Goal: Task Accomplishment & Management: Complete application form

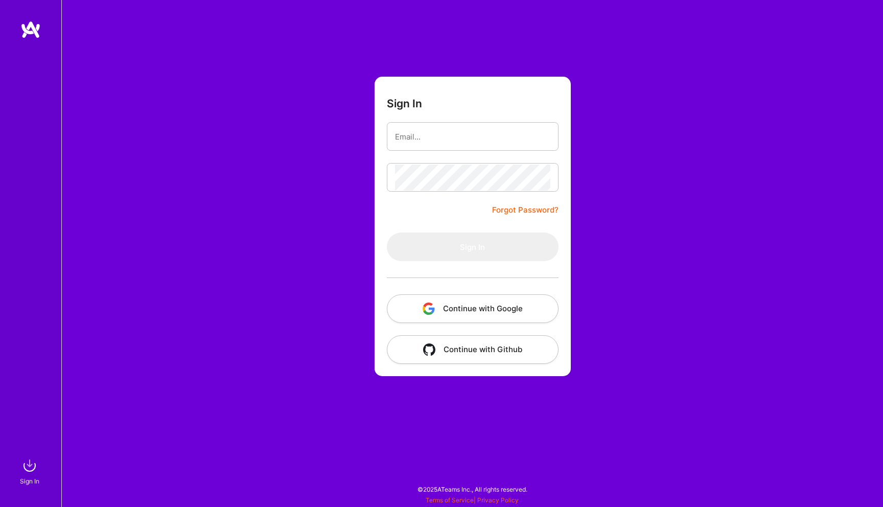
click at [430, 304] on img "button" at bounding box center [429, 309] width 12 height 12
click at [249, 285] on div "Sign In Forgot Password? Sign In Continue with Google Continue with Github" at bounding box center [472, 253] width 822 height 507
click at [23, 26] on img at bounding box center [30, 29] width 20 height 18
click at [29, 31] on img at bounding box center [30, 29] width 20 height 18
click at [437, 303] on button "Continue with Google" at bounding box center [473, 308] width 172 height 29
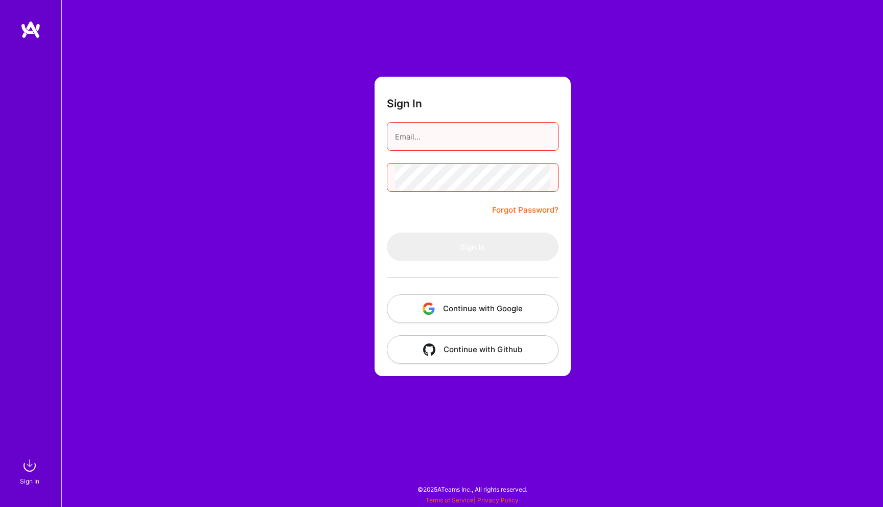
click at [467, 136] on input "email" at bounding box center [472, 137] width 155 height 26
click at [382, 158] on form "Sign In Forgot Password? Sign In Continue with Google Continue with Github" at bounding box center [473, 227] width 196 height 300
click at [467, 311] on button "Continue with Google" at bounding box center [473, 308] width 172 height 29
click at [466, 313] on button "Continue with Google" at bounding box center [473, 308] width 172 height 29
click at [24, 468] on img at bounding box center [29, 465] width 20 height 20
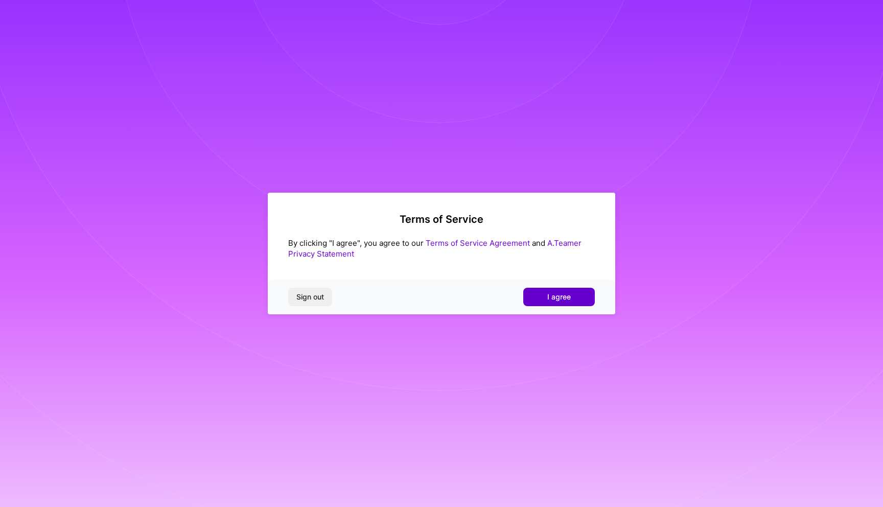
click at [557, 300] on span "I agree" at bounding box center [559, 297] width 24 height 10
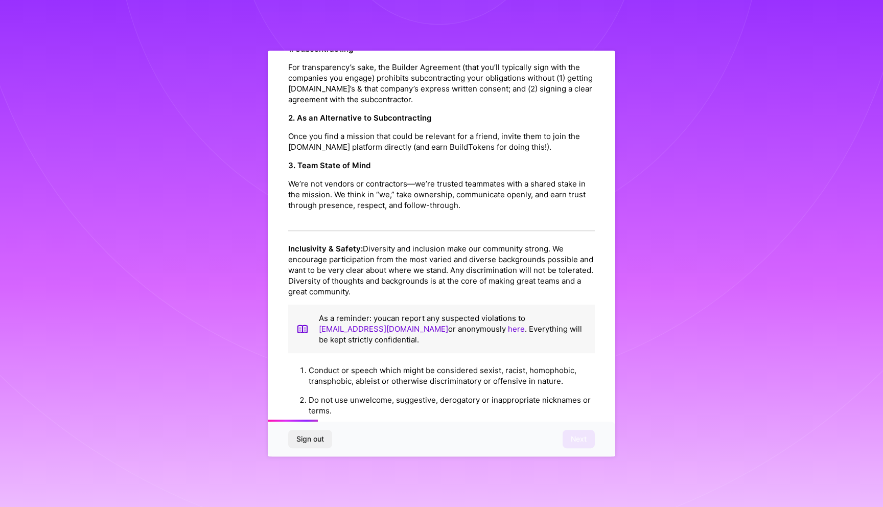
scroll to position [1066, 0]
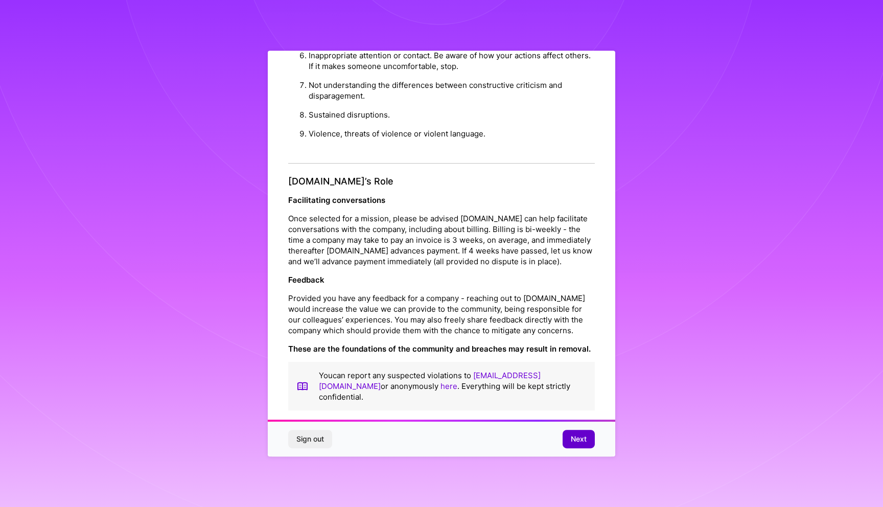
click at [569, 433] on button "Next" at bounding box center [579, 439] width 32 height 18
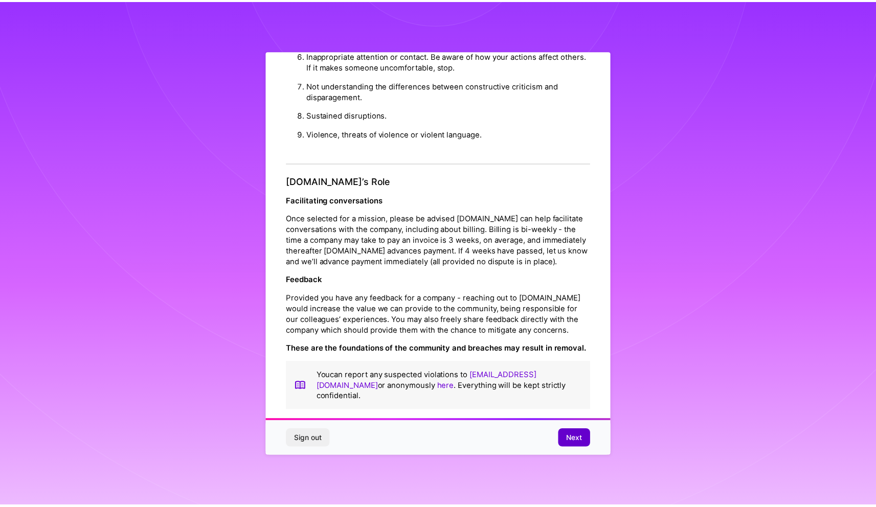
scroll to position [0, 0]
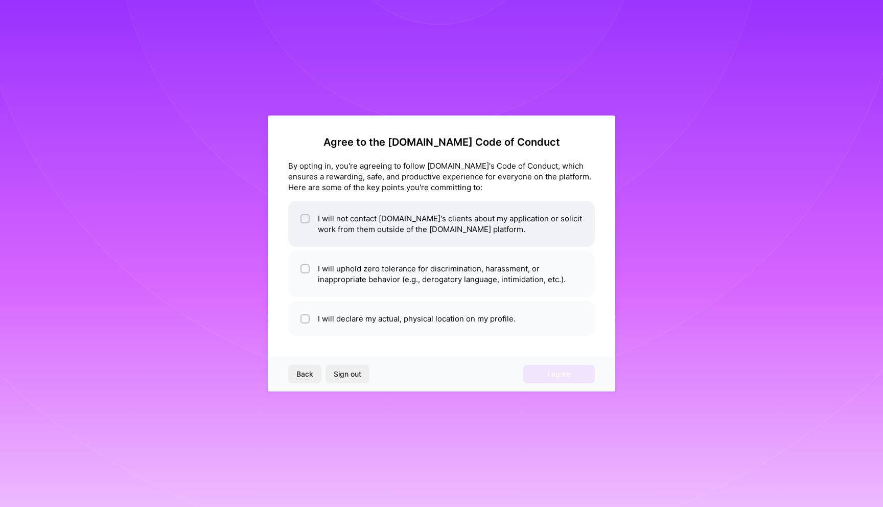
click at [351, 231] on li "I will not contact A.Team's clients about my application or solicit work from t…" at bounding box center [441, 224] width 307 height 46
checkbox input "true"
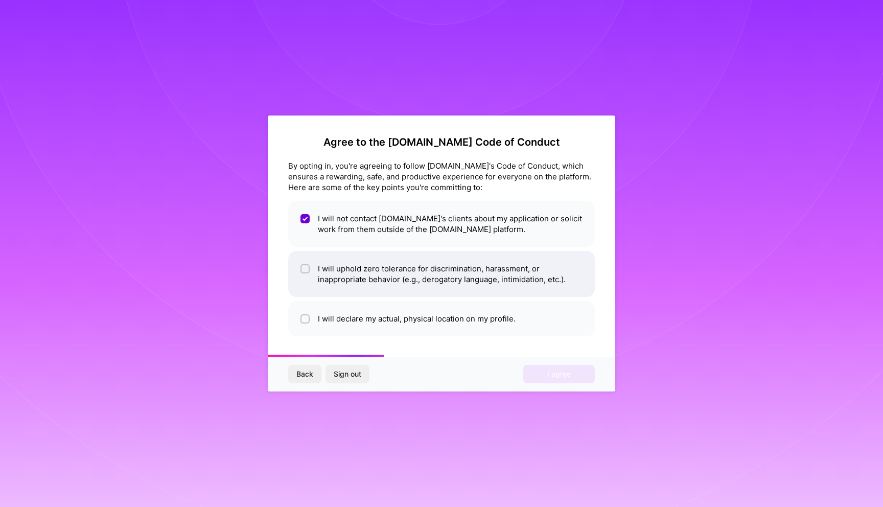
click at [333, 282] on li "I will uphold zero tolerance for discrimination, harassment, or inappropriate b…" at bounding box center [441, 274] width 307 height 46
checkbox input "true"
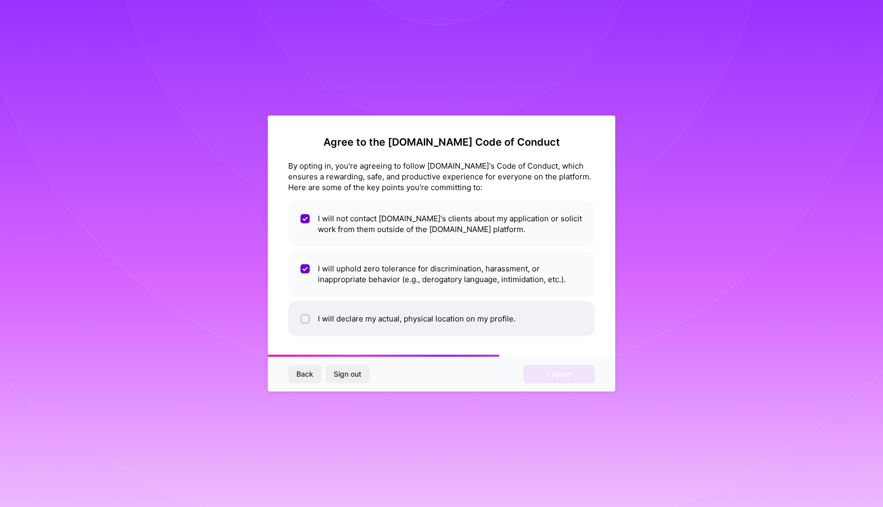
click at [327, 322] on li "I will declare my actual, physical location on my profile." at bounding box center [441, 318] width 307 height 35
checkbox input "true"
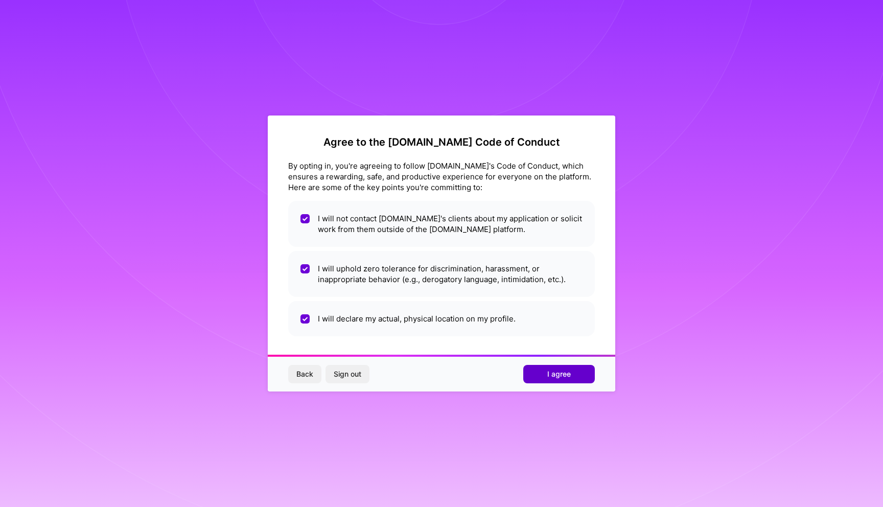
click at [570, 379] on span "I agree" at bounding box center [559, 374] width 24 height 10
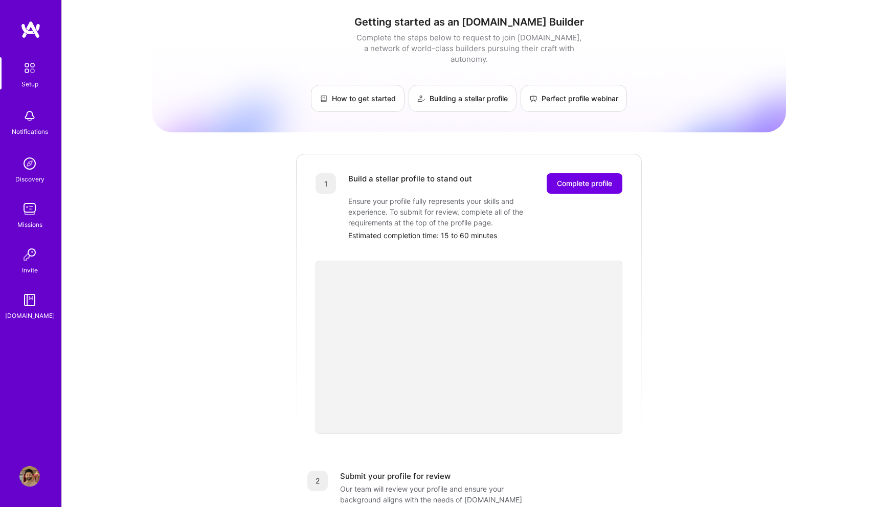
click at [33, 40] on div "Setup Notifications Discovery Missions Invite A.Guide" at bounding box center [30, 235] width 61 height 431
click at [28, 76] on img at bounding box center [29, 67] width 21 height 21
click at [583, 178] on span "Complete profile" at bounding box center [584, 183] width 55 height 10
click at [640, 341] on div "1 Build a stellar profile to stand out Complete profile Ensure your profile ful…" at bounding box center [469, 293] width 348 height 281
click at [612, 459] on div "2 Submit your profile for review Our team will review your profile and ensure y…" at bounding box center [469, 500] width 348 height 82
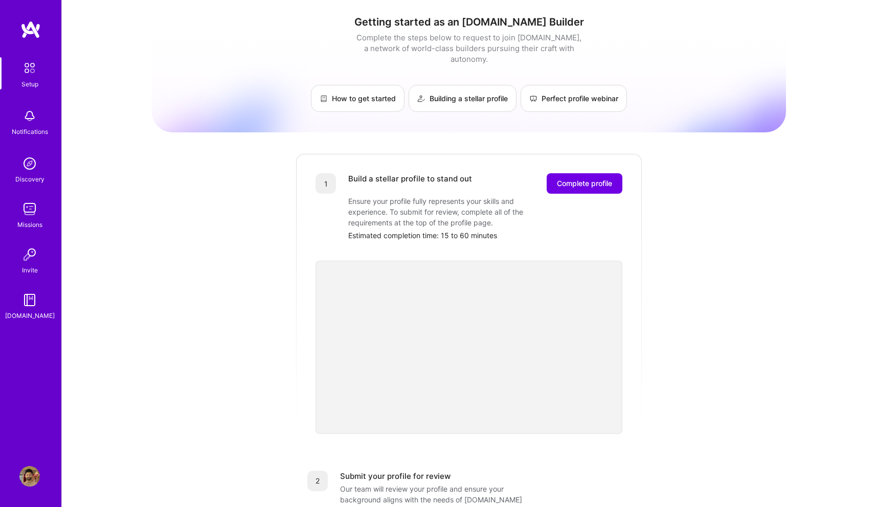
click at [645, 155] on div "Getting started as an A.Team Builder Complete the steps below to request to joi…" at bounding box center [469, 399] width 634 height 783
click at [571, 178] on button "Complete profile" at bounding box center [584, 183] width 76 height 20
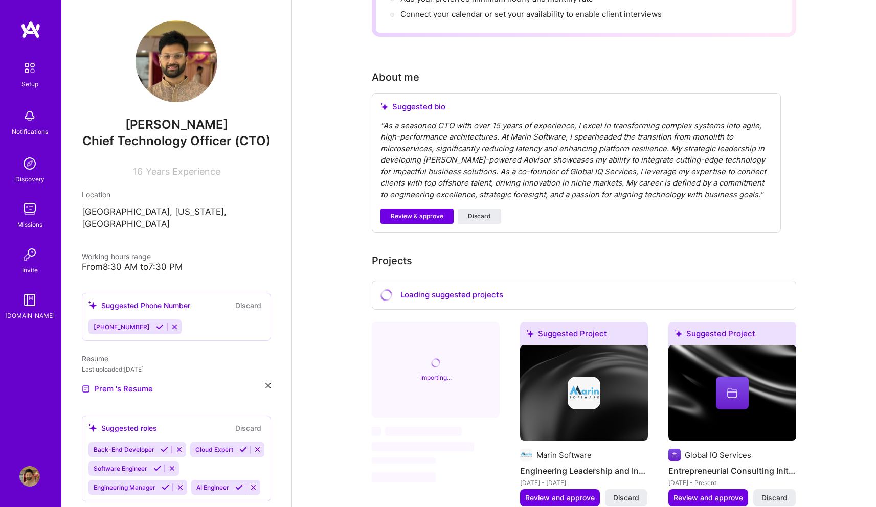
scroll to position [230, 0]
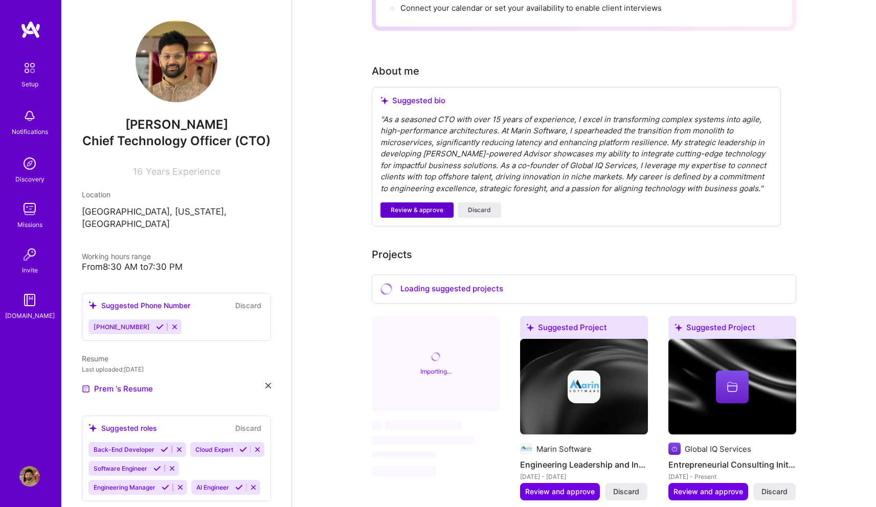
click at [421, 205] on span "Review & approve" at bounding box center [417, 209] width 53 height 9
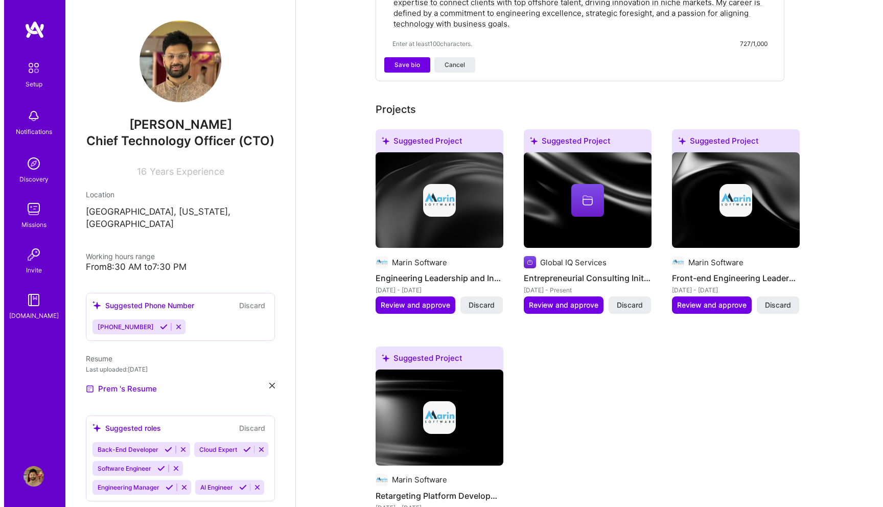
scroll to position [419, 0]
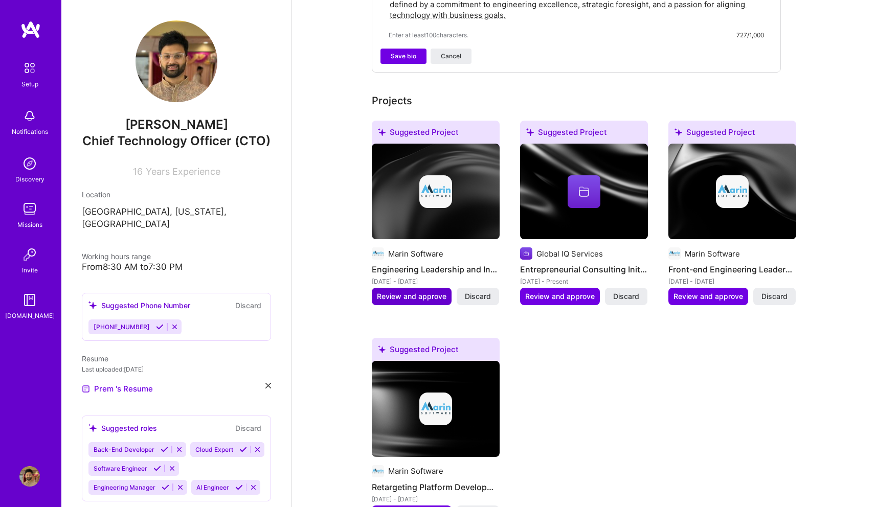
click at [417, 291] on button "Review and approve" at bounding box center [412, 296] width 80 height 17
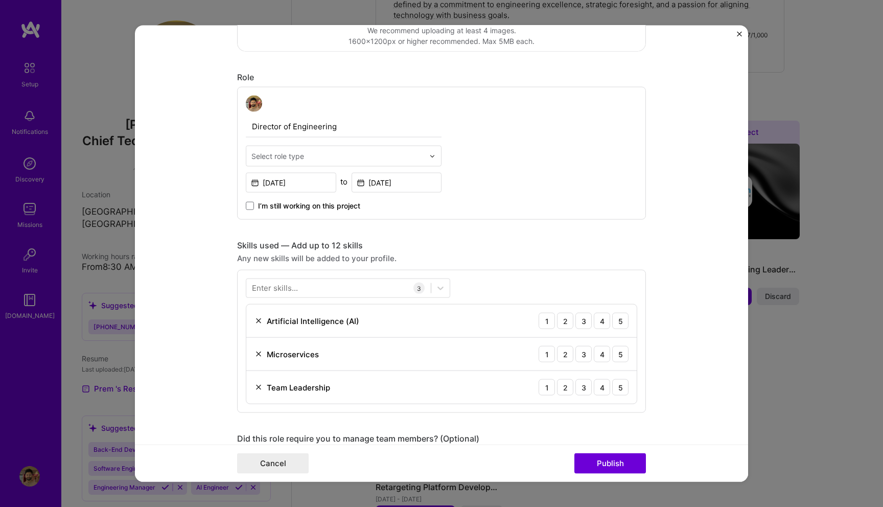
scroll to position [257, 0]
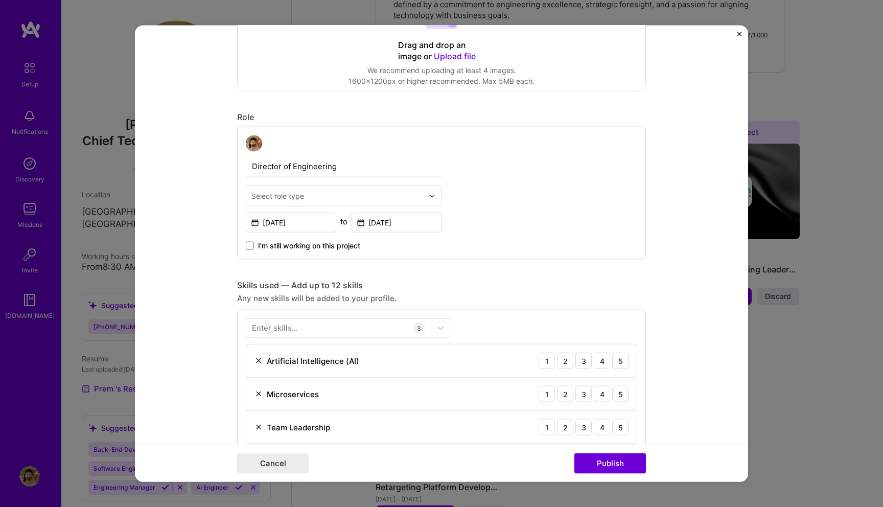
click at [740, 24] on div "Editing suggested project This project is suggested based on your LinkedIn, res…" at bounding box center [441, 253] width 883 height 507
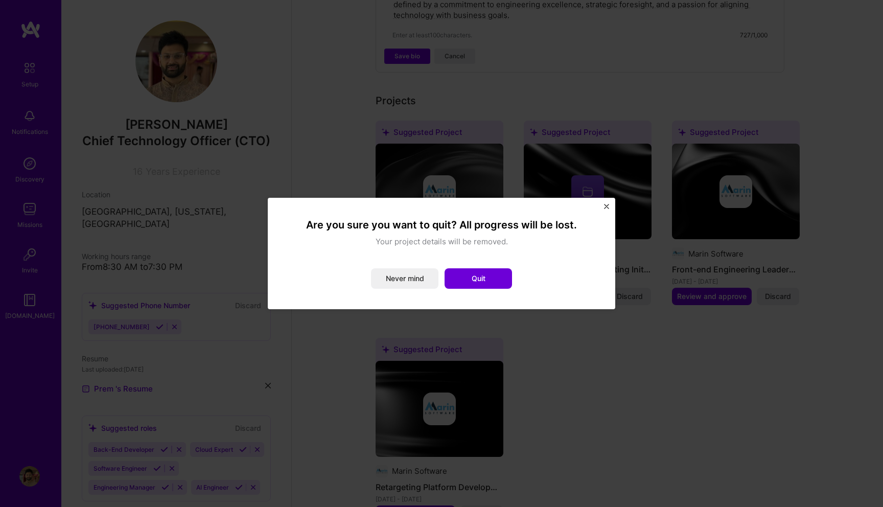
click at [607, 204] on img "Close" at bounding box center [606, 206] width 5 height 5
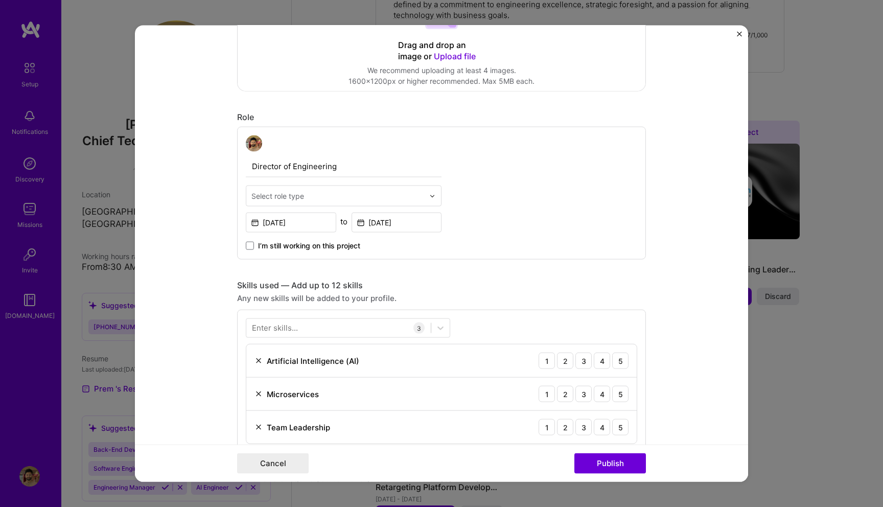
click at [382, 196] on input "text" at bounding box center [337, 196] width 173 height 11
type input "e"
type input "d"
type input "engineerin"
click at [297, 199] on input "text" at bounding box center [337, 196] width 173 height 11
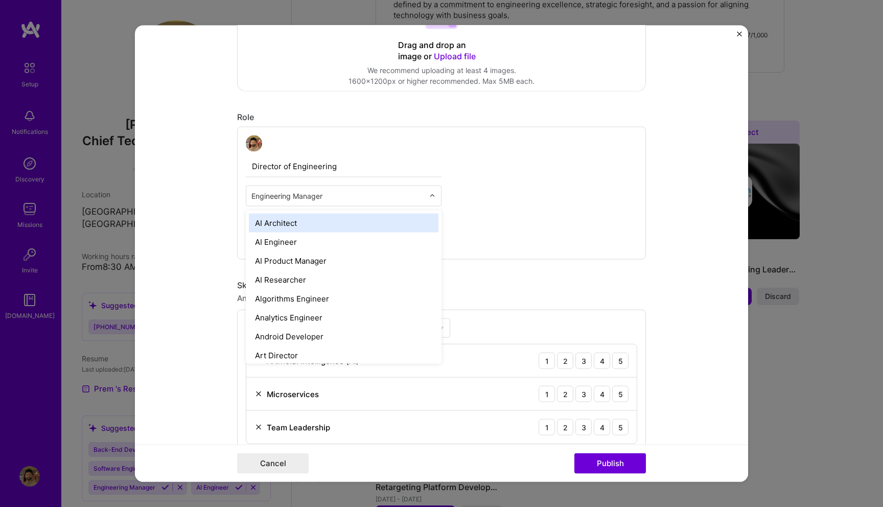
click at [297, 199] on input "text" at bounding box center [337, 196] width 173 height 11
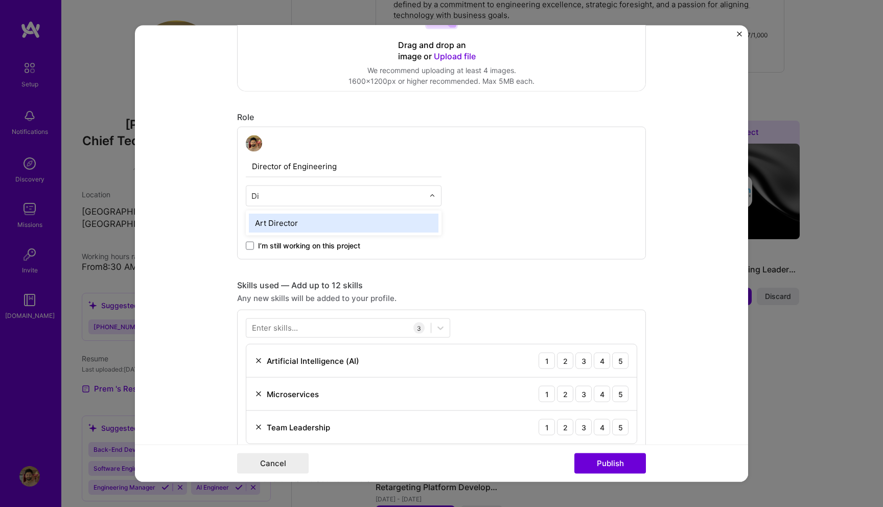
type input "D"
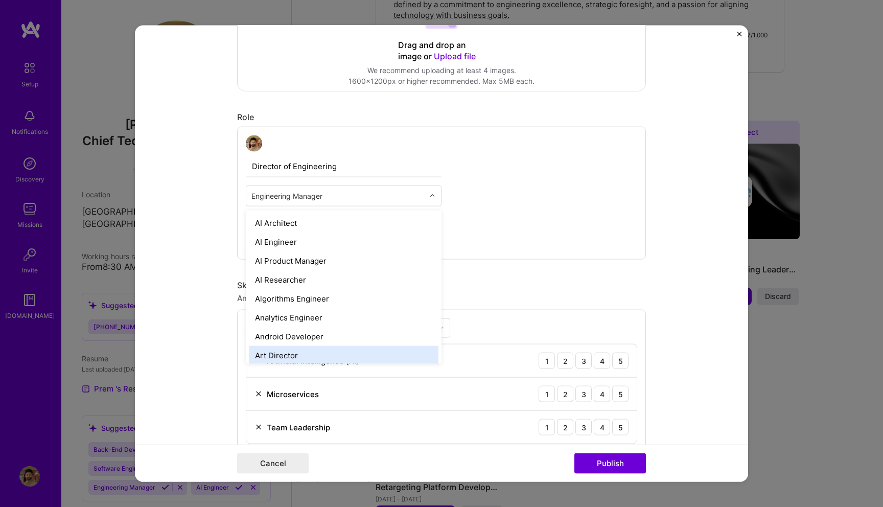
click at [543, 211] on div "Director of Engineering option Engineering Manager, selected. option Art Direct…" at bounding box center [441, 193] width 409 height 133
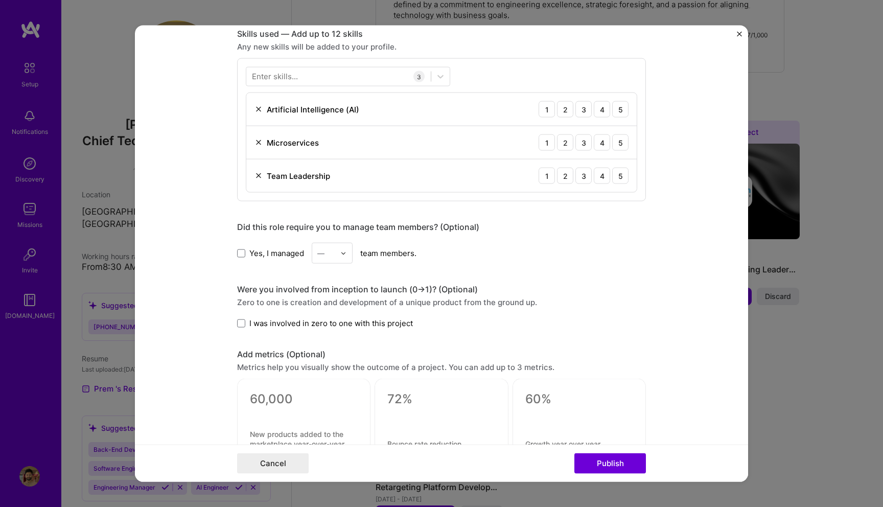
scroll to position [545, 0]
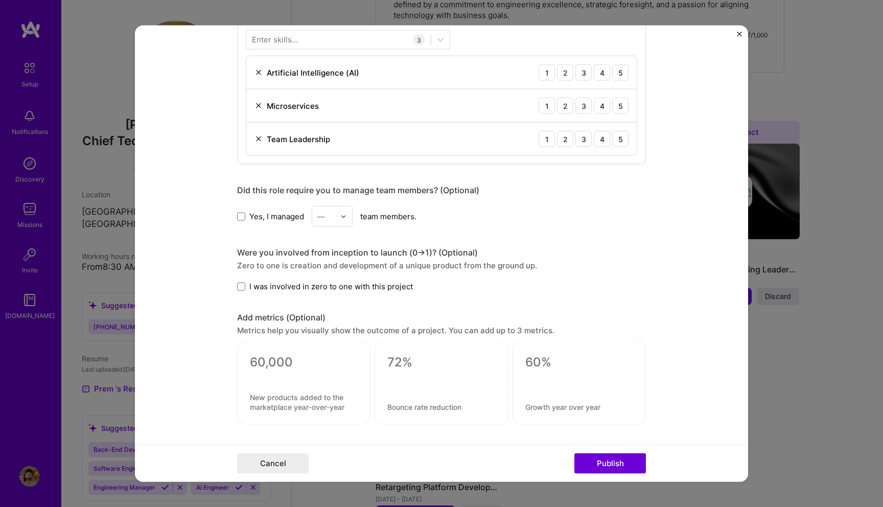
click at [259, 218] on span "Yes, I managed" at bounding box center [276, 216] width 55 height 11
click at [0, 0] on input "Yes, I managed" at bounding box center [0, 0] width 0 height 0
click at [367, 218] on div "Yes, I managed — team members." at bounding box center [441, 216] width 409 height 21
click at [340, 218] on img at bounding box center [343, 216] width 6 height 6
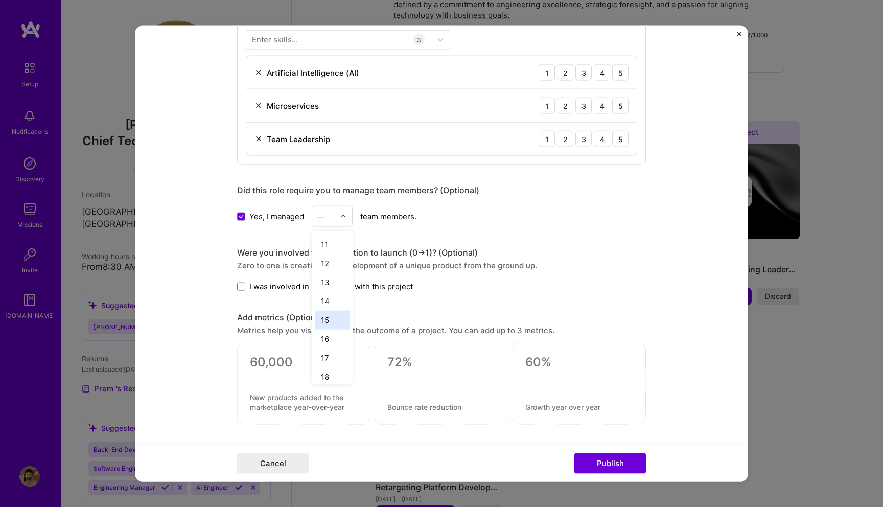
click at [320, 315] on div "15" at bounding box center [332, 320] width 35 height 19
click at [259, 284] on span "I was involved in zero to one with this project" at bounding box center [331, 286] width 164 height 11
click at [0, 0] on input "I was involved in zero to one with this project" at bounding box center [0, 0] width 0 height 0
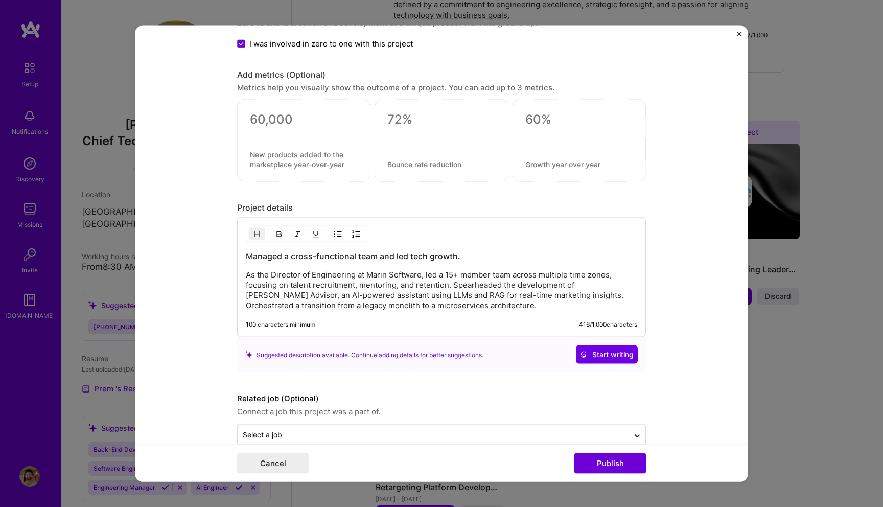
scroll to position [808, 0]
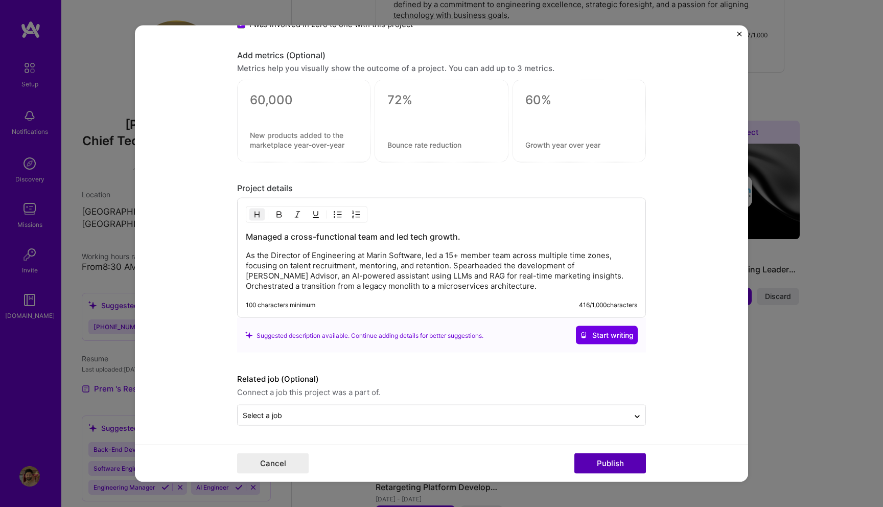
click at [606, 455] on button "Publish" at bounding box center [611, 463] width 72 height 20
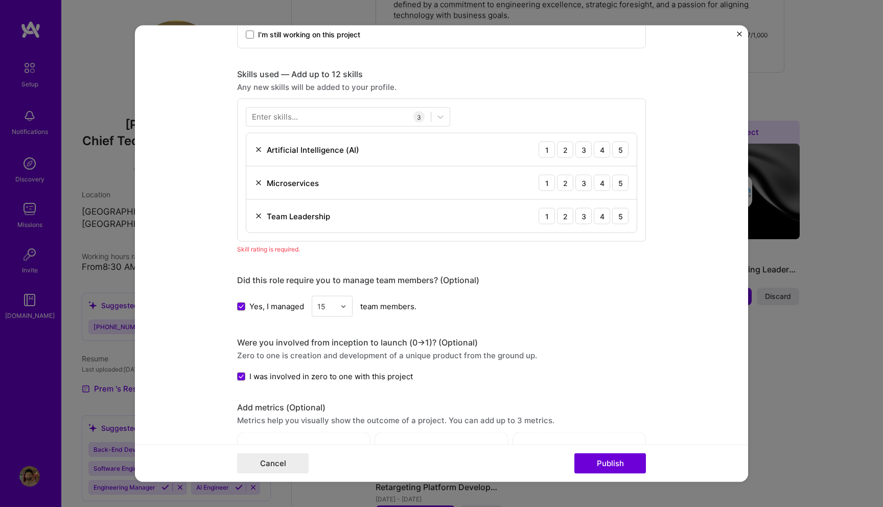
scroll to position [467, 0]
click at [619, 149] on div "5" at bounding box center [620, 150] width 16 height 16
click at [616, 185] on div "5" at bounding box center [620, 183] width 16 height 16
click at [616, 216] on div "5" at bounding box center [620, 217] width 16 height 16
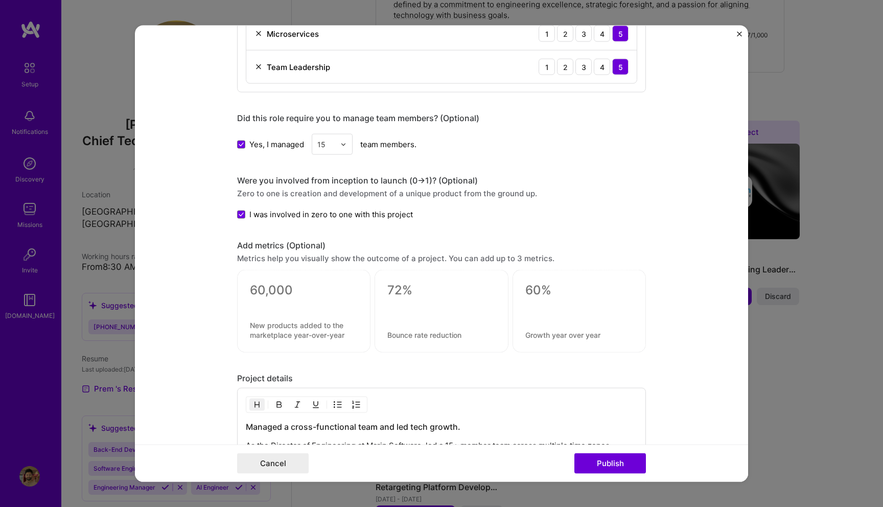
scroll to position [660, 0]
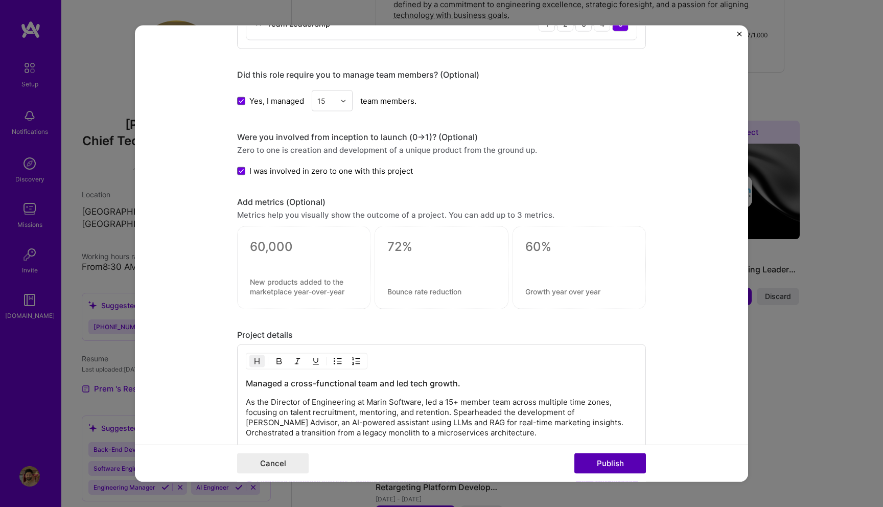
click at [592, 467] on button "Publish" at bounding box center [611, 463] width 72 height 20
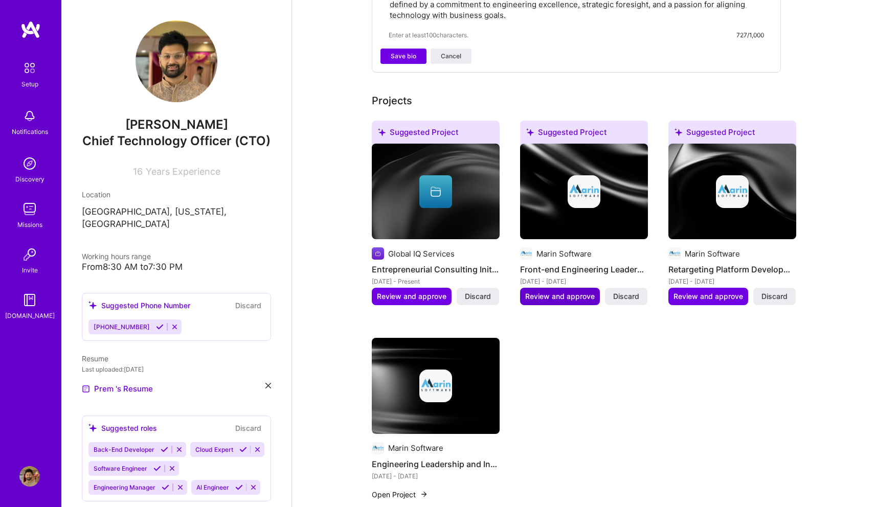
click at [541, 291] on span "Review and approve" at bounding box center [560, 296] width 70 height 10
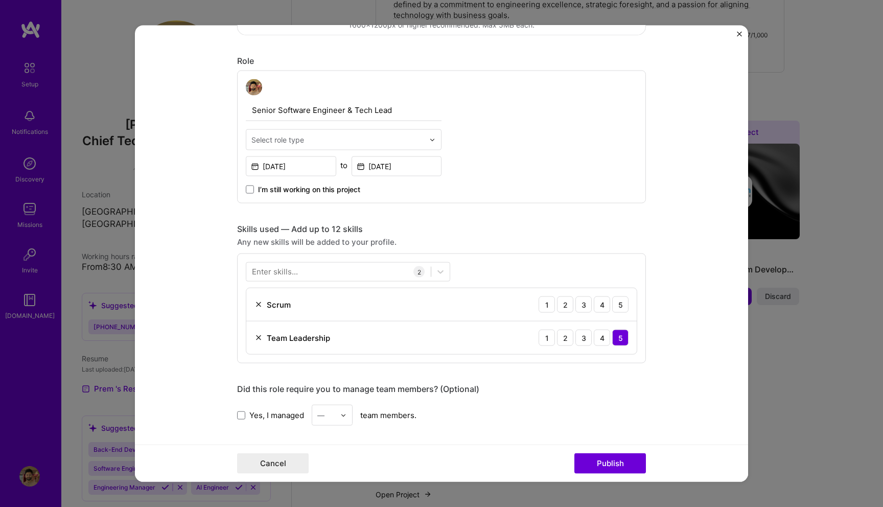
scroll to position [364, 0]
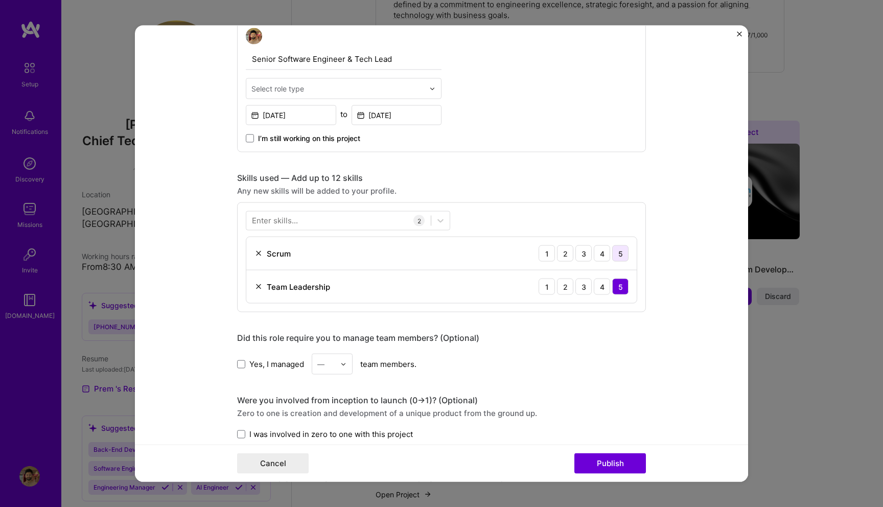
click at [612, 255] on div "5" at bounding box center [620, 253] width 16 height 16
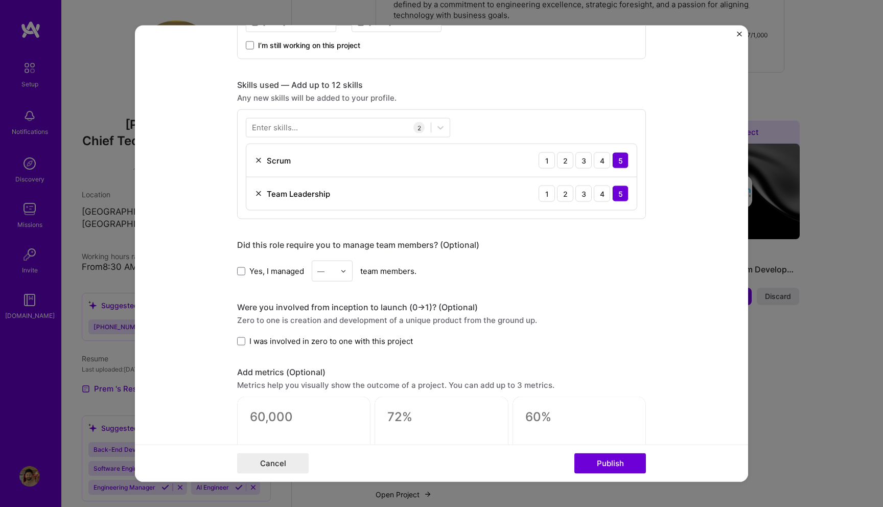
scroll to position [488, 0]
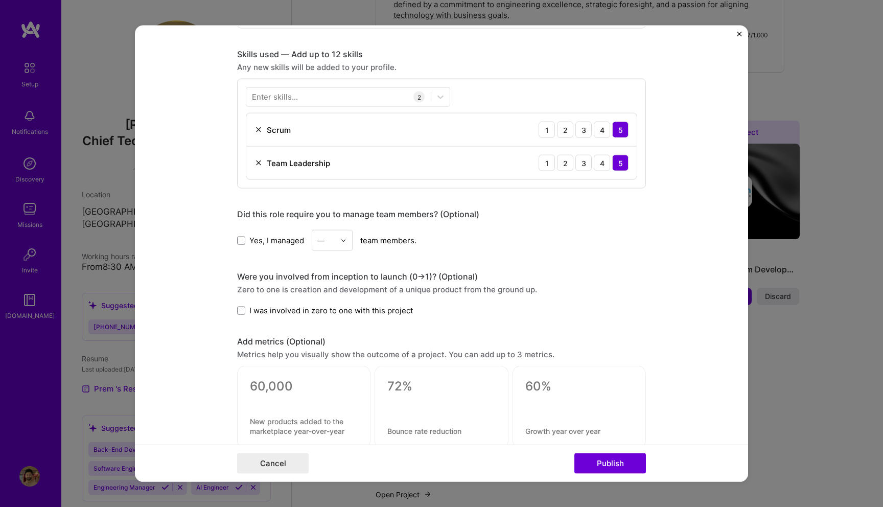
click at [249, 243] on span "Yes, I managed" at bounding box center [276, 240] width 55 height 11
click at [0, 0] on input "Yes, I managed" at bounding box center [0, 0] width 0 height 0
click at [306, 243] on div "Yes, I managed — team members." at bounding box center [441, 240] width 409 height 21
click at [340, 238] on img at bounding box center [343, 240] width 6 height 6
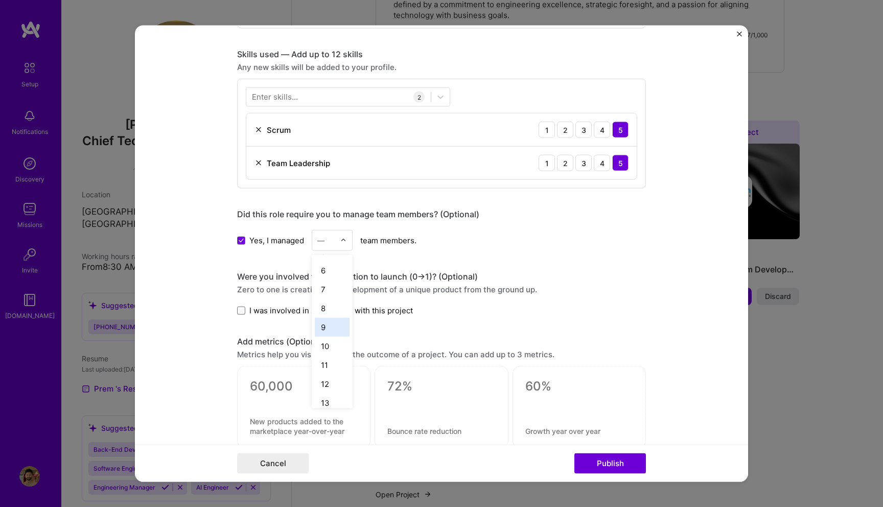
click at [324, 327] on div "9" at bounding box center [332, 327] width 35 height 19
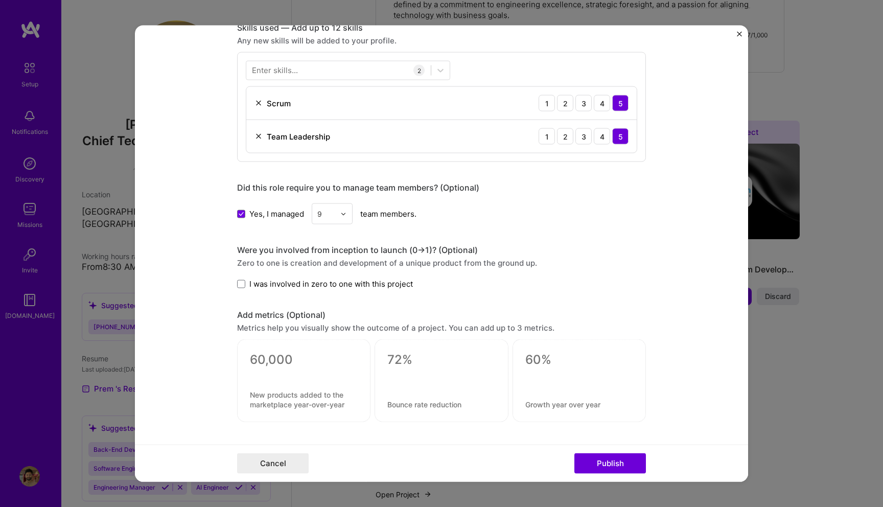
click at [343, 289] on span "I was involved in zero to one with this project" at bounding box center [331, 284] width 164 height 11
click at [0, 0] on input "I was involved in zero to one with this project" at bounding box center [0, 0] width 0 height 0
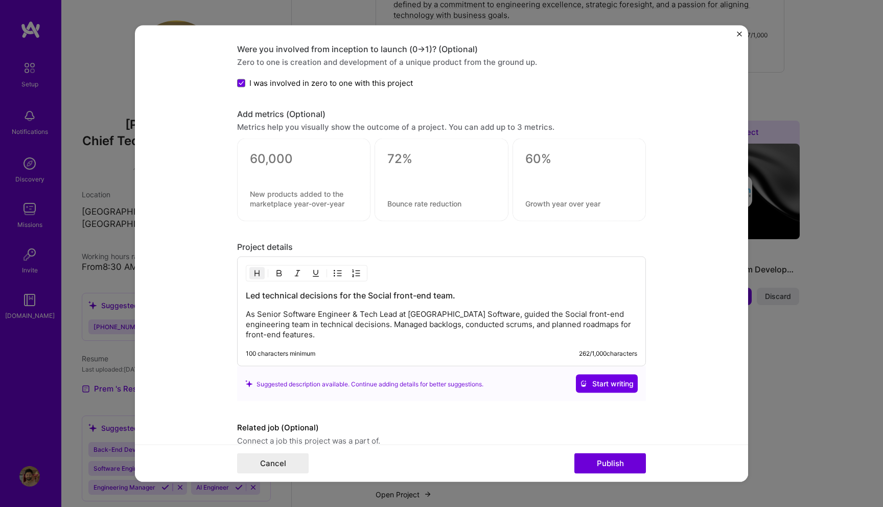
scroll to position [764, 0]
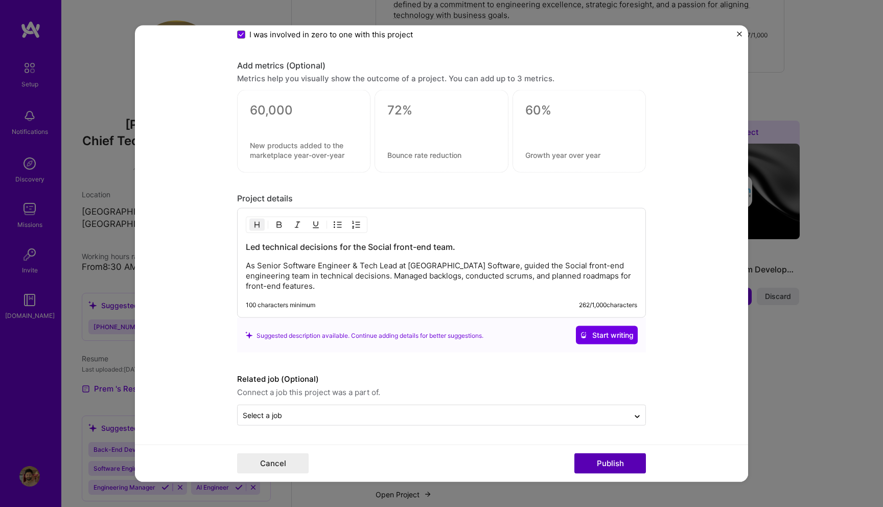
click at [590, 460] on button "Publish" at bounding box center [611, 463] width 72 height 20
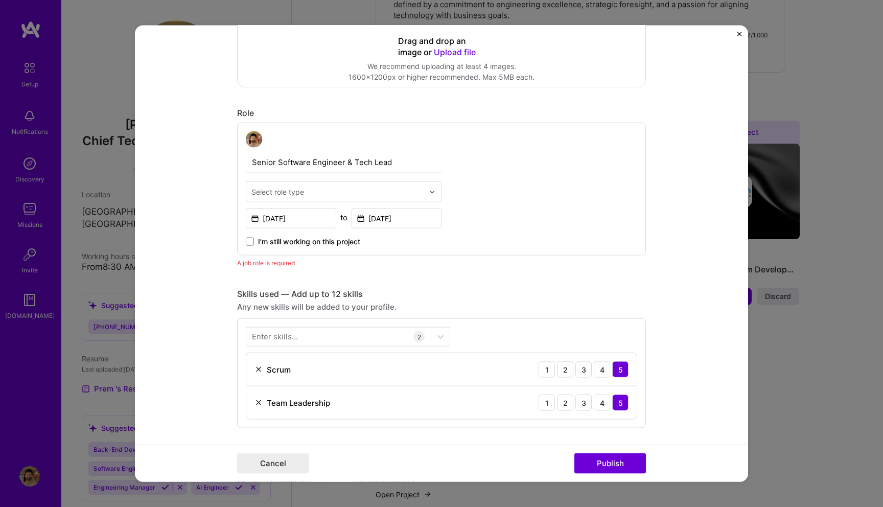
scroll to position [260, 0]
click at [314, 200] on div "Select role type" at bounding box center [337, 193] width 183 height 20
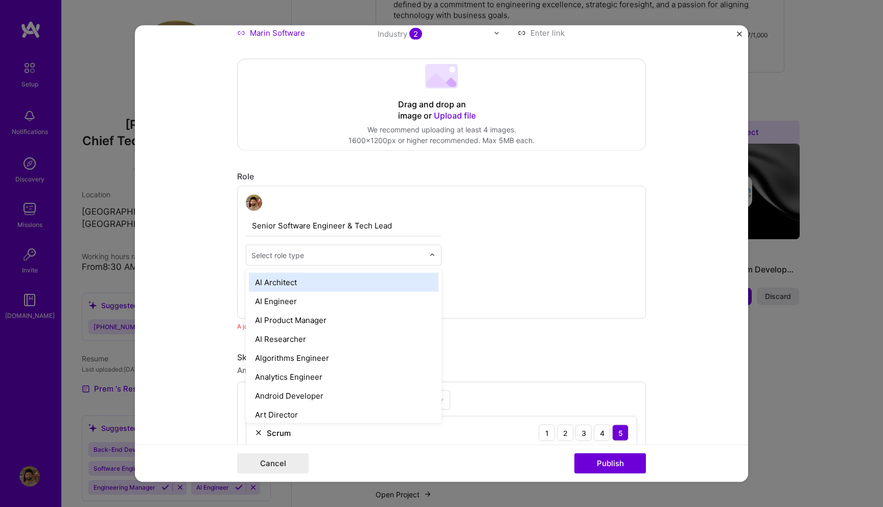
scroll to position [258, 0]
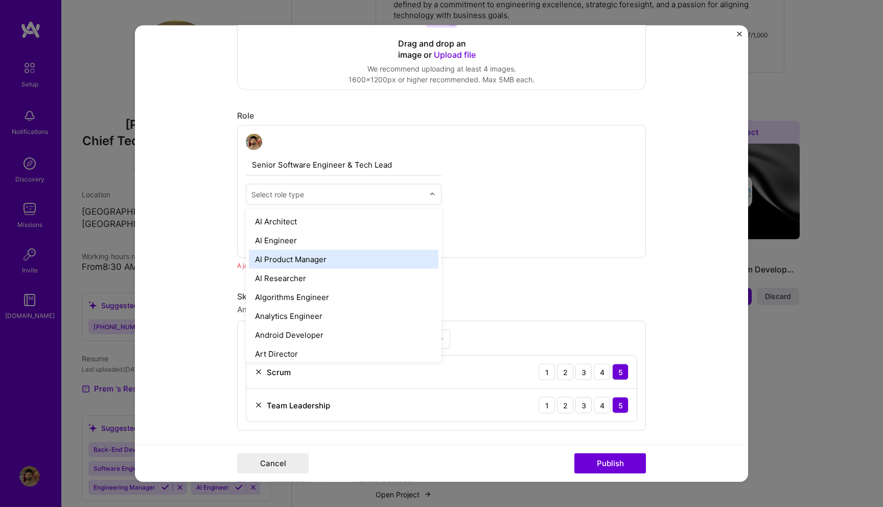
click at [226, 265] on form "Editing suggested project This project is suggested based on your LinkedIn, res…" at bounding box center [441, 254] width 613 height 456
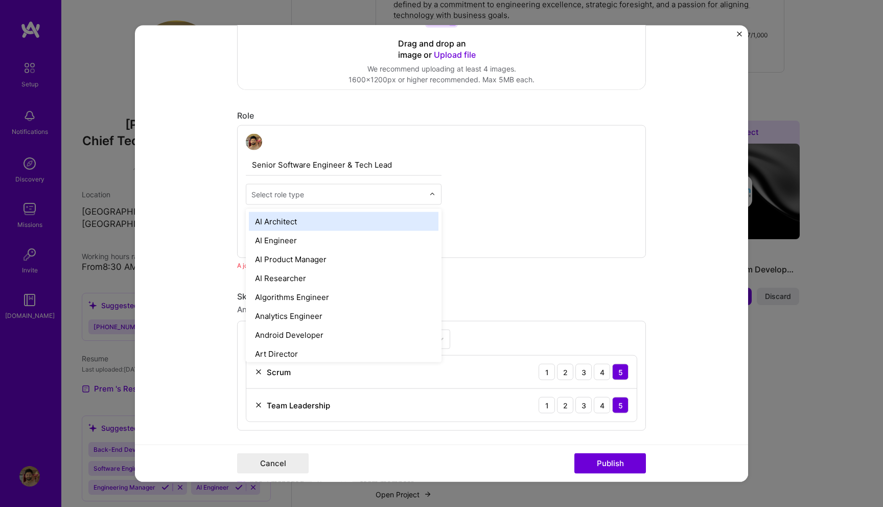
click at [336, 199] on input "text" at bounding box center [337, 194] width 173 height 11
type input "sof"
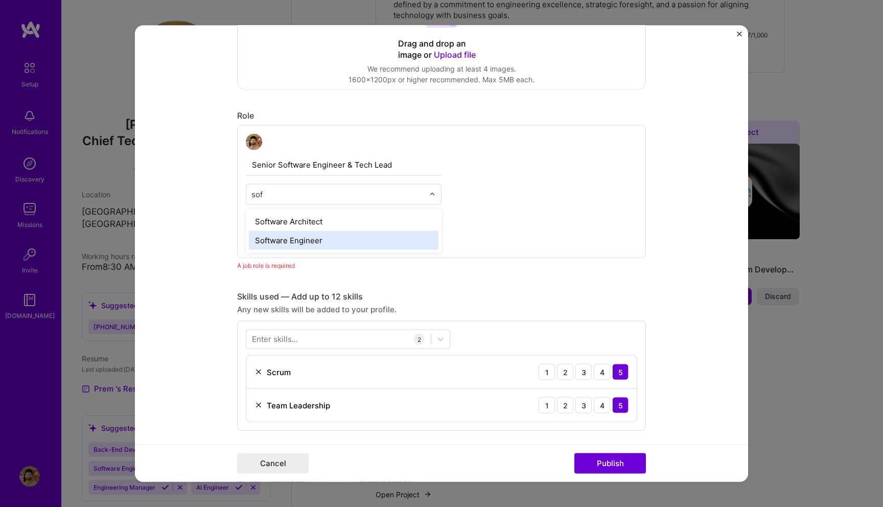
click at [323, 239] on div "Software Engineer" at bounding box center [344, 240] width 190 height 19
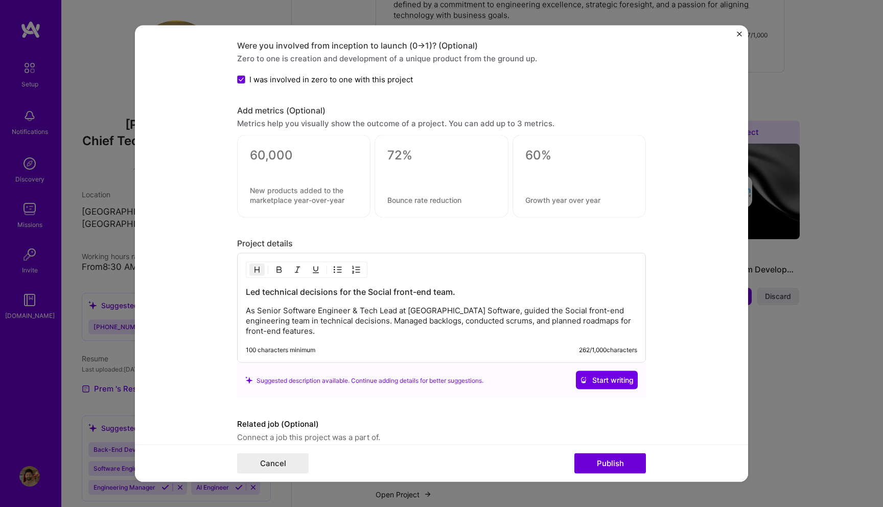
scroll to position [764, 0]
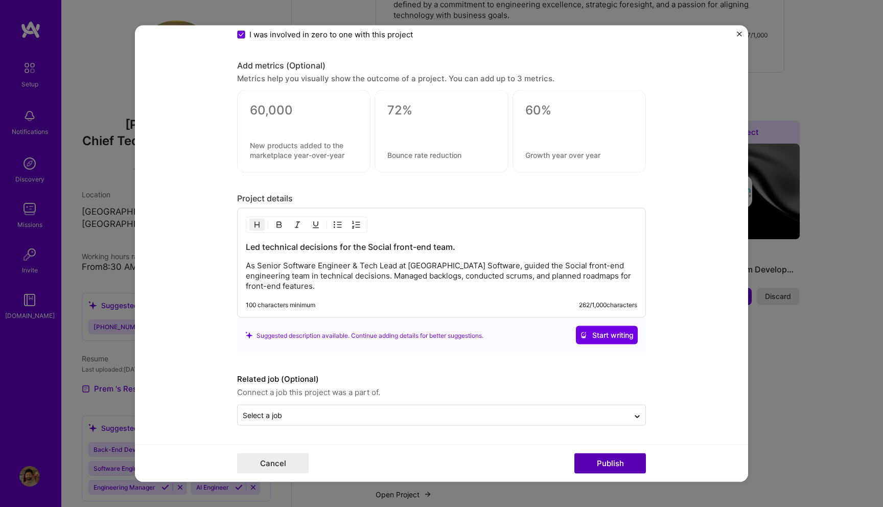
click at [590, 467] on button "Publish" at bounding box center [611, 463] width 72 height 20
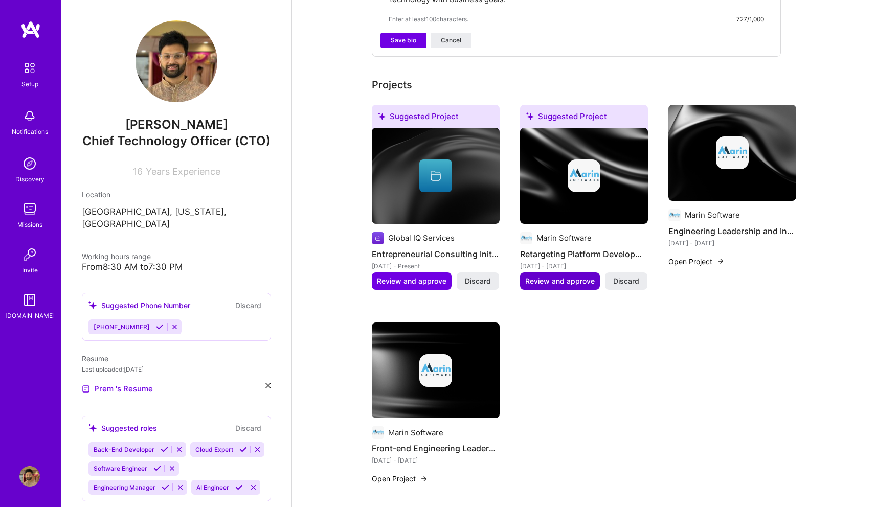
click at [560, 276] on span "Review and approve" at bounding box center [560, 281] width 70 height 10
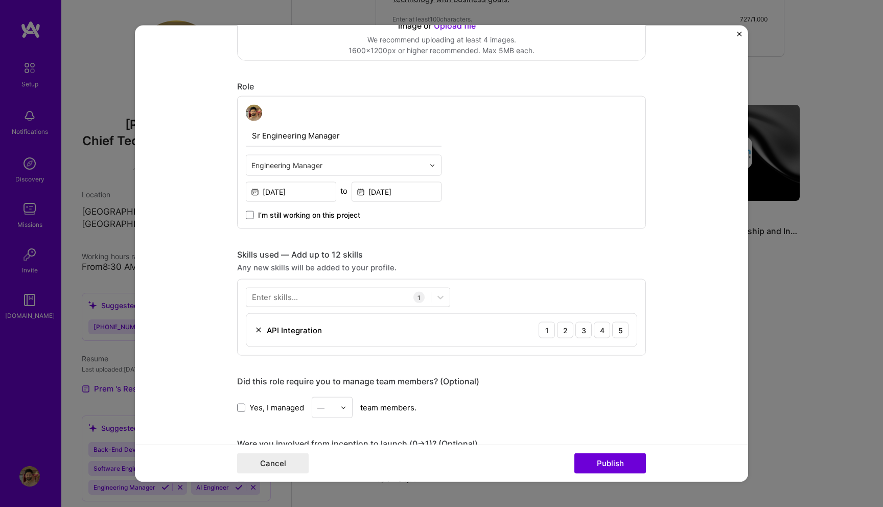
scroll to position [340, 0]
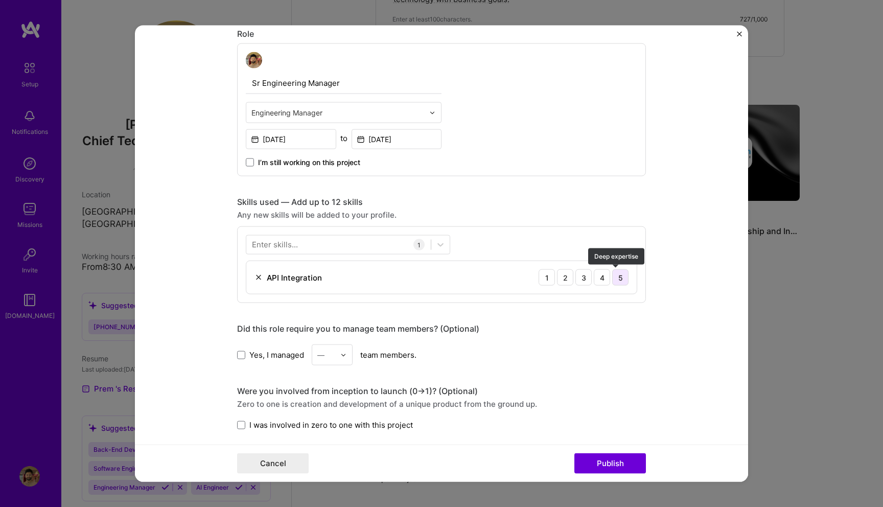
click at [617, 276] on div "5" at bounding box center [620, 277] width 16 height 16
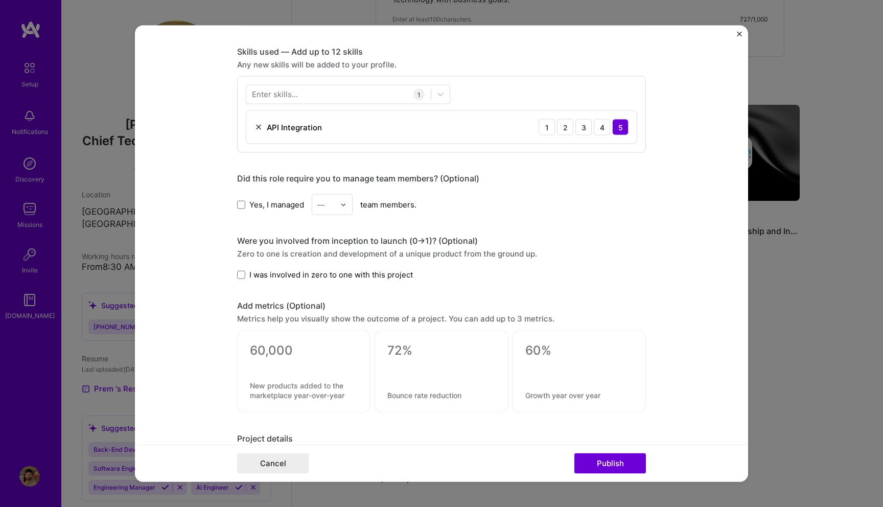
scroll to position [508, 0]
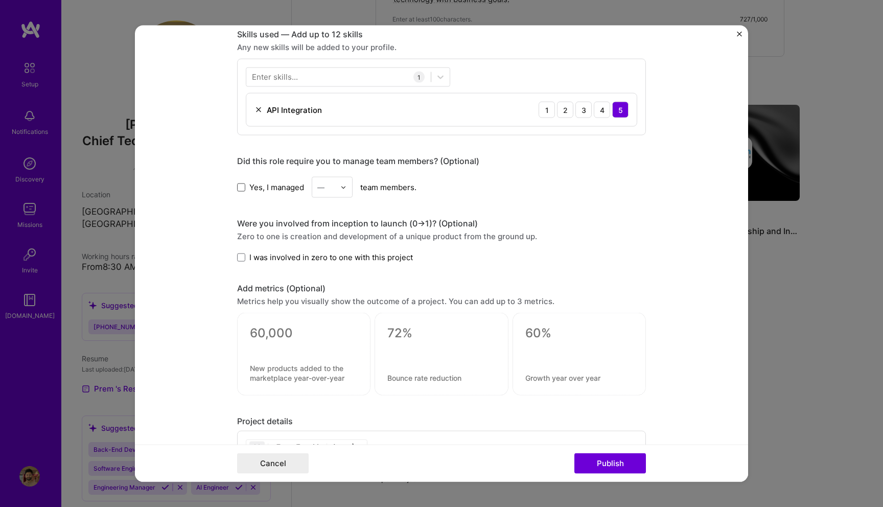
click at [237, 189] on span at bounding box center [241, 187] width 8 height 8
click at [0, 0] on input "Yes, I managed" at bounding box center [0, 0] width 0 height 0
click at [322, 189] on input "text" at bounding box center [326, 187] width 18 height 11
click at [323, 322] on div "8" at bounding box center [332, 322] width 35 height 19
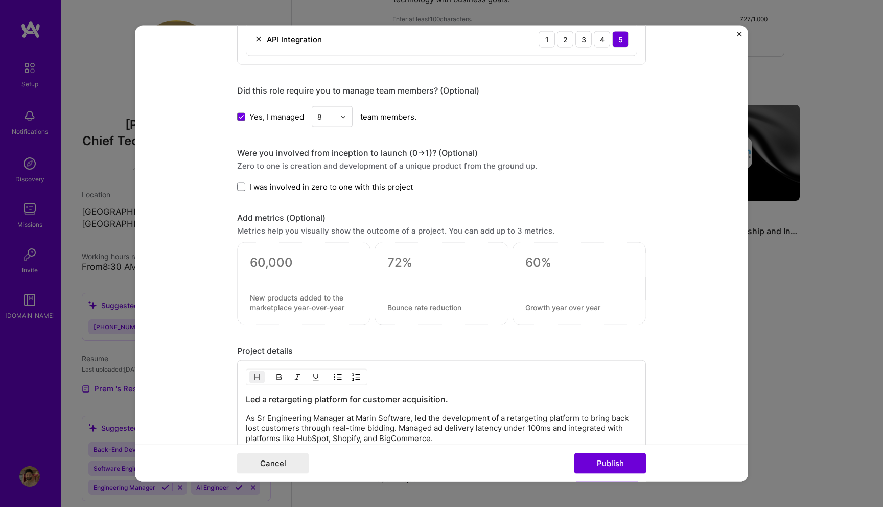
scroll to position [586, 0]
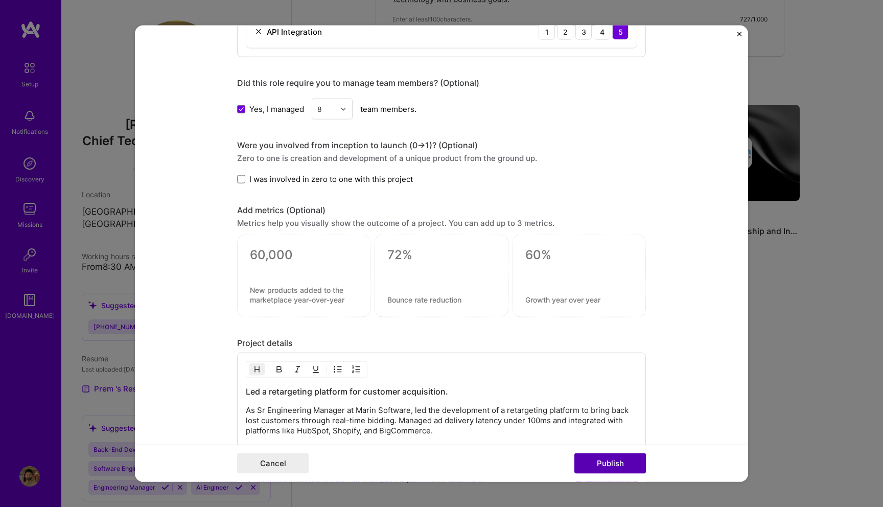
click at [621, 470] on button "Publish" at bounding box center [611, 463] width 72 height 20
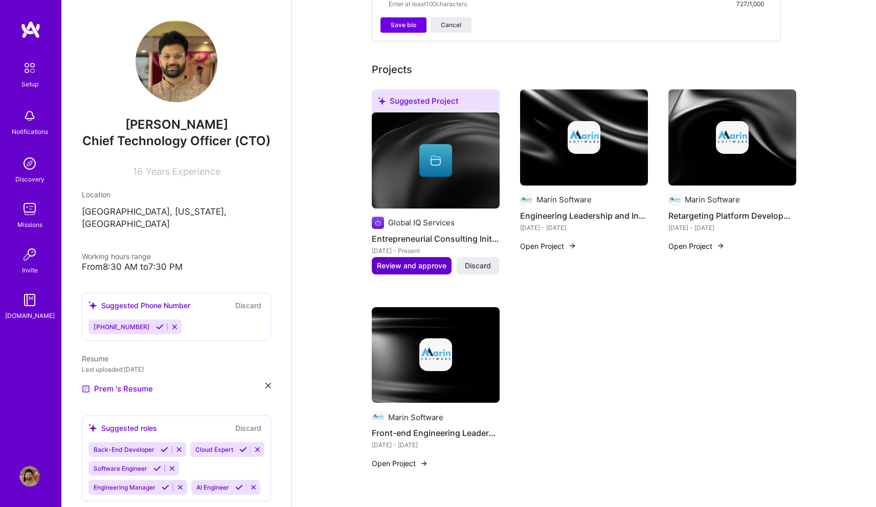
click at [399, 261] on span "Review and approve" at bounding box center [412, 266] width 70 height 10
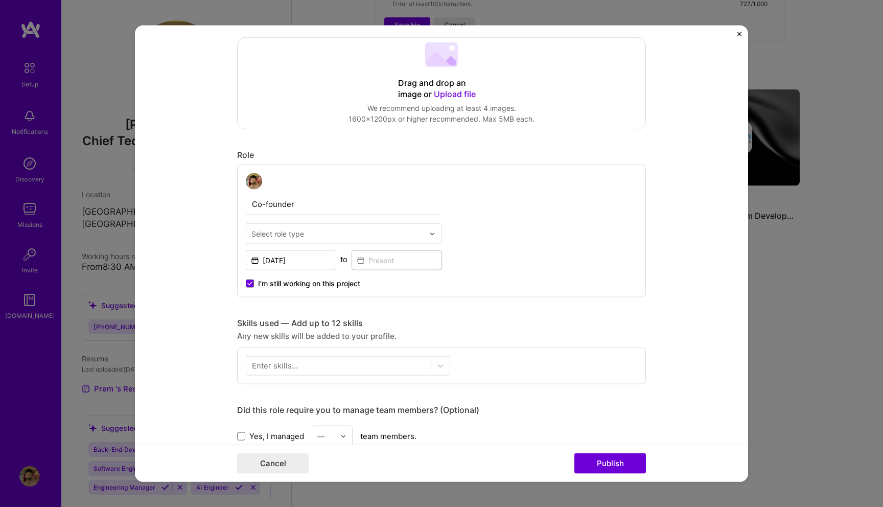
scroll to position [258, 0]
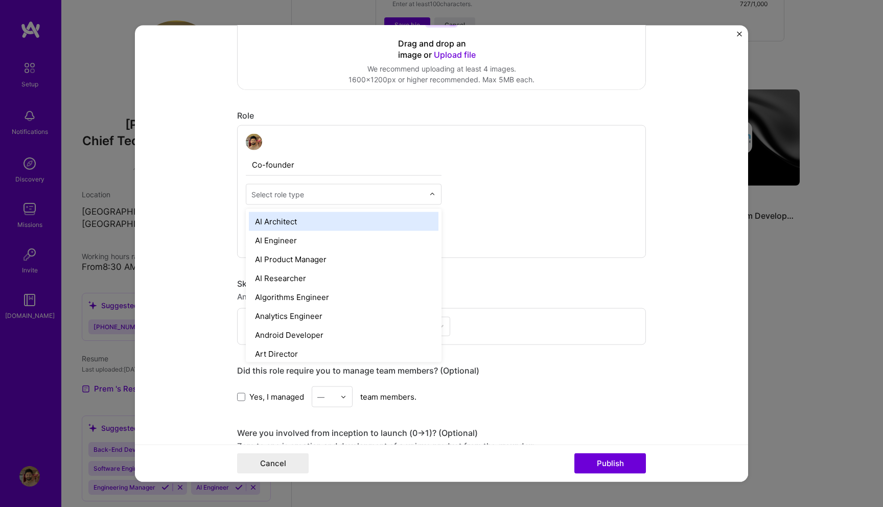
click at [406, 195] on input "text" at bounding box center [337, 194] width 173 height 11
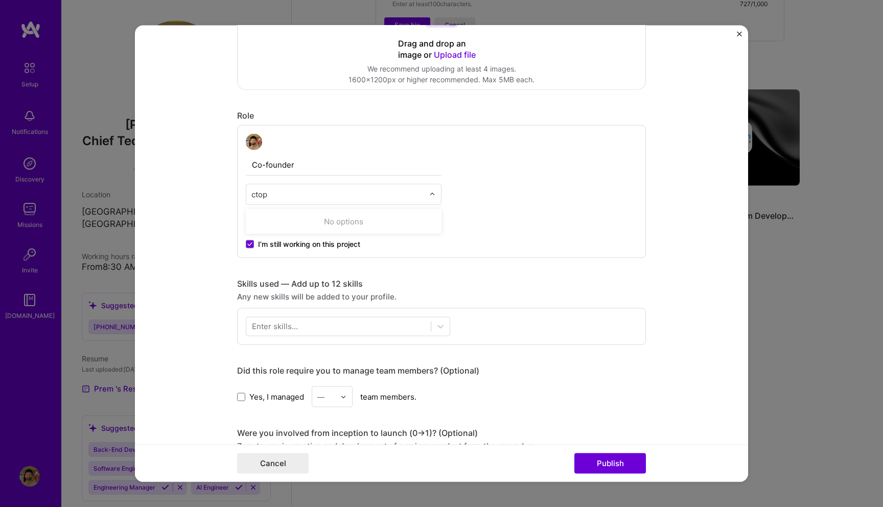
type input "cto"
click at [350, 237] on div "Chief Technology Officer (CTO)" at bounding box center [344, 240] width 190 height 19
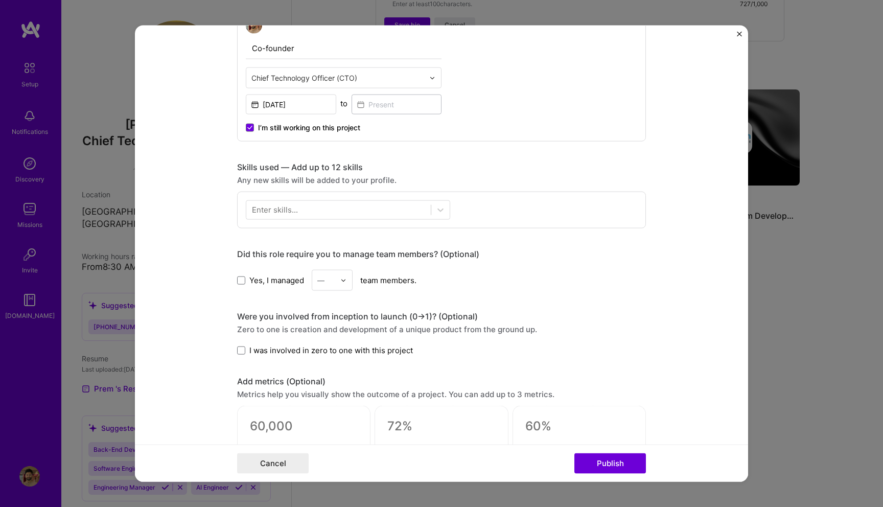
scroll to position [386, 0]
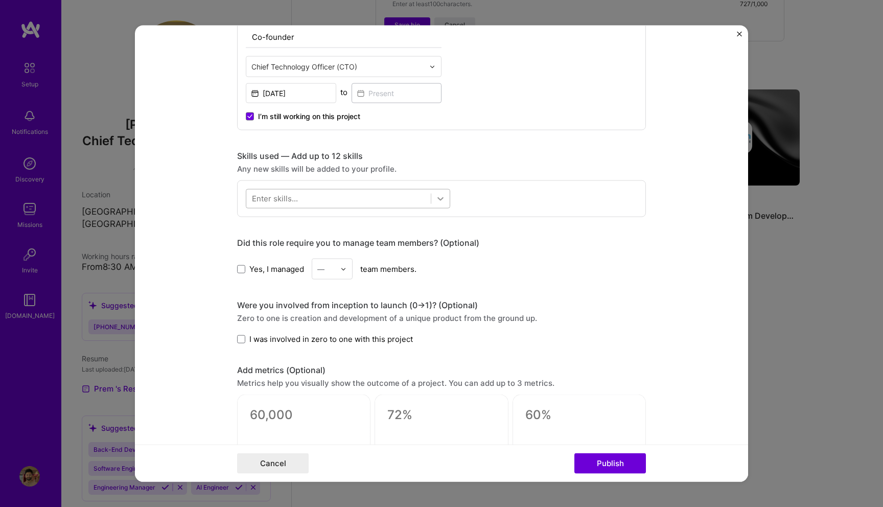
click at [438, 204] on icon at bounding box center [441, 199] width 10 height 10
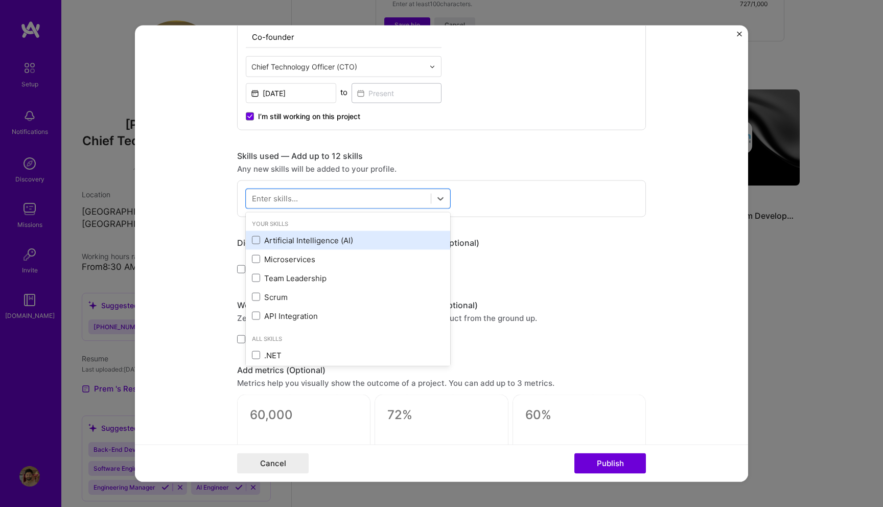
click at [332, 238] on div "Artificial Intelligence (AI)" at bounding box center [348, 240] width 192 height 11
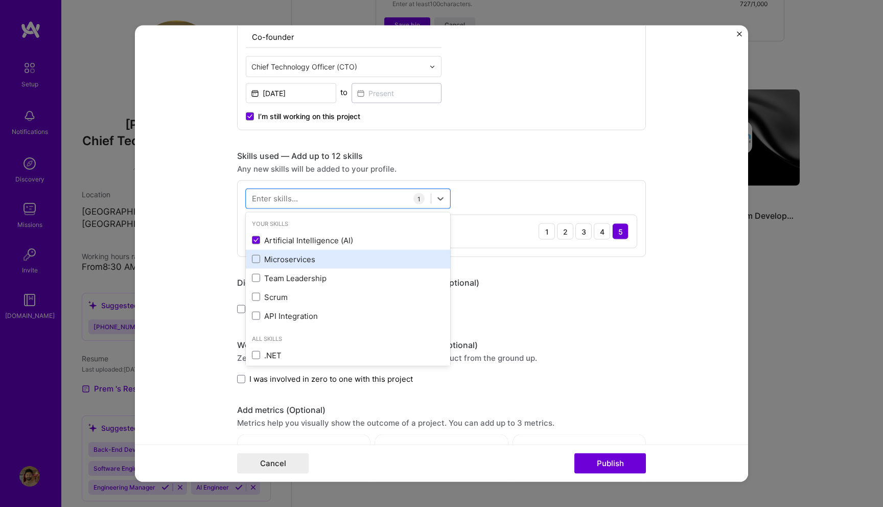
click at [301, 256] on div "Microservices" at bounding box center [348, 259] width 192 height 11
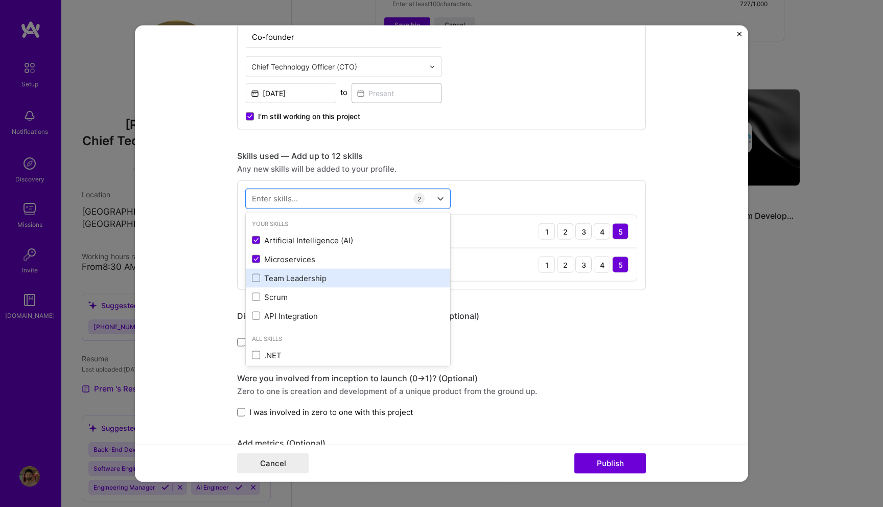
click at [295, 278] on div "Team Leadership" at bounding box center [348, 277] width 192 height 11
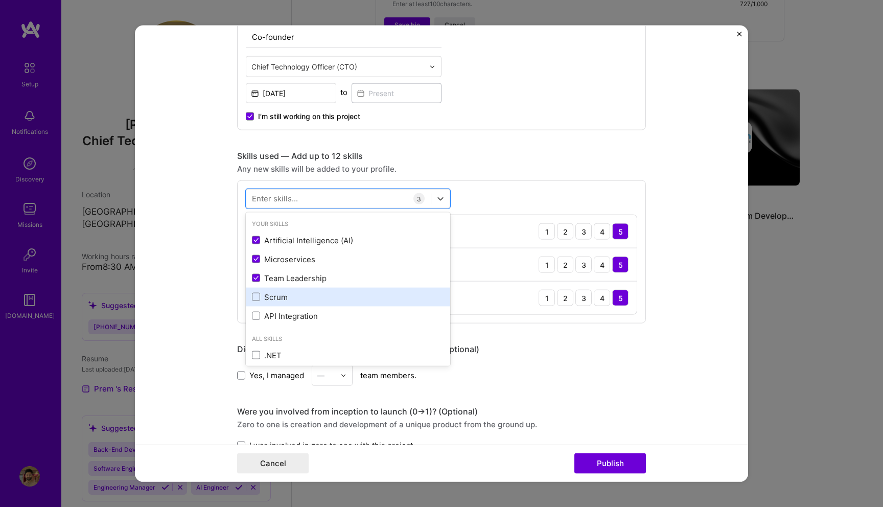
click at [289, 295] on div "Scrum" at bounding box center [348, 296] width 192 height 11
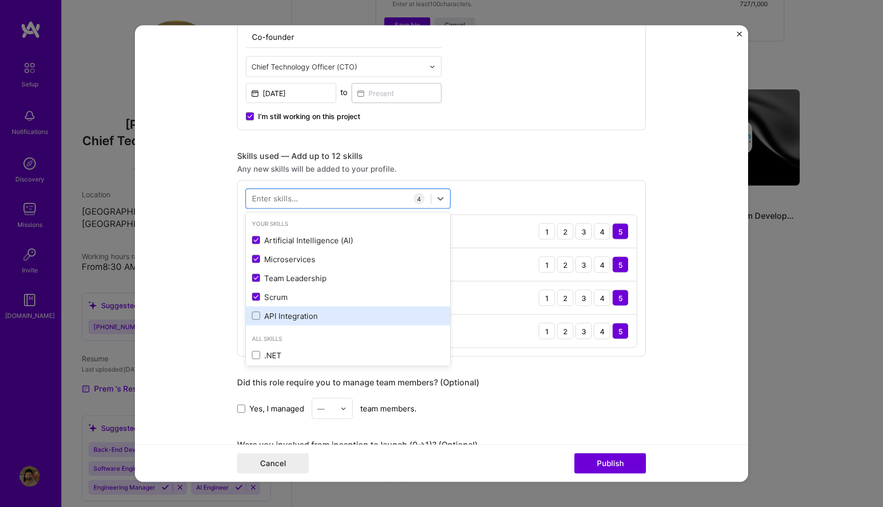
click at [289, 316] on div "API Integration" at bounding box center [348, 315] width 192 height 11
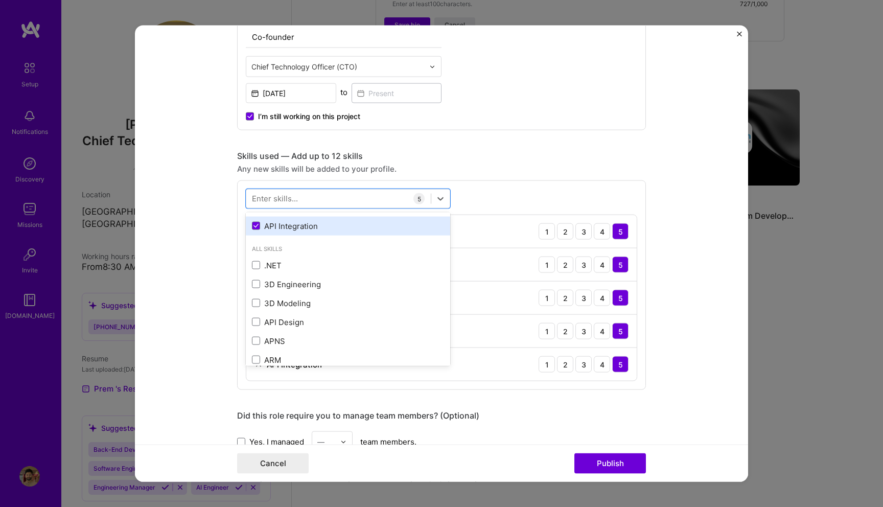
scroll to position [97, 0]
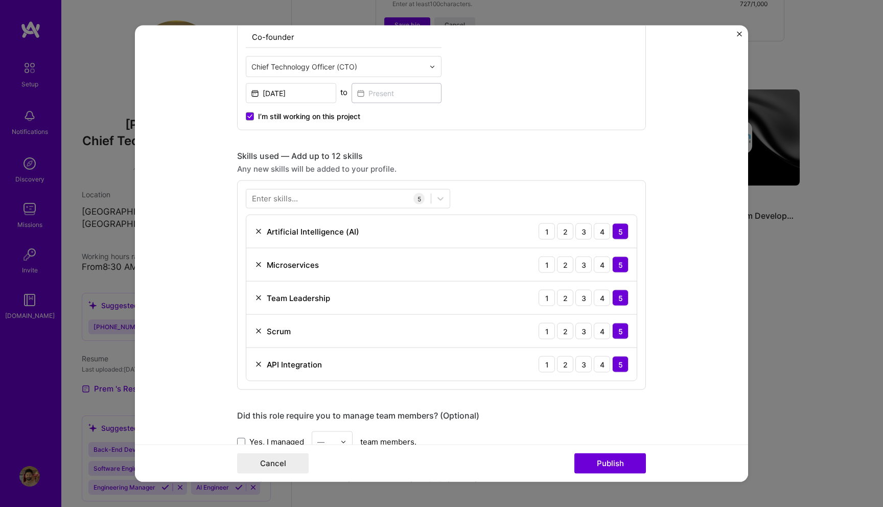
click at [570, 168] on div "Any new skills will be added to your profile." at bounding box center [441, 169] width 409 height 11
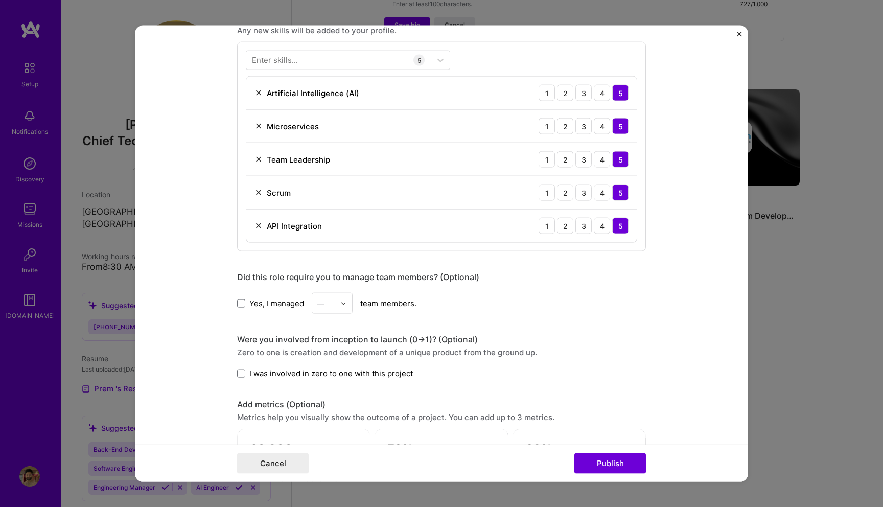
scroll to position [577, 0]
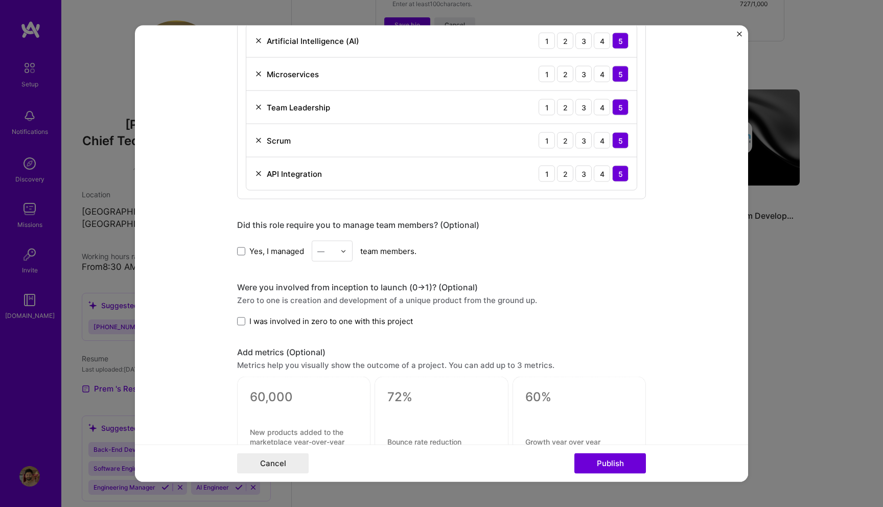
click at [317, 322] on span "I was involved in zero to one with this project" at bounding box center [331, 321] width 164 height 11
click at [0, 0] on input "I was involved in zero to one with this project" at bounding box center [0, 0] width 0 height 0
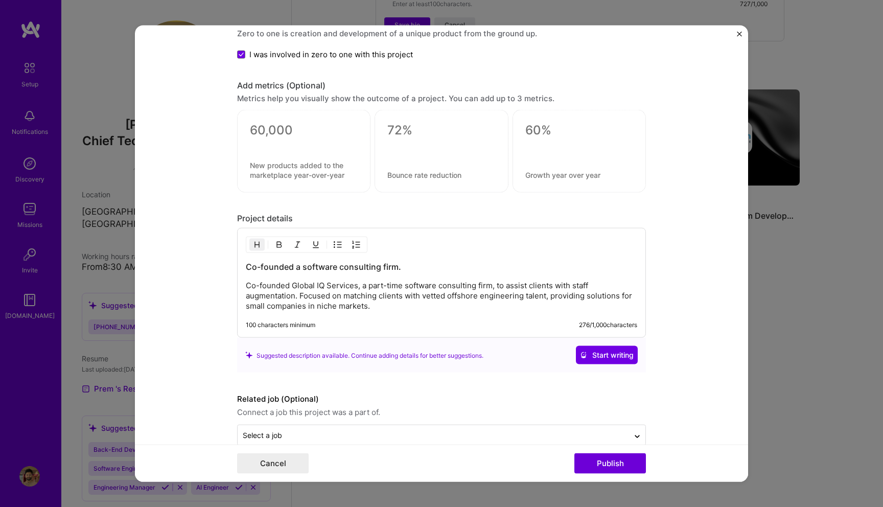
scroll to position [864, 0]
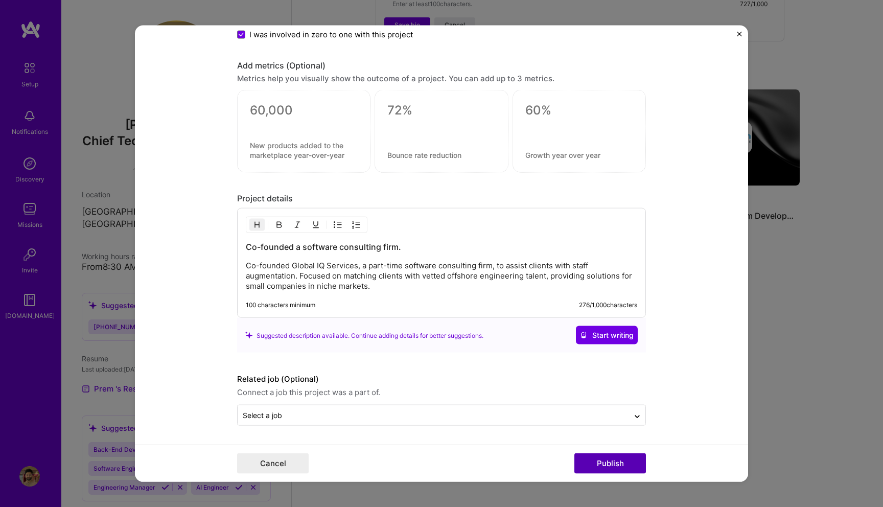
click at [609, 465] on button "Publish" at bounding box center [611, 463] width 72 height 20
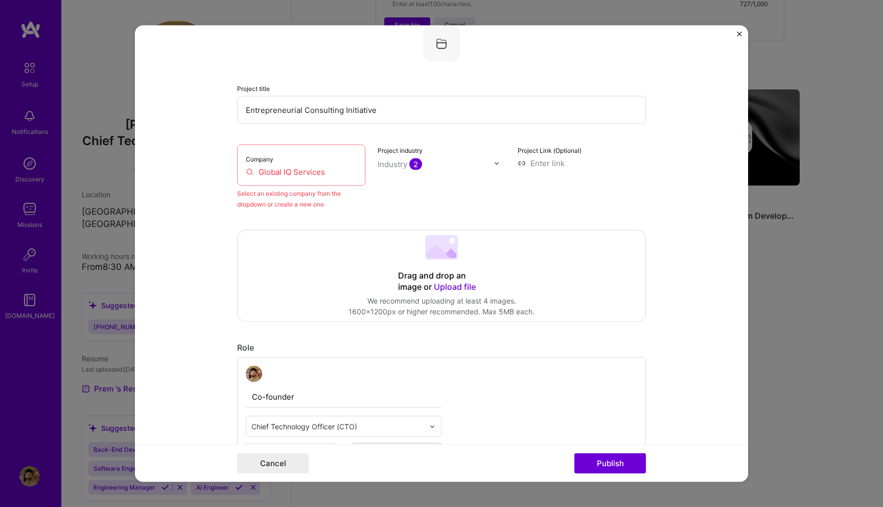
scroll to position [67, 0]
click at [330, 171] on input "Global IQ Services" at bounding box center [301, 172] width 111 height 11
click at [319, 174] on input "Global IQ Services" at bounding box center [301, 172] width 111 height 11
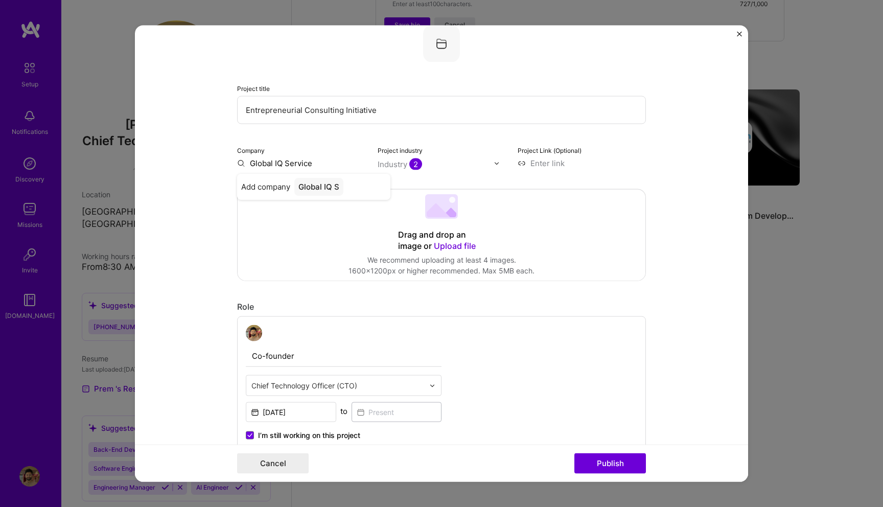
type input "Global IQ Services"
click at [328, 191] on div "Global IQ Services" at bounding box center [332, 187] width 76 height 18
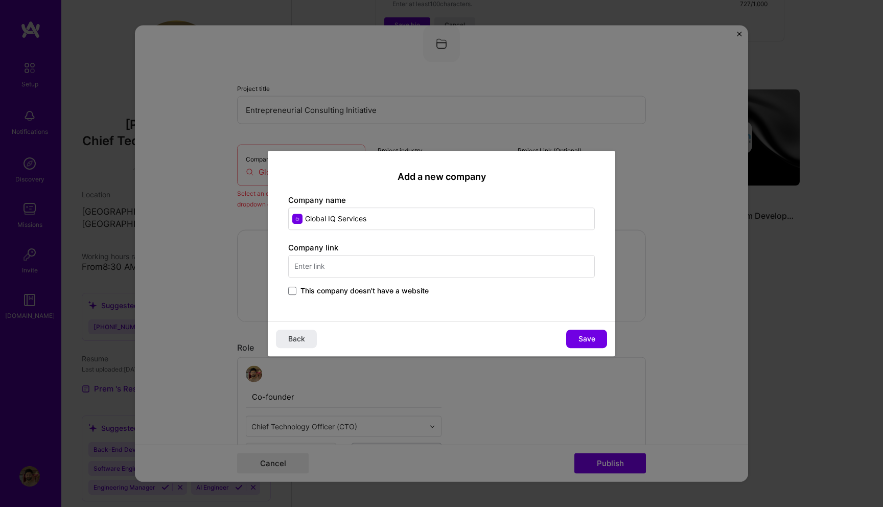
click at [335, 268] on div "Company link This company doesn't have a website" at bounding box center [441, 269] width 307 height 55
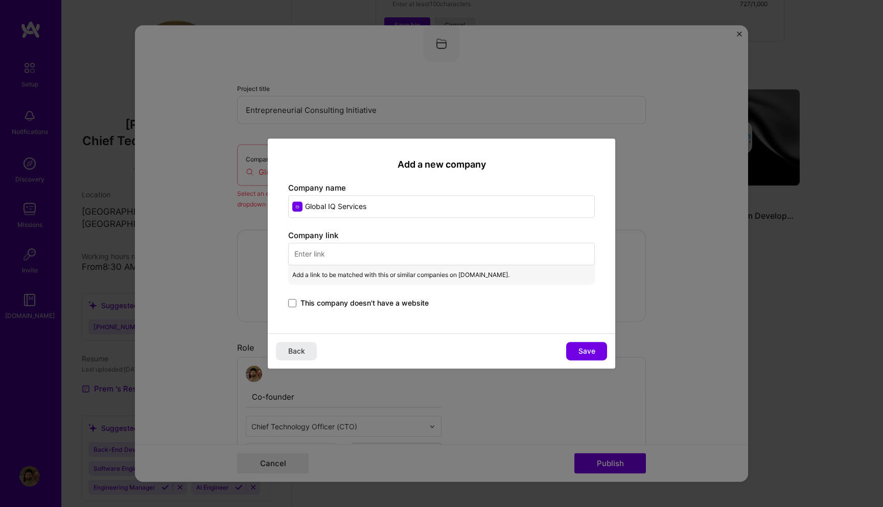
click at [325, 255] on input "text" at bounding box center [441, 254] width 307 height 22
paste input "https://globaliqservices.com/"
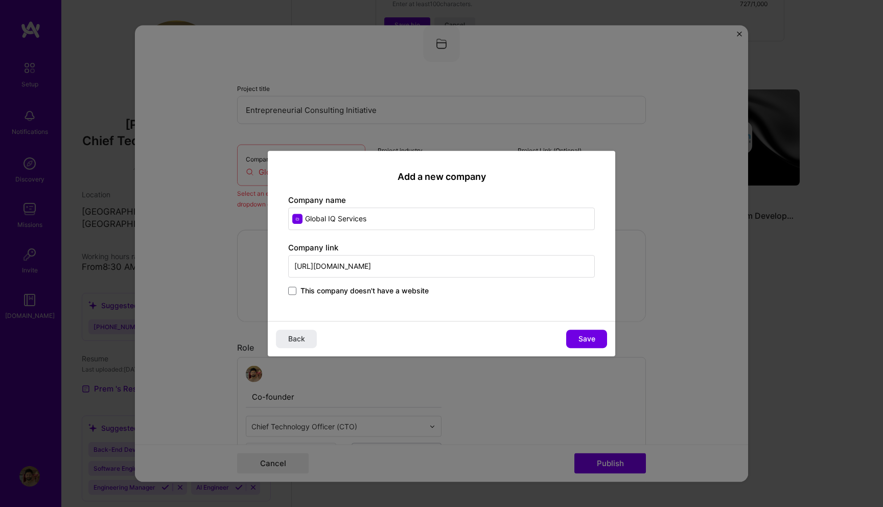
type input "https://globaliqservices.com/"
click at [607, 342] on div "Back Save" at bounding box center [442, 338] width 348 height 35
click at [590, 342] on span "Save" at bounding box center [587, 339] width 17 height 10
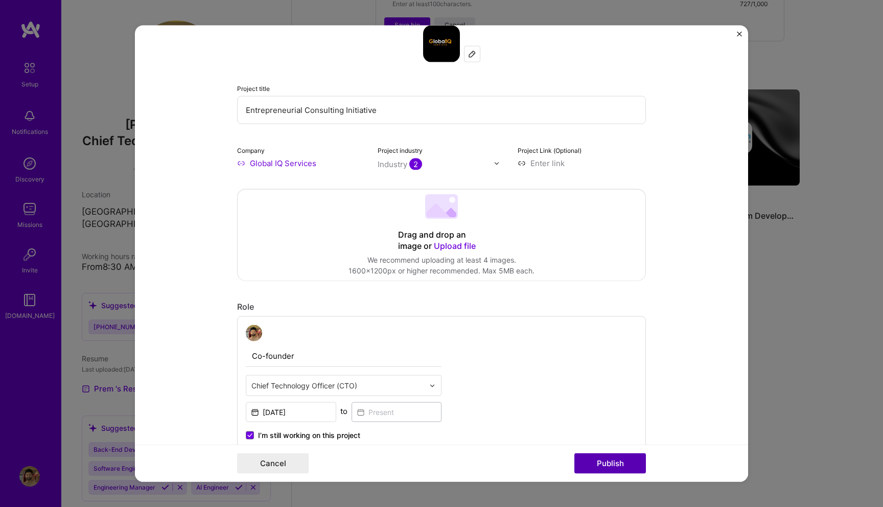
click at [610, 457] on button "Publish" at bounding box center [611, 463] width 72 height 20
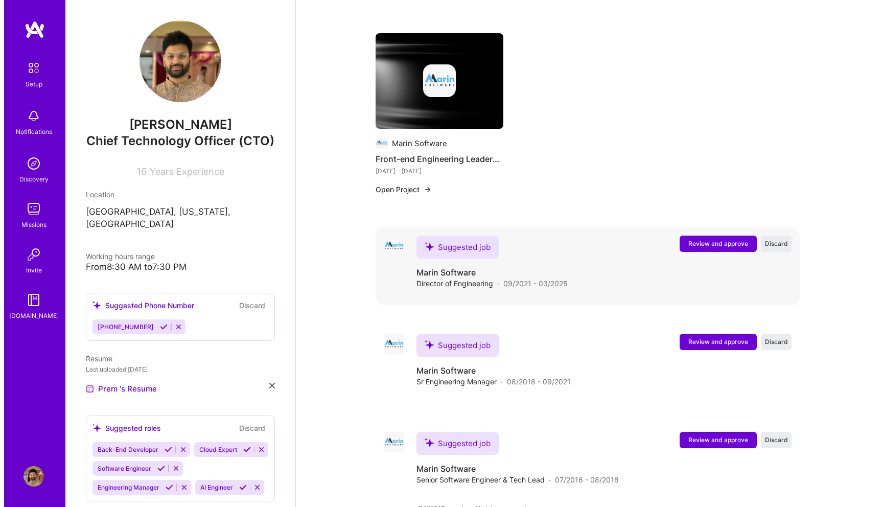
scroll to position [676, 0]
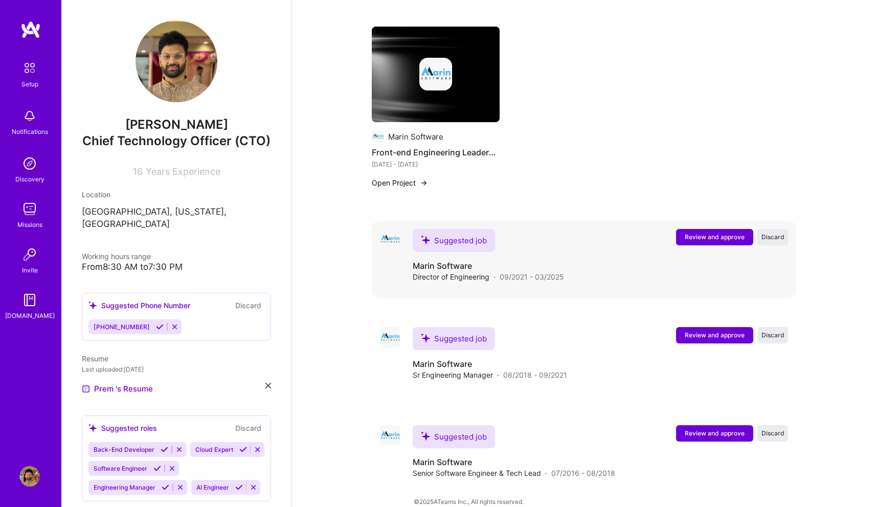
click at [699, 233] on span "Review and approve" at bounding box center [714, 237] width 60 height 9
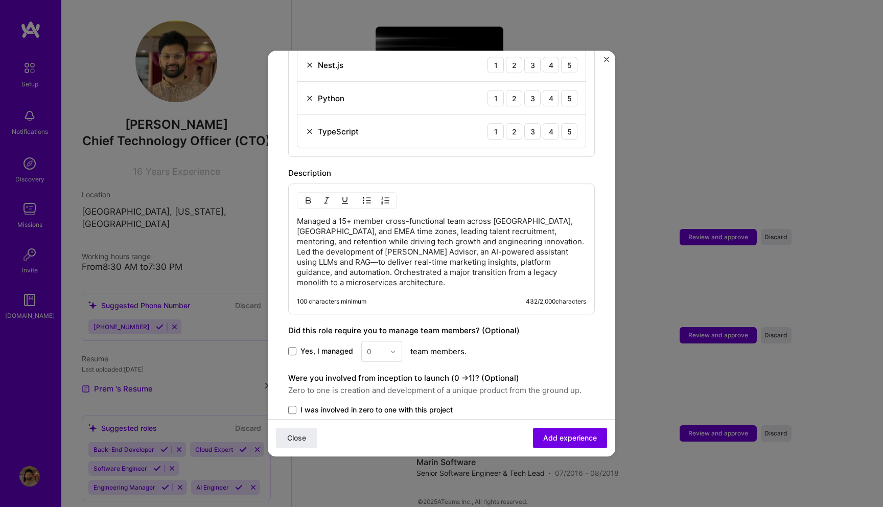
scroll to position [691, 0]
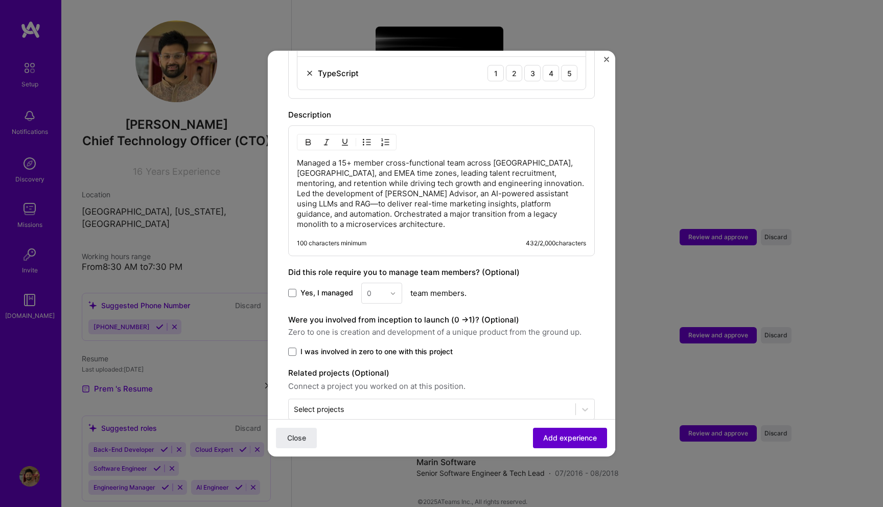
click at [560, 442] on span "Add experience" at bounding box center [570, 438] width 54 height 10
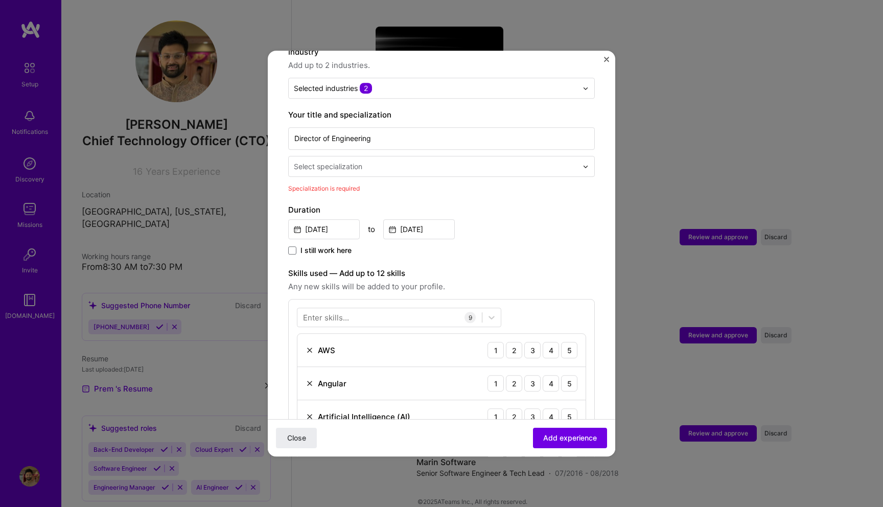
scroll to position [166, 0]
click at [443, 160] on input "text" at bounding box center [437, 165] width 286 height 11
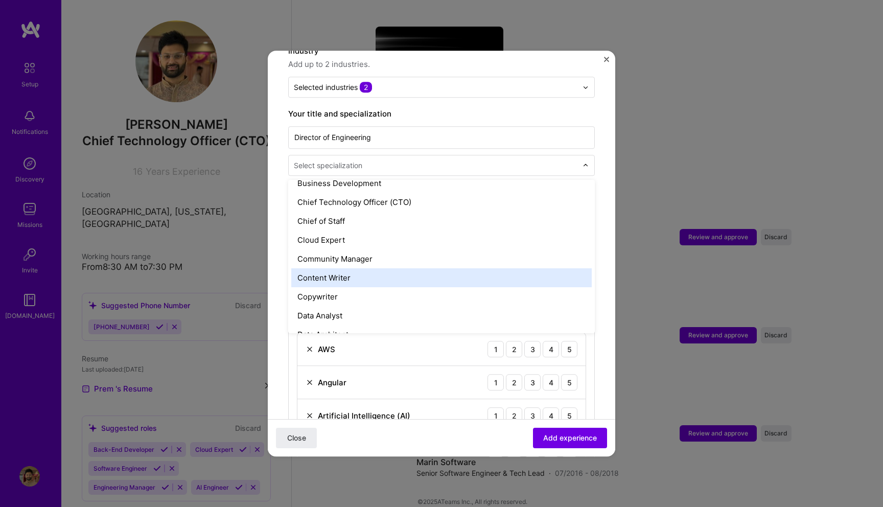
scroll to position [251, 0]
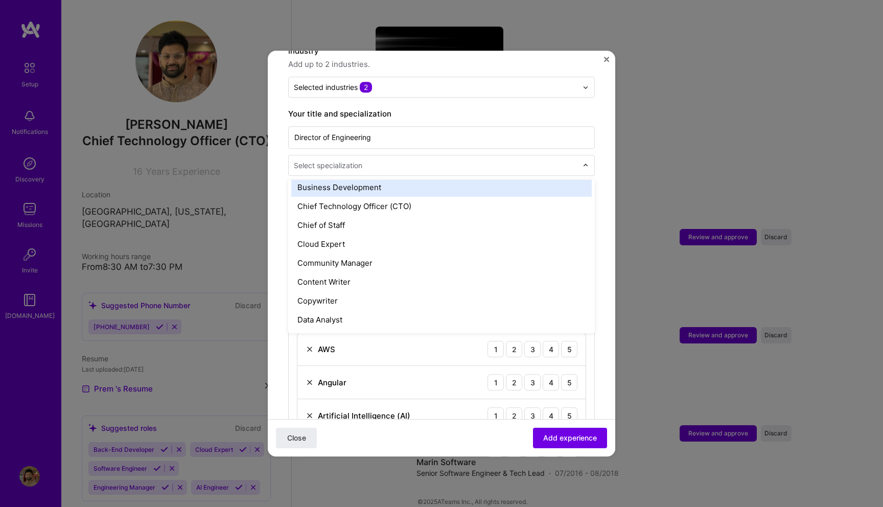
click at [361, 160] on div "Select specialization" at bounding box center [328, 165] width 68 height 11
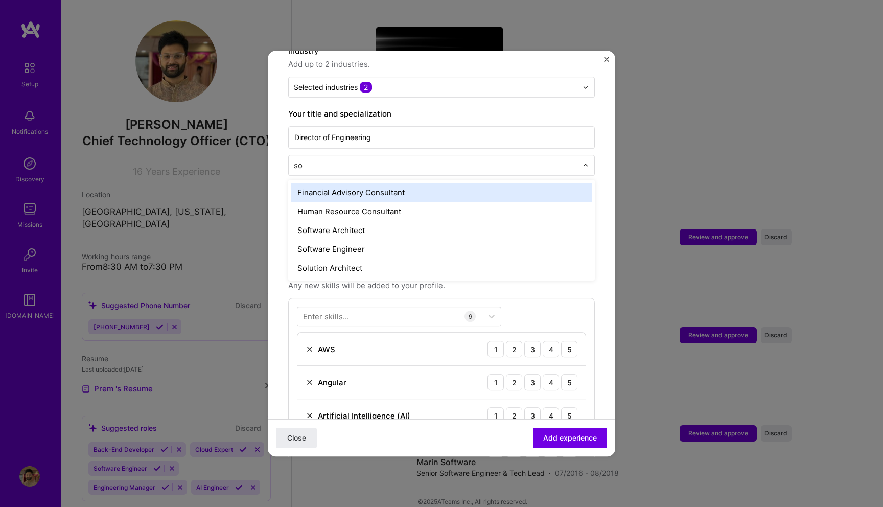
type input "sof"
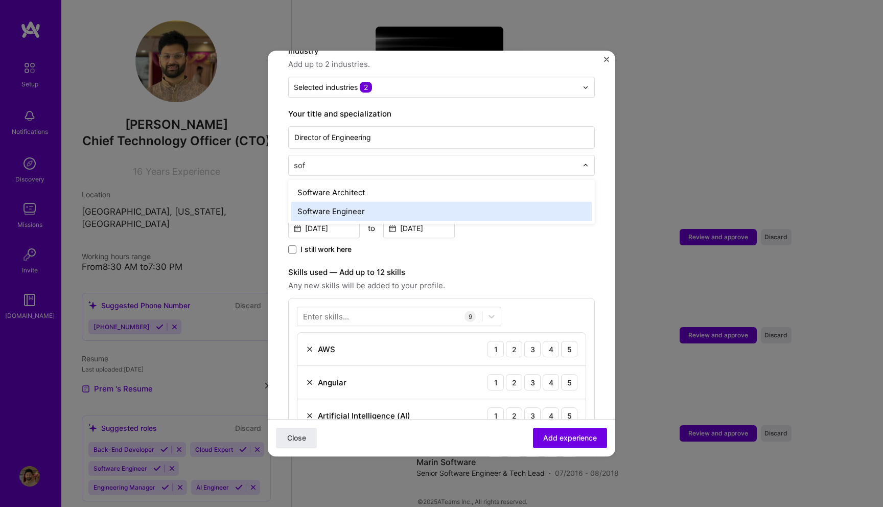
click at [380, 202] on div "Software Engineer" at bounding box center [441, 211] width 301 height 19
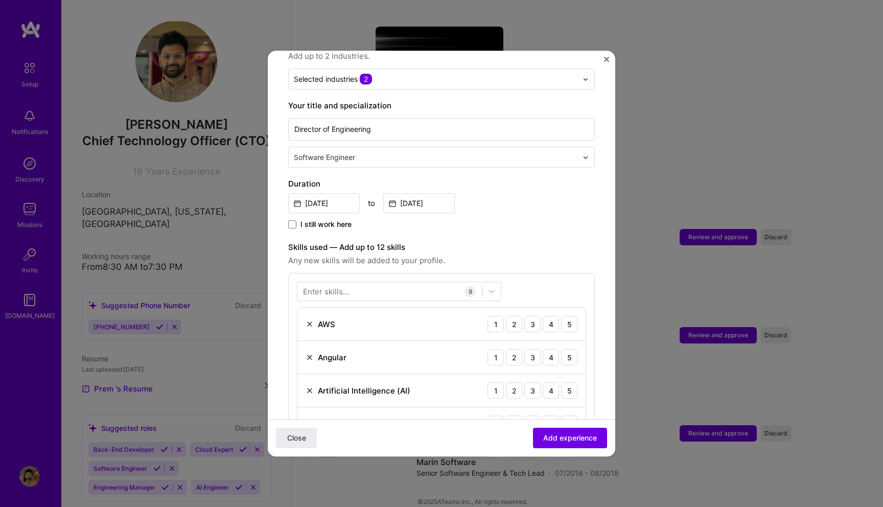
scroll to position [175, 0]
click at [400, 177] on label "Duration" at bounding box center [441, 183] width 307 height 12
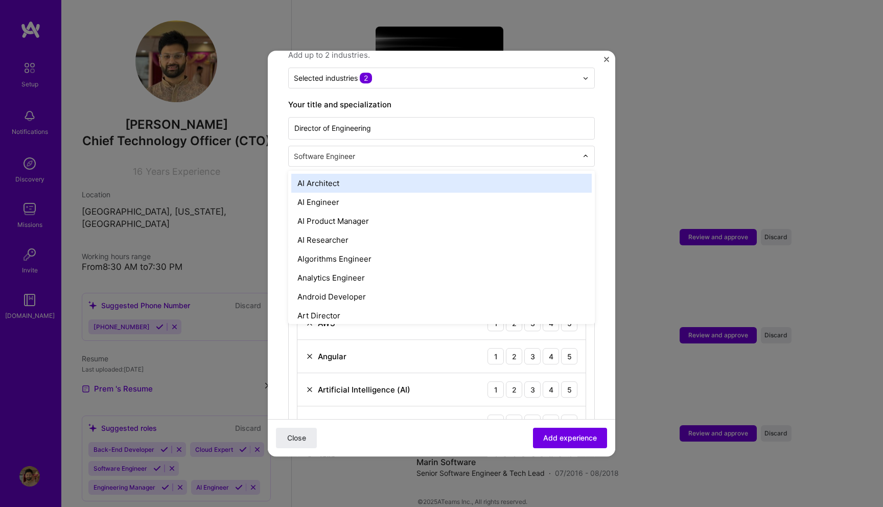
click at [408, 151] on input "text" at bounding box center [437, 156] width 286 height 11
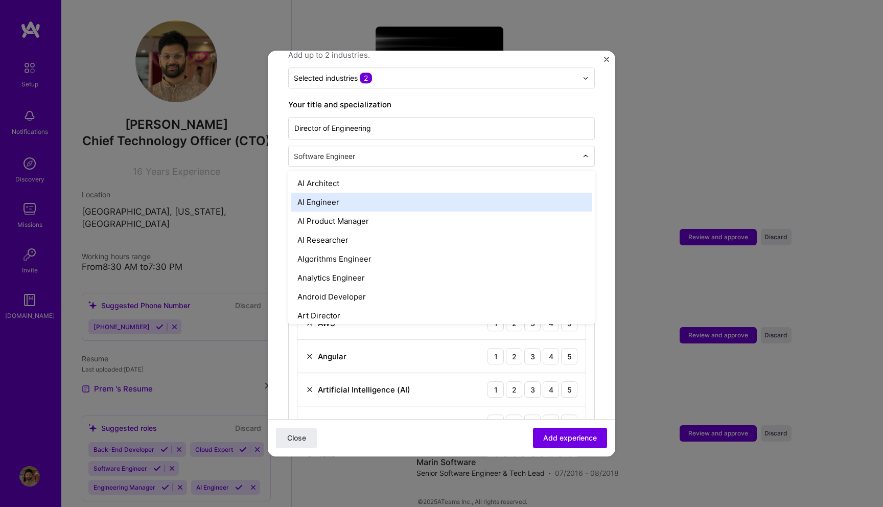
click at [365, 193] on div "AI Engineer" at bounding box center [441, 202] width 301 height 19
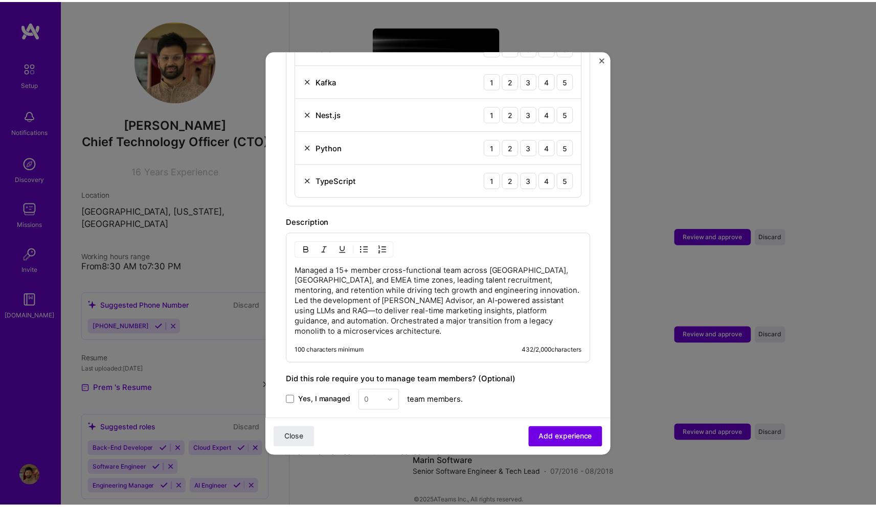
scroll to position [691, 0]
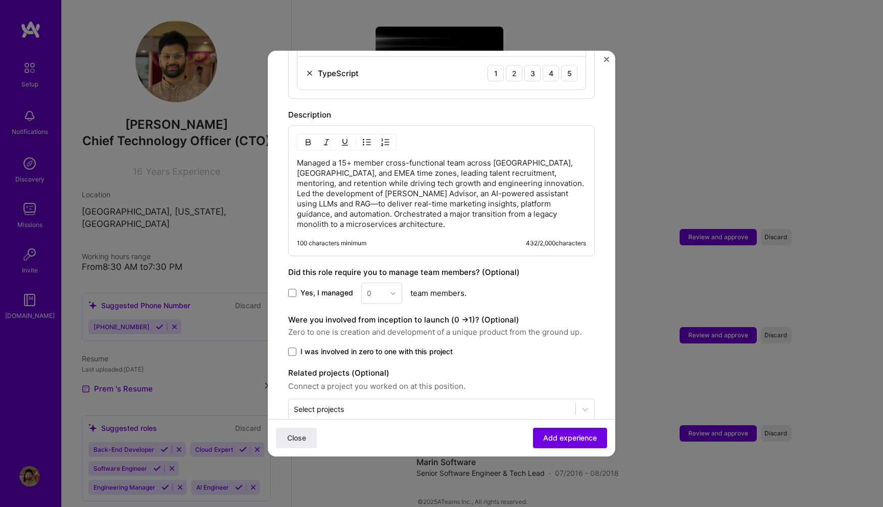
click at [605, 60] on img "Close" at bounding box center [606, 59] width 5 height 5
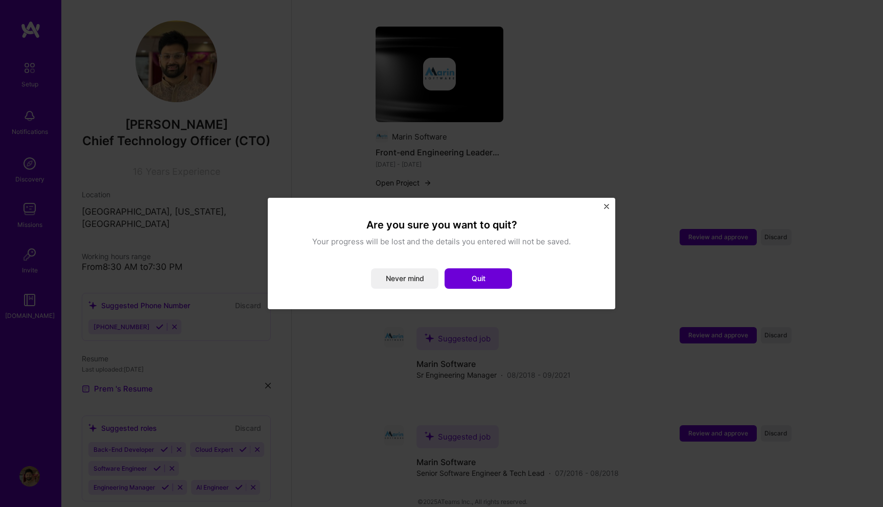
click at [607, 203] on div "Are you sure you want to quit? Your progress will be lost and the details you e…" at bounding box center [442, 253] width 348 height 111
click at [607, 209] on img "Close" at bounding box center [606, 206] width 5 height 5
click at [464, 284] on button "Quit" at bounding box center [478, 278] width 67 height 20
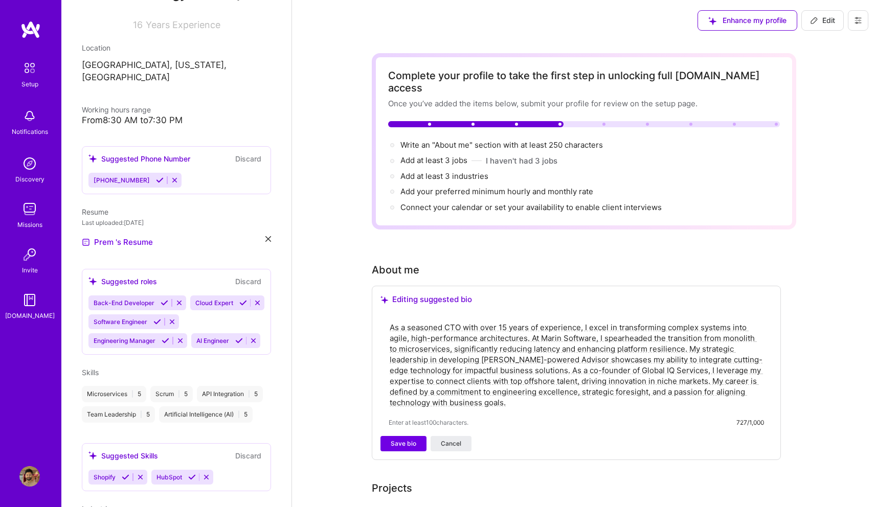
scroll to position [0, 0]
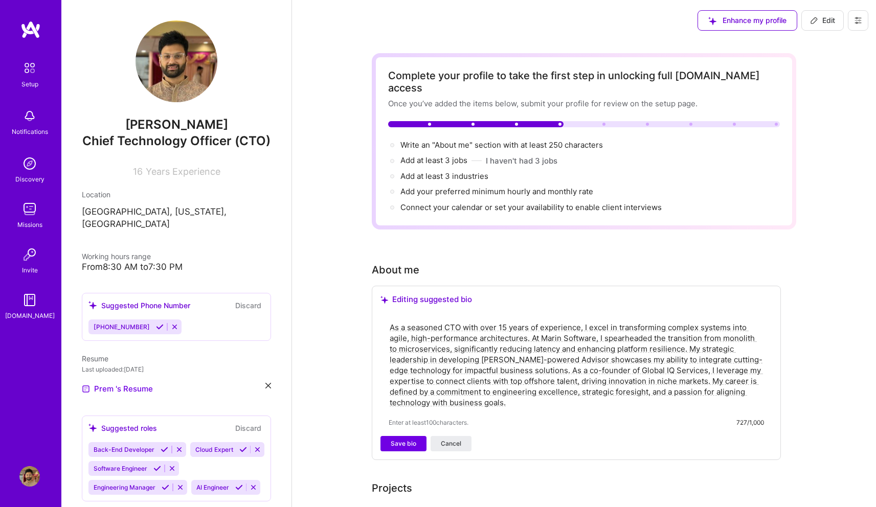
click at [854, 21] on icon at bounding box center [858, 20] width 8 height 8
click at [829, 26] on button "Edit" at bounding box center [822, 20] width 42 height 20
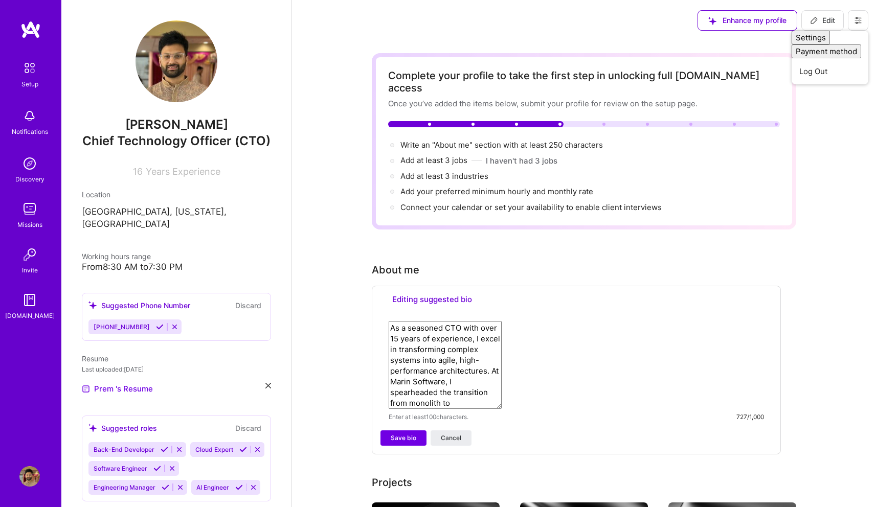
select select "US"
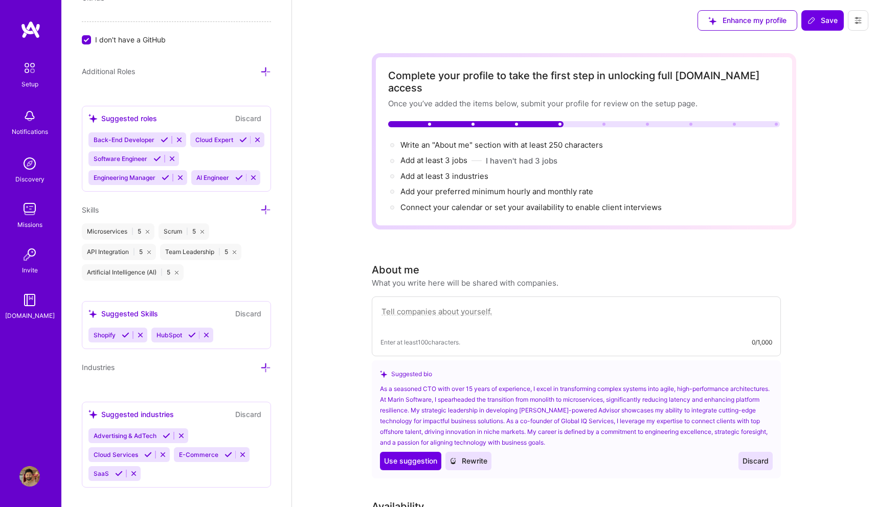
scroll to position [763, 0]
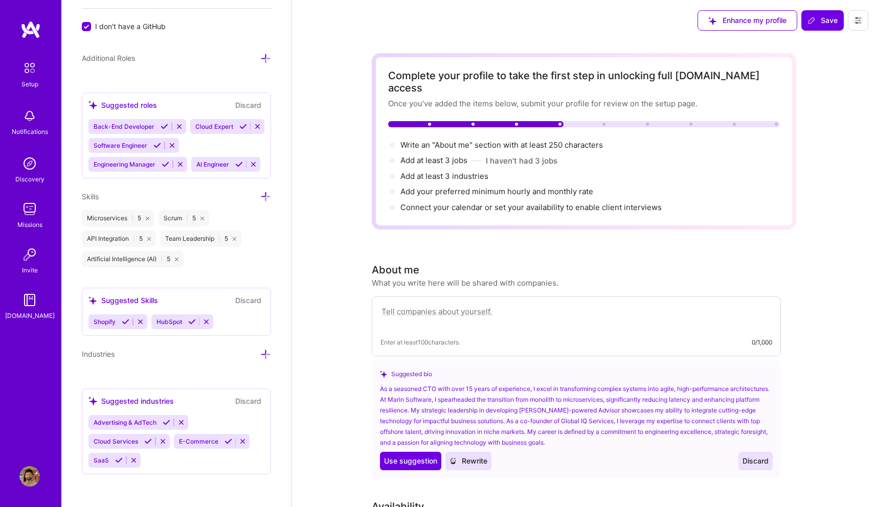
click at [32, 78] on img at bounding box center [29, 67] width 21 height 21
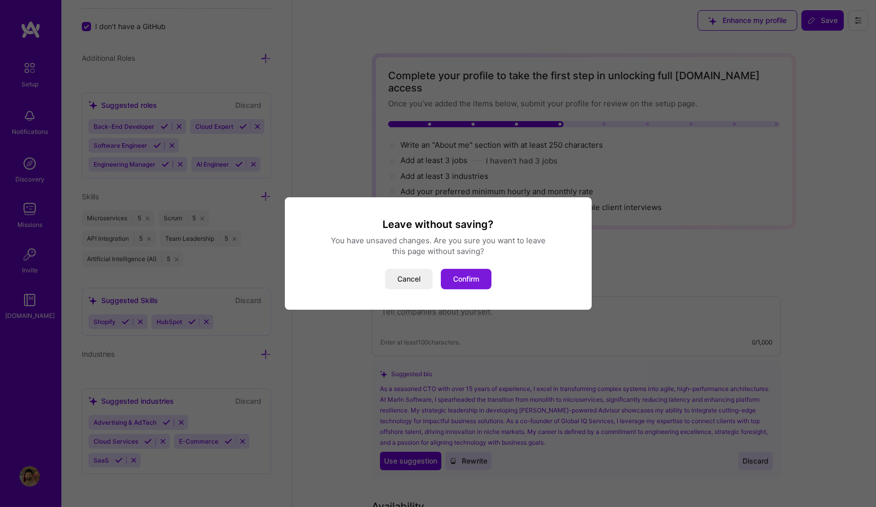
click at [457, 284] on button "Confirm" at bounding box center [466, 279] width 51 height 20
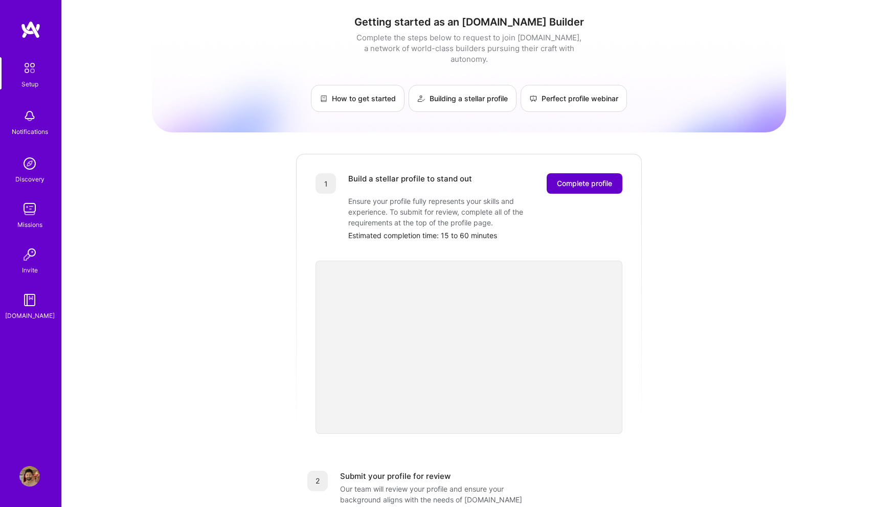
click at [585, 181] on button "Complete profile" at bounding box center [584, 183] width 76 height 20
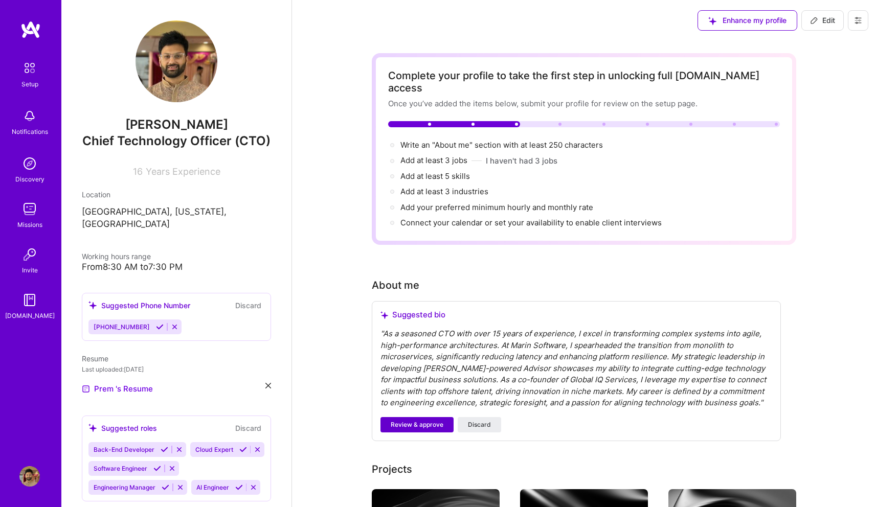
click at [417, 417] on button "Review & approve" at bounding box center [416, 424] width 73 height 15
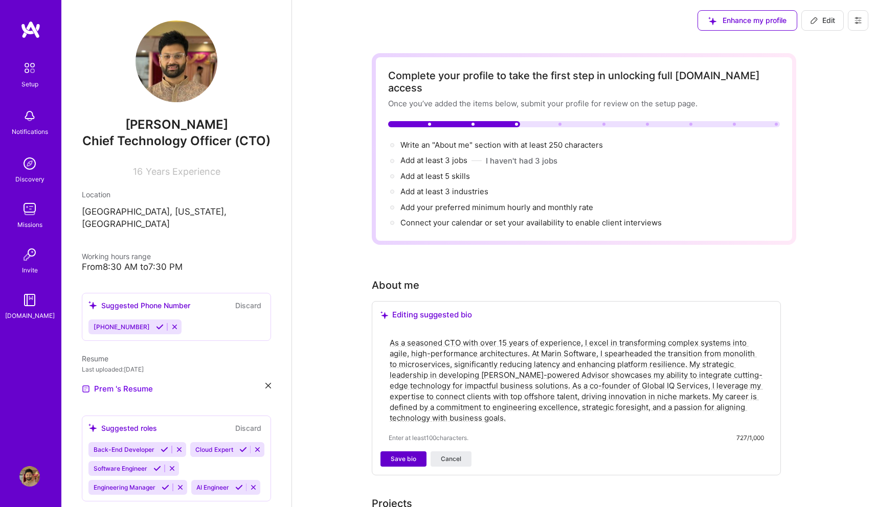
click at [406, 452] on button "Save bio" at bounding box center [403, 458] width 46 height 15
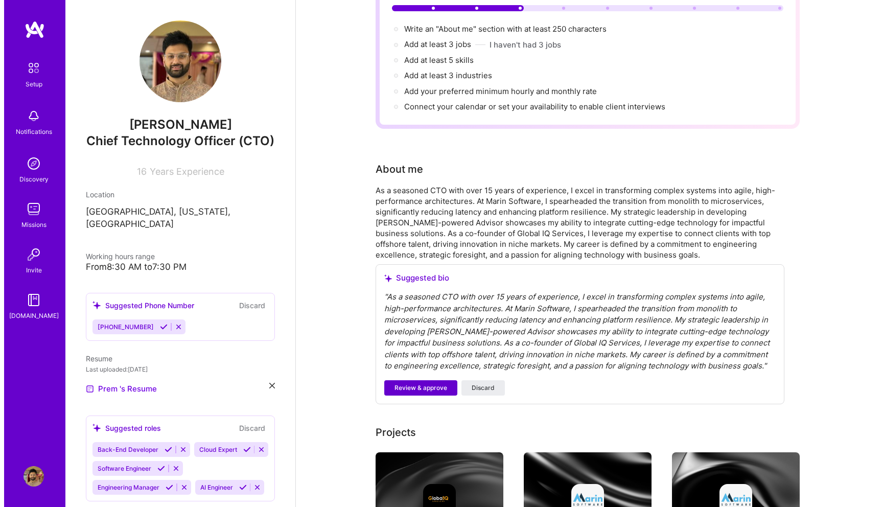
scroll to position [125, 0]
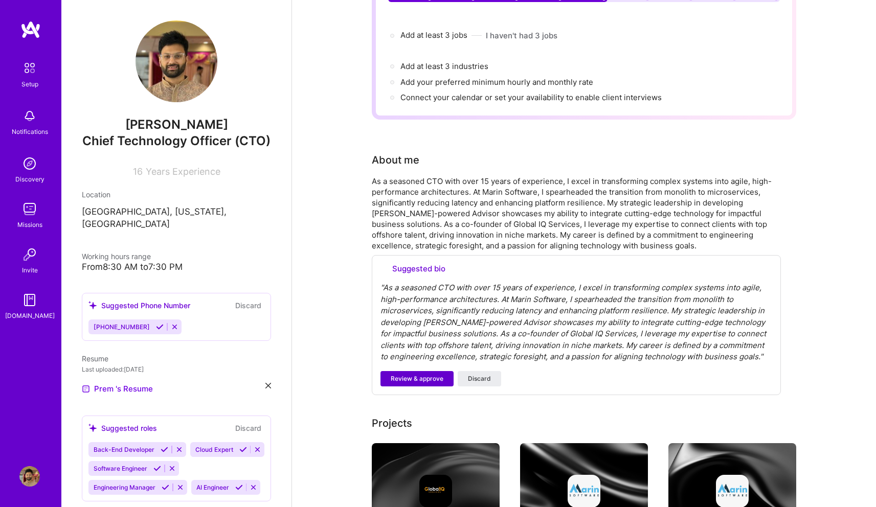
click at [420, 443] on img at bounding box center [436, 491] width 128 height 96
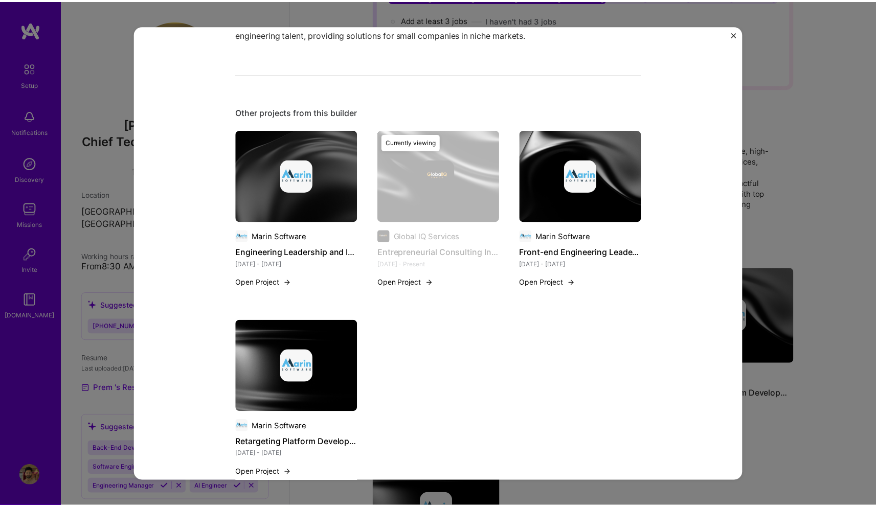
scroll to position [455, 0]
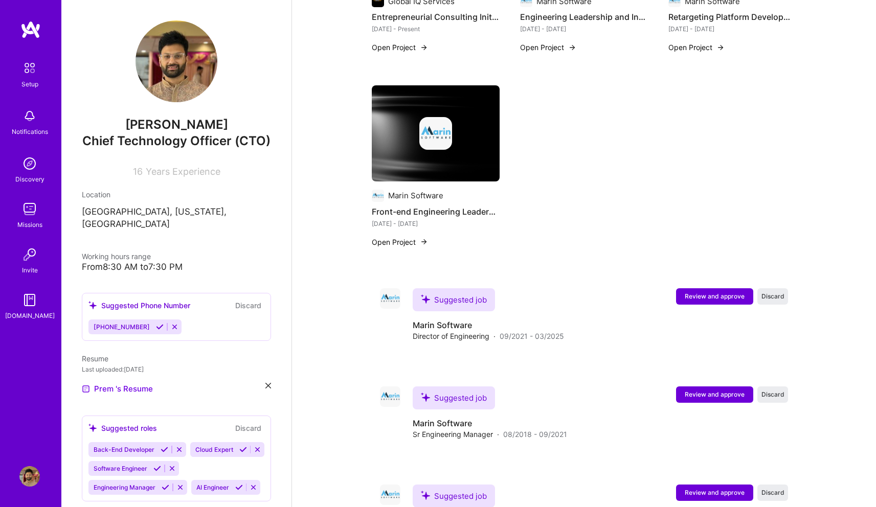
scroll to position [561, 0]
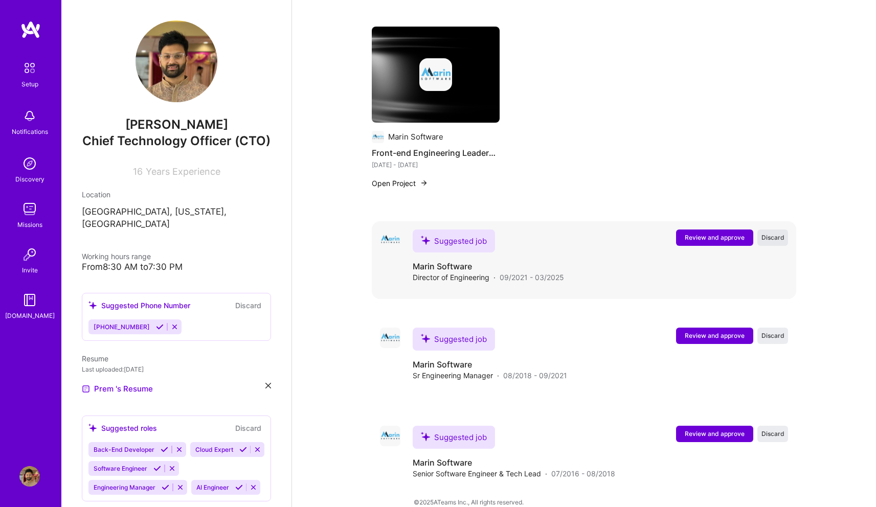
click at [771, 232] on button "Discard" at bounding box center [772, 238] width 31 height 16
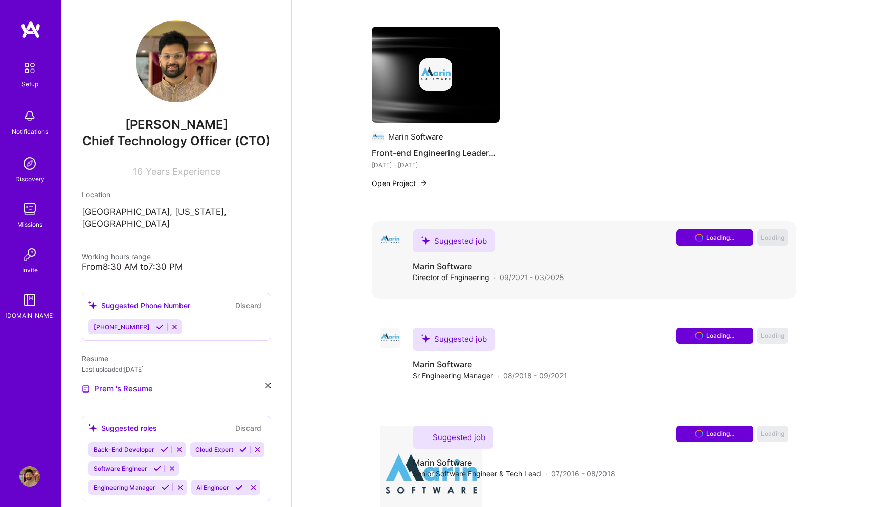
scroll to position [463, 0]
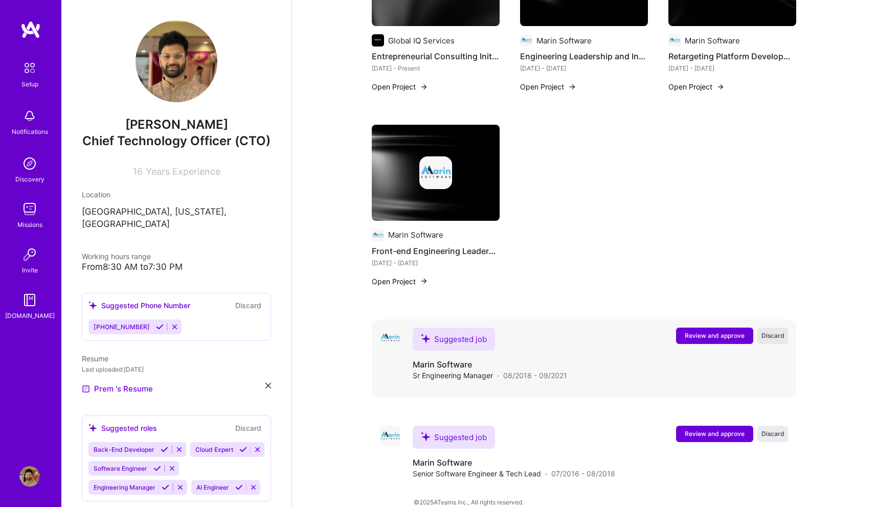
click at [770, 331] on span "Discard" at bounding box center [772, 335] width 23 height 9
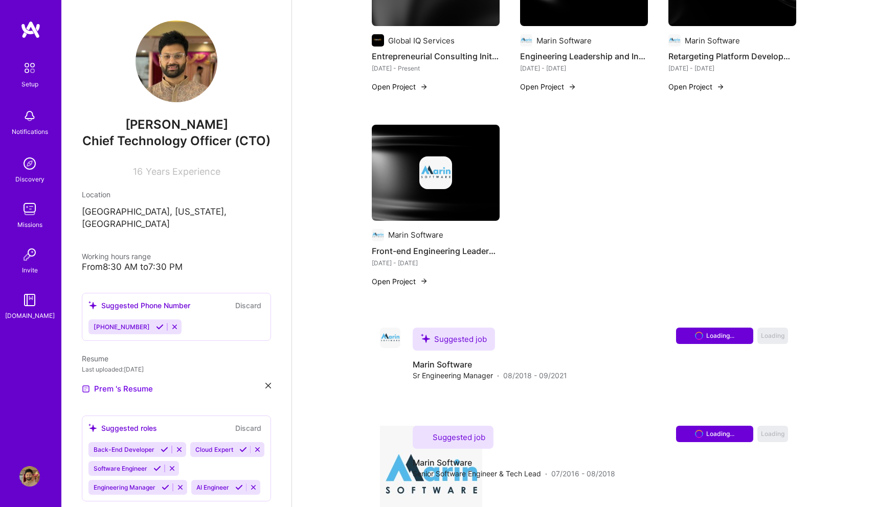
scroll to position [365, 0]
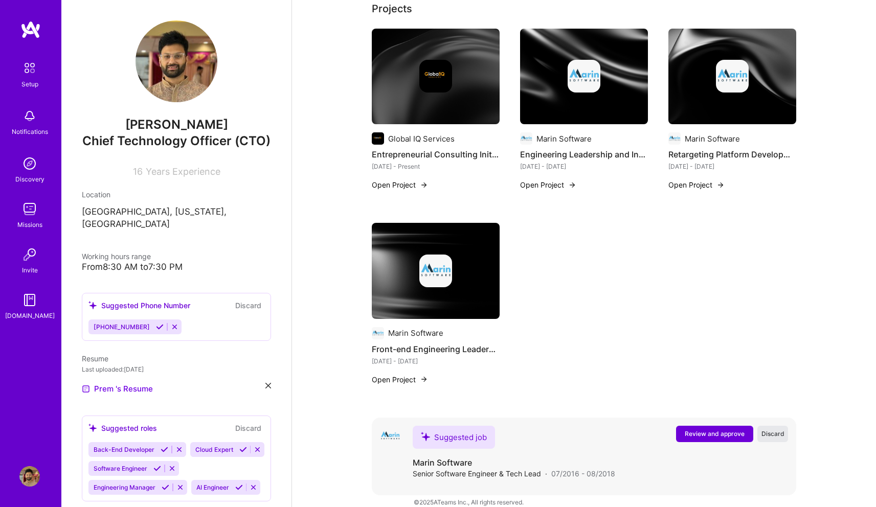
click at [766, 429] on span "Discard" at bounding box center [772, 433] width 23 height 9
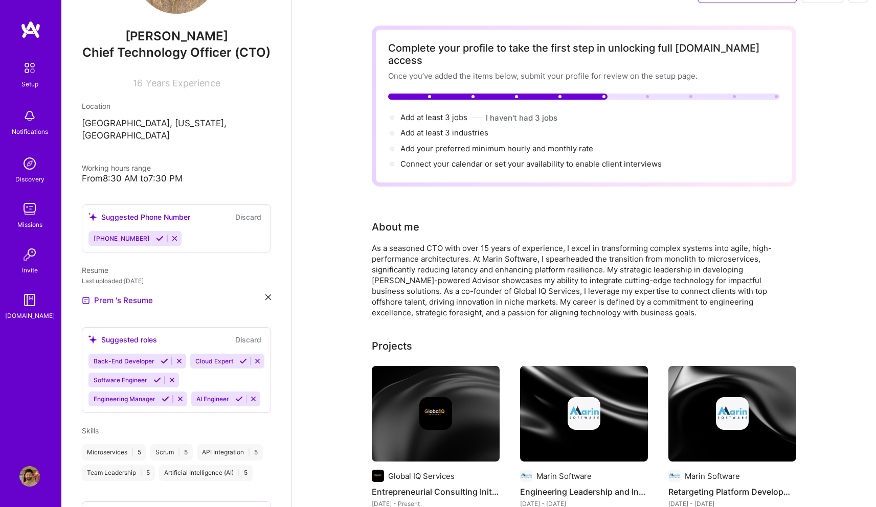
scroll to position [0, 0]
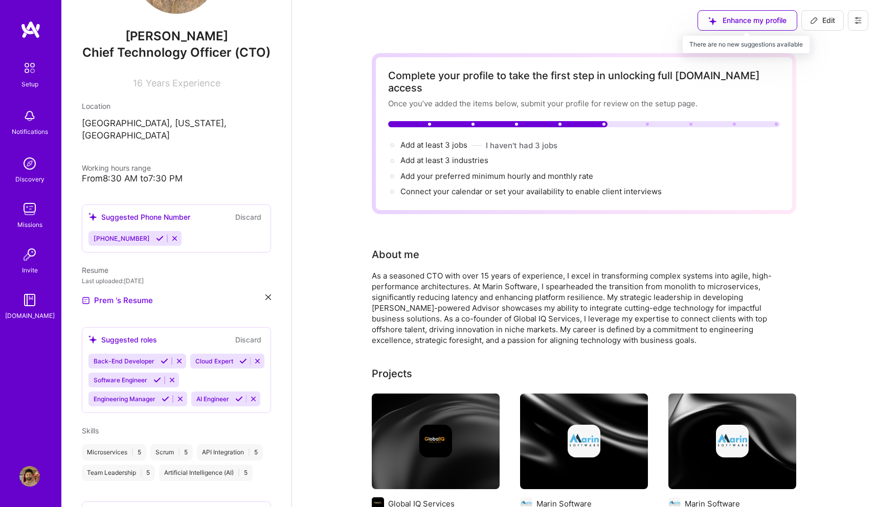
click at [740, 13] on div "Enhance my profile" at bounding box center [747, 20] width 100 height 20
click at [727, 30] on div "Enhance my profile" at bounding box center [747, 20] width 100 height 20
click at [732, 24] on div "Enhance my profile" at bounding box center [747, 20] width 100 height 20
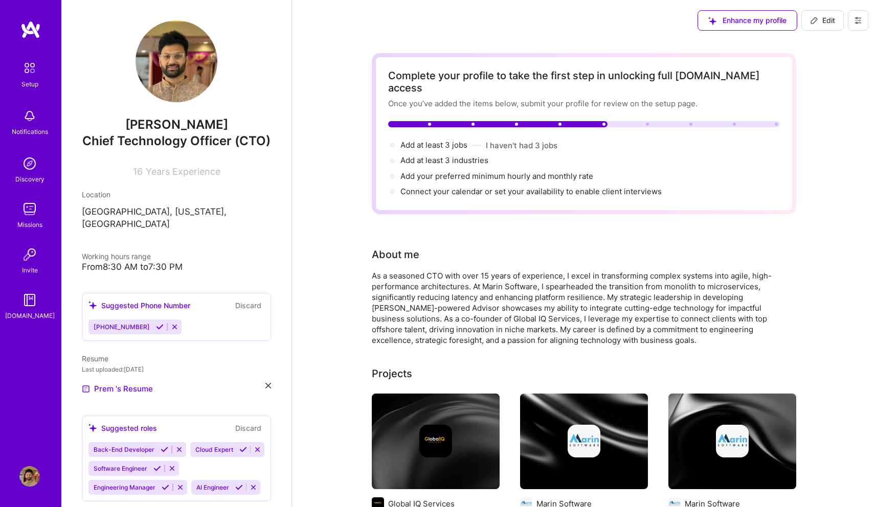
click at [827, 24] on span "Edit" at bounding box center [822, 20] width 25 height 10
select select "US"
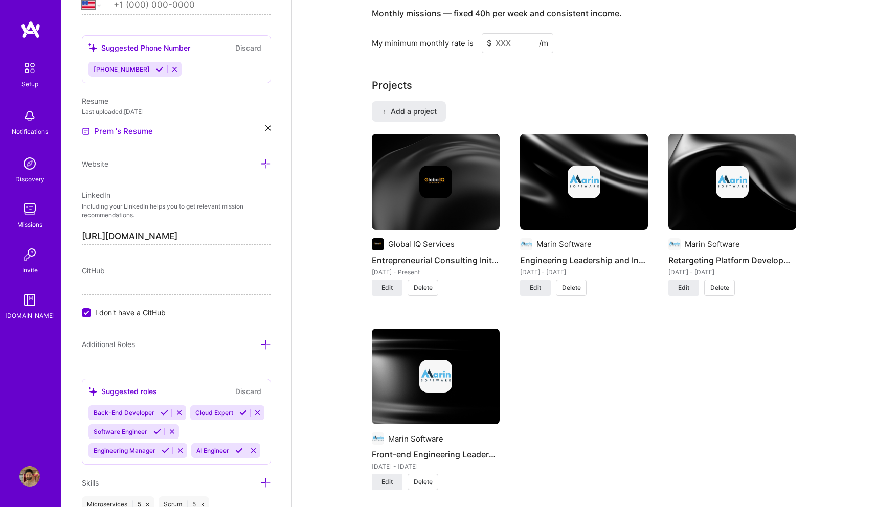
scroll to position [856, 0]
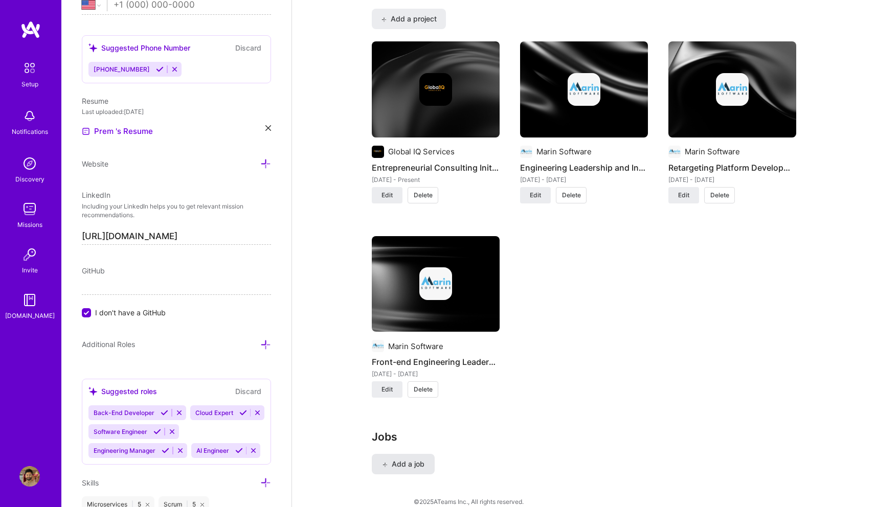
click at [399, 459] on button "Add a job" at bounding box center [403, 464] width 63 height 20
click at [396, 459] on span "Add a job" at bounding box center [403, 464] width 42 height 10
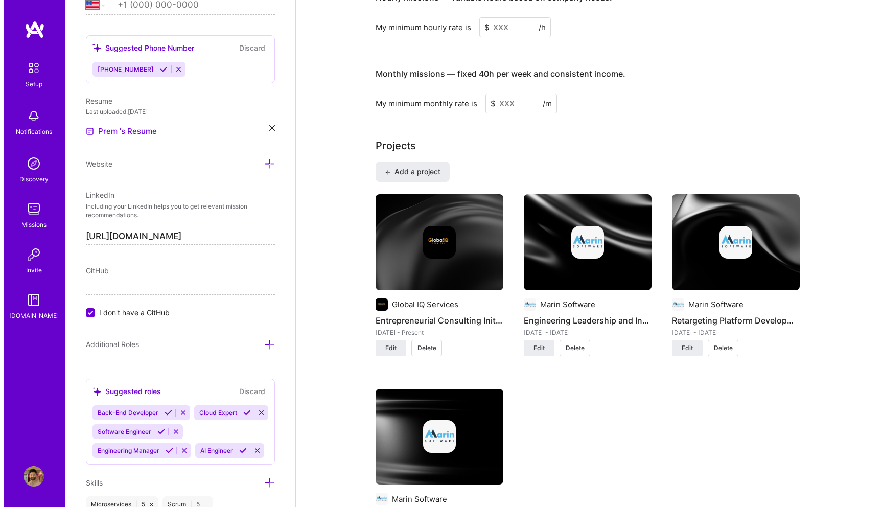
scroll to position [705, 0]
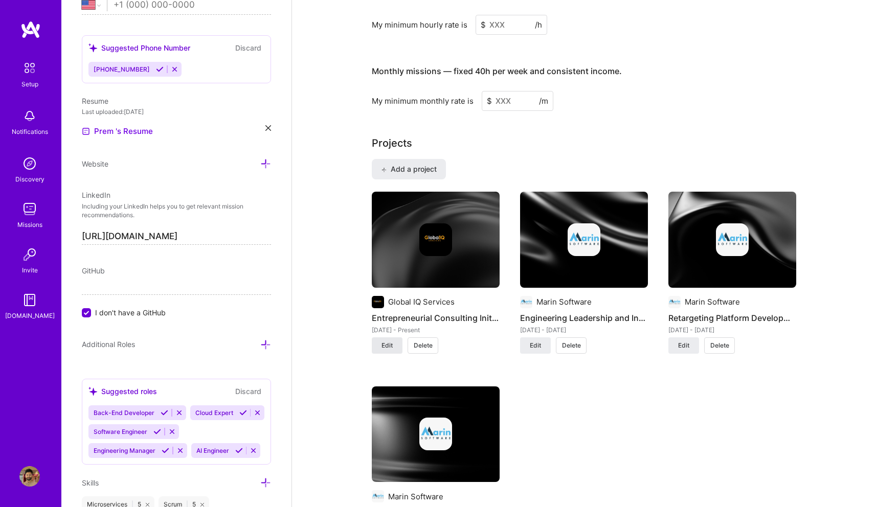
click at [393, 337] on button "Edit" at bounding box center [387, 345] width 31 height 16
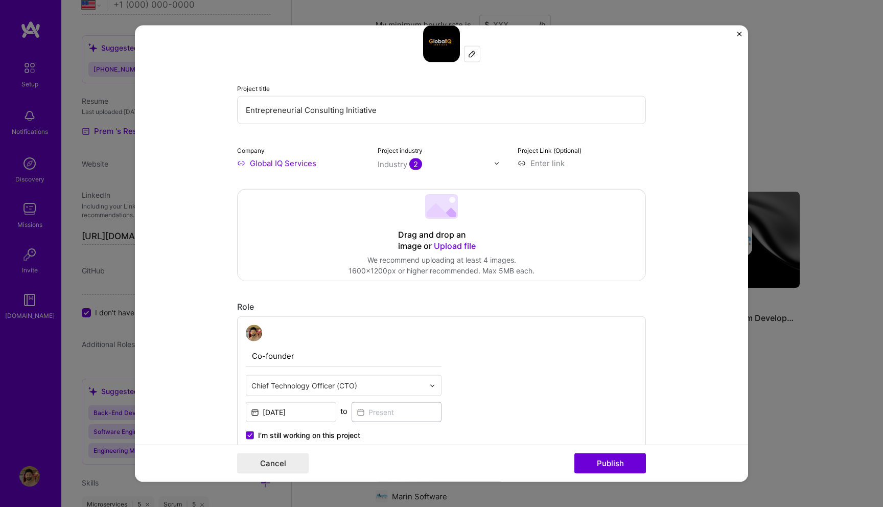
scroll to position [21, 0]
click at [496, 163] on div at bounding box center [500, 162] width 12 height 11
click at [494, 164] on img at bounding box center [497, 162] width 6 height 6
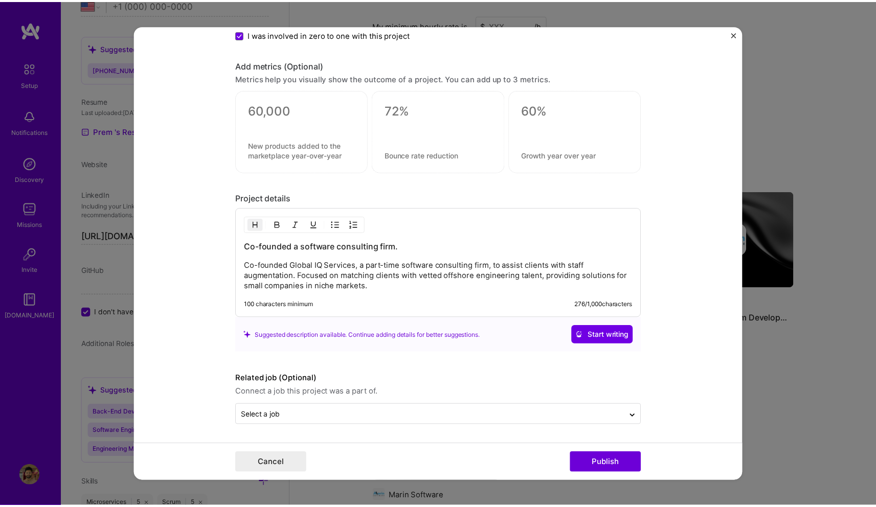
scroll to position [0, 0]
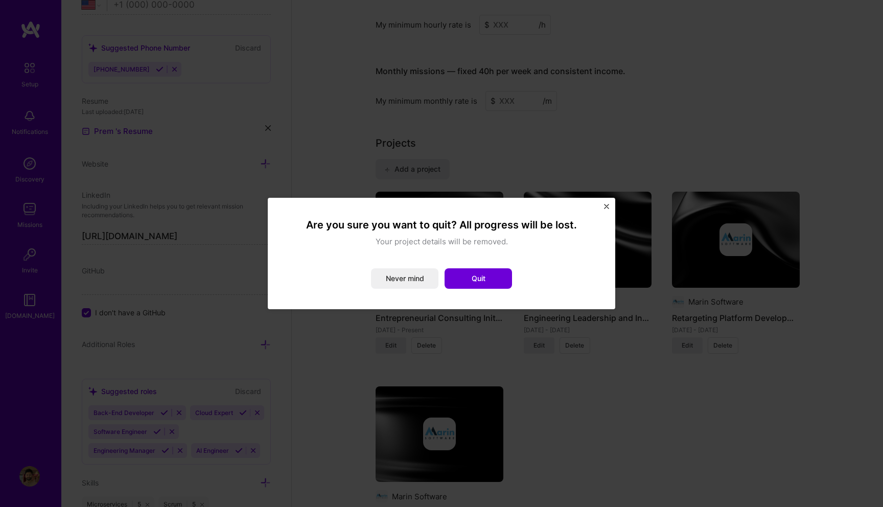
click at [606, 205] on img "Close" at bounding box center [606, 206] width 5 height 5
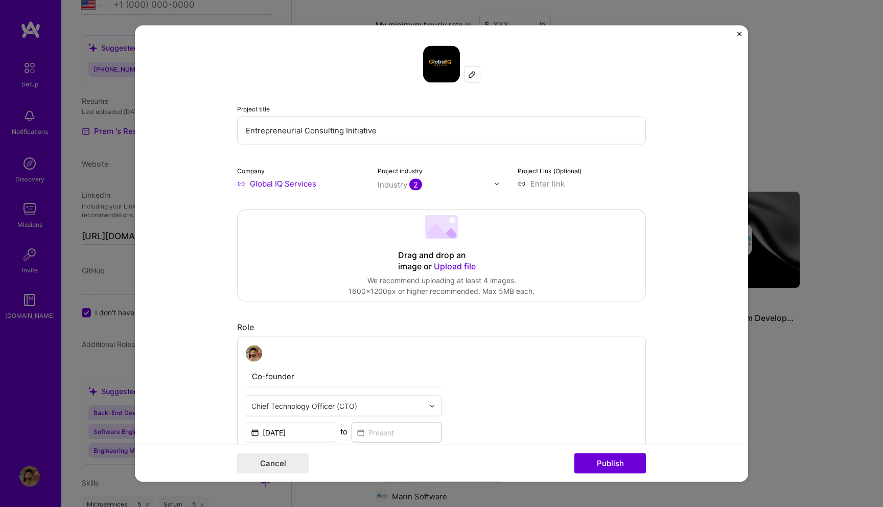
click at [276, 474] on div "Cancel Publish" at bounding box center [441, 462] width 613 height 37
click at [276, 469] on button "Cancel" at bounding box center [273, 463] width 72 height 20
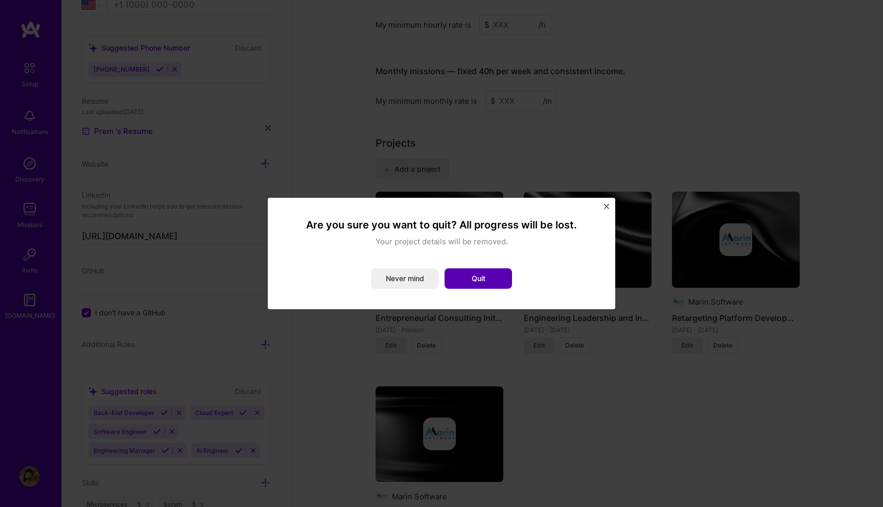
click at [468, 284] on button "Quit" at bounding box center [478, 278] width 67 height 20
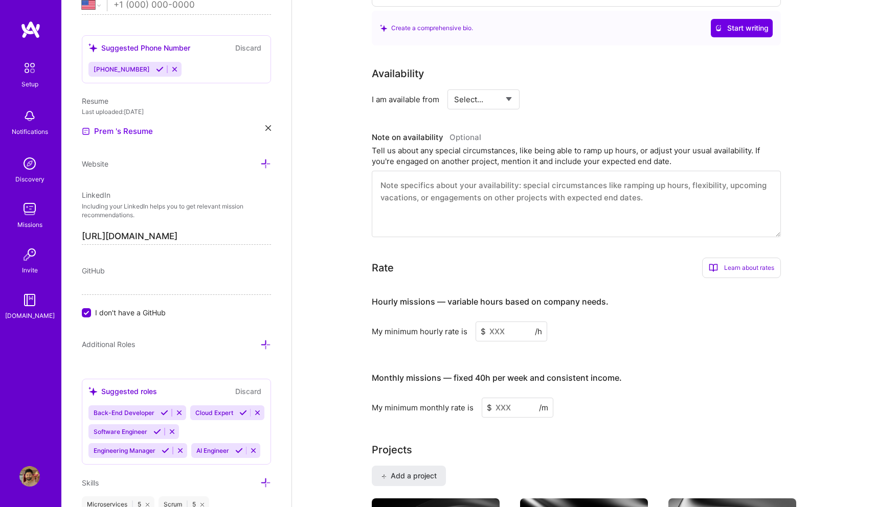
scroll to position [400, 0]
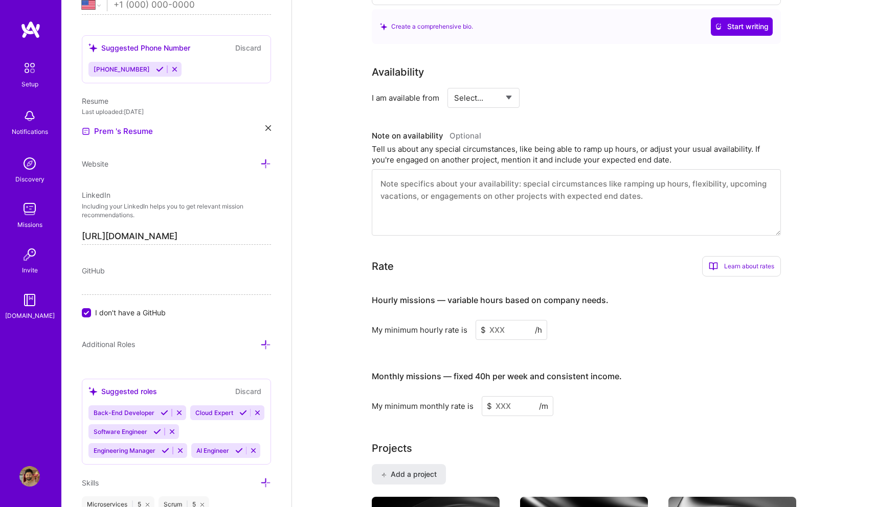
click at [485, 85] on select "Select... Right Now Future Date Not Available" at bounding box center [483, 98] width 59 height 26
select select "Right Now"
click at [454, 85] on select "Select... Right Now Future Date Not Available" at bounding box center [483, 98] width 59 height 26
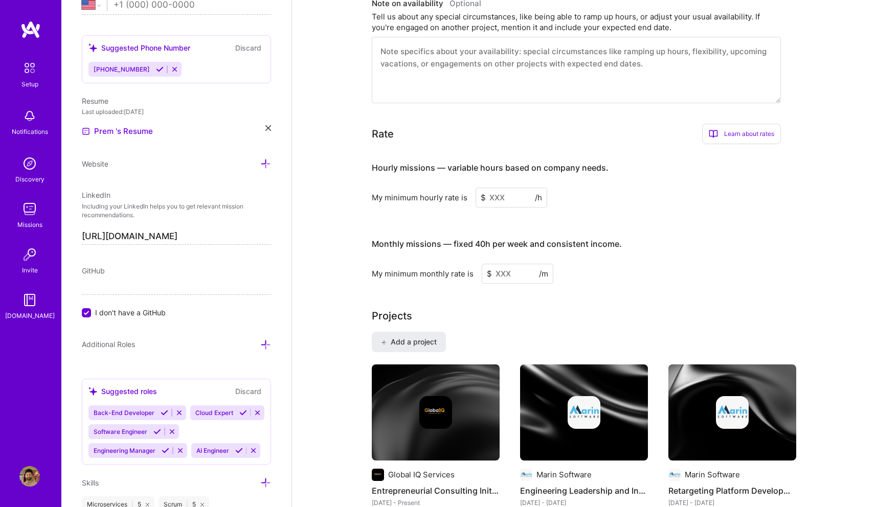
scroll to position [536, 0]
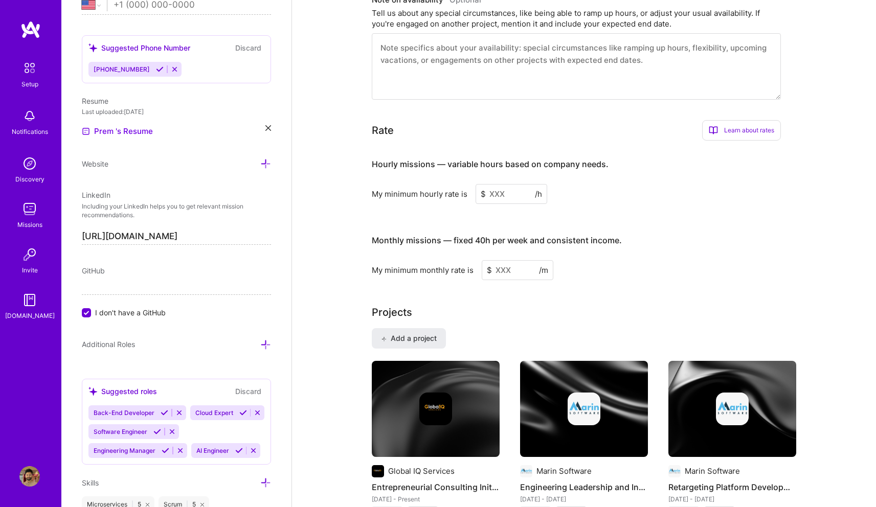
click at [506, 184] on input at bounding box center [511, 194] width 72 height 20
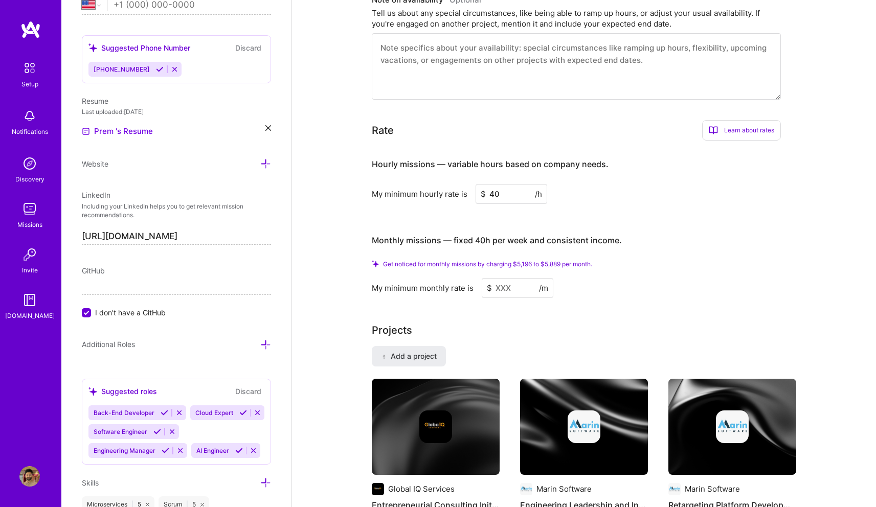
type input "40"
click at [528, 302] on div "Complete your profile to take the first step in unlocking full A.Team access On…" at bounding box center [584, 174] width 424 height 1315
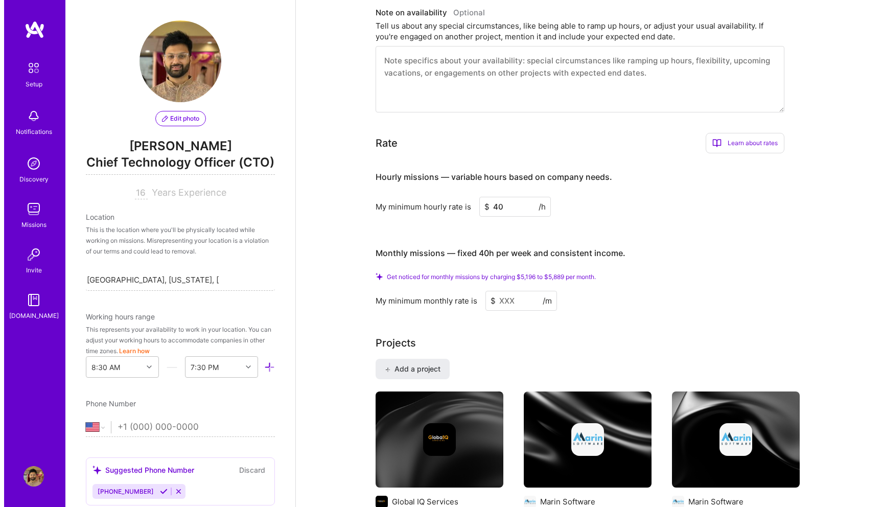
scroll to position [874, 0]
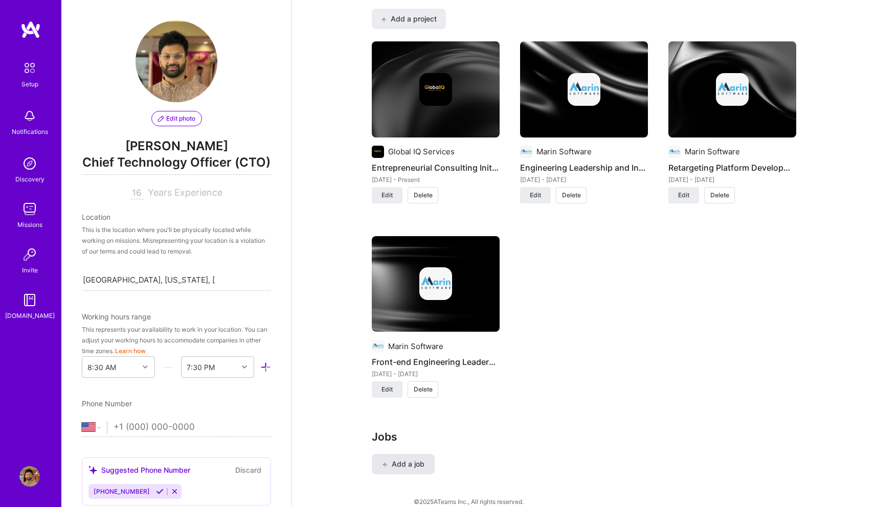
click at [413, 457] on button "Add a job" at bounding box center [403, 464] width 63 height 20
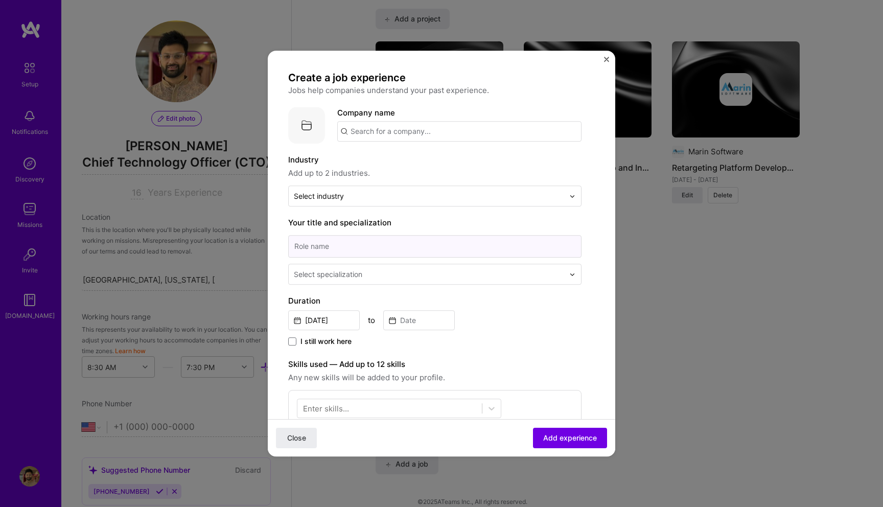
click at [404, 250] on input at bounding box center [434, 246] width 293 height 22
type input "Marin"
click at [435, 135] on input "text" at bounding box center [459, 131] width 244 height 20
type input "Marin Software"
click at [427, 162] on div "Marin Software marinsoftware.com" at bounding box center [413, 161] width 153 height 29
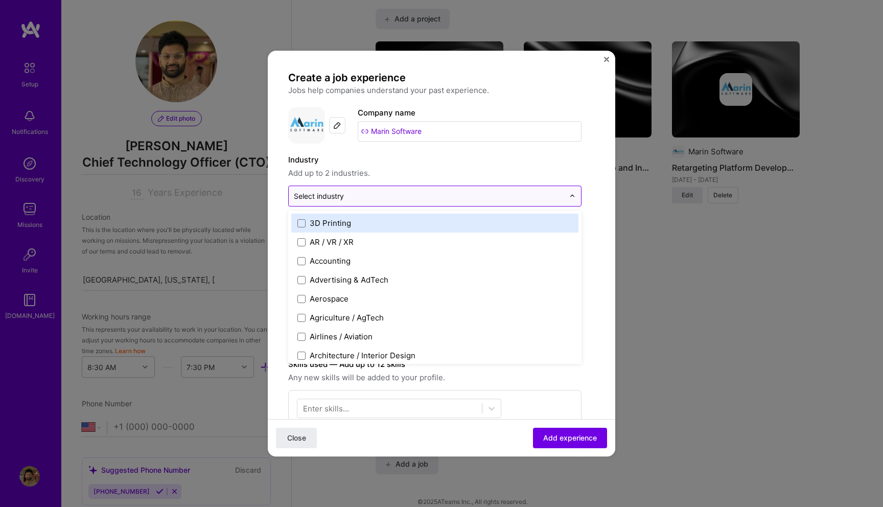
click at [387, 203] on div "Select industry 0" at bounding box center [429, 196] width 281 height 20
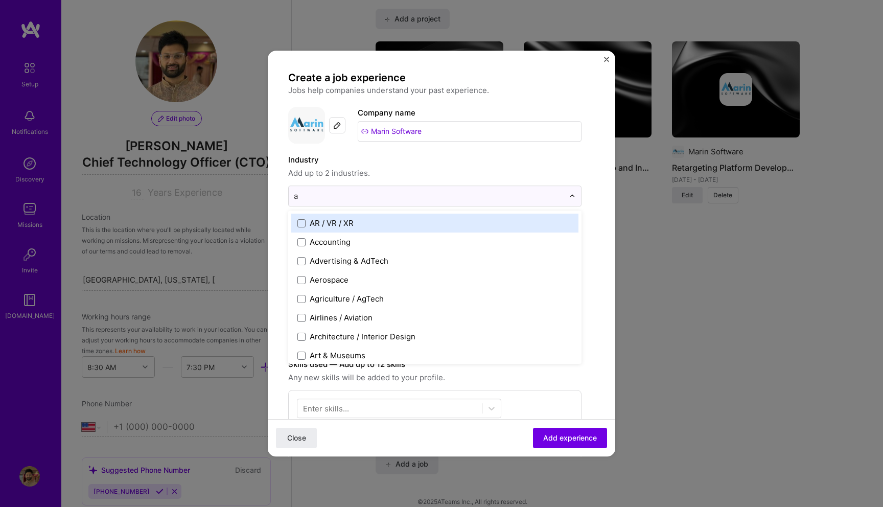
type input "ad"
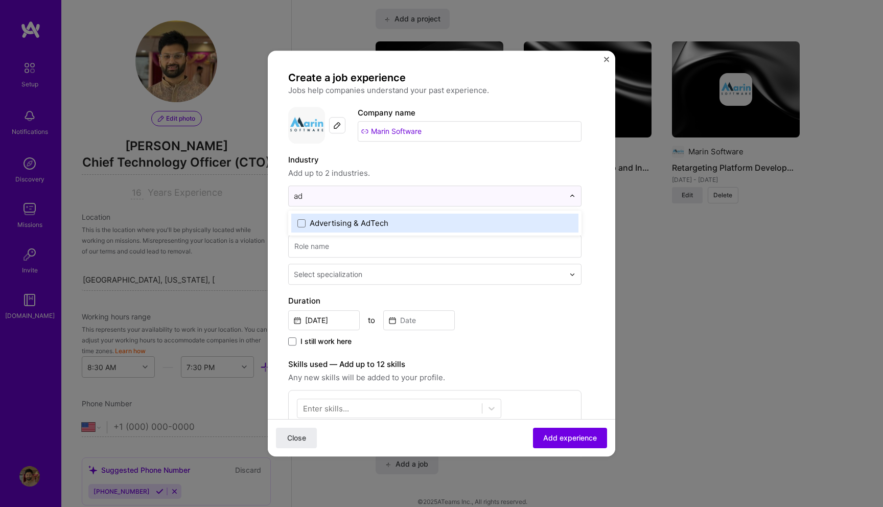
click at [397, 226] on label "Advertising & AdTech" at bounding box center [434, 223] width 275 height 11
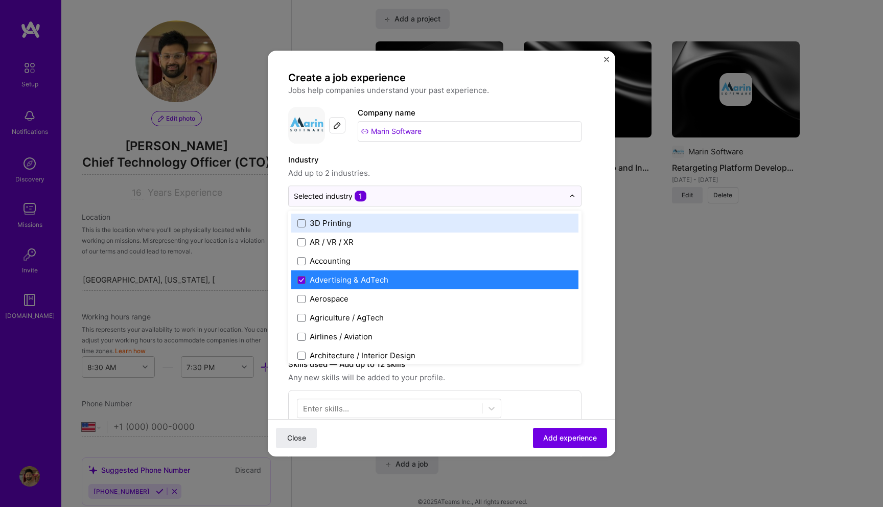
click at [597, 184] on form "Create a job experience Jobs help companies understand your past experience. Co…" at bounding box center [442, 407] width 348 height 673
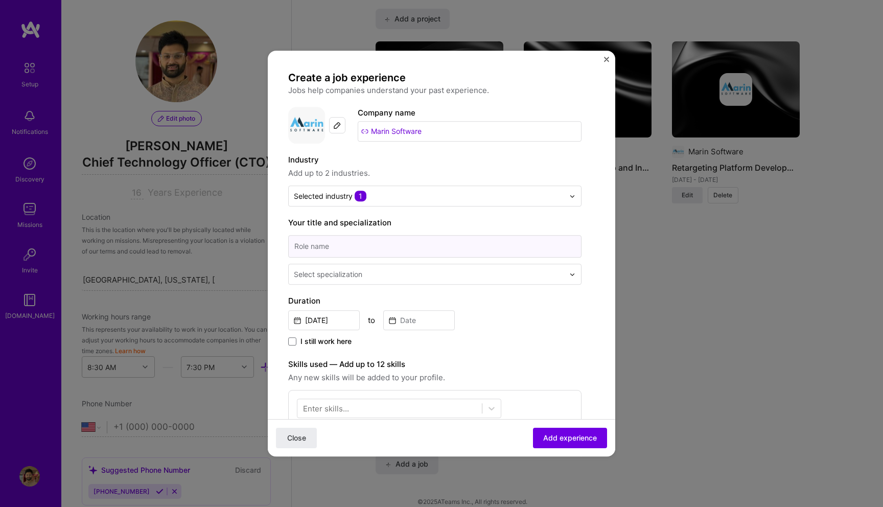
click at [329, 245] on input at bounding box center [434, 246] width 293 height 22
type input "Director of Engineering"
click at [350, 258] on div "Director of Engineering Select specialization" at bounding box center [434, 259] width 293 height 52
click at [349, 266] on div "Select specialization" at bounding box center [429, 274] width 281 height 20
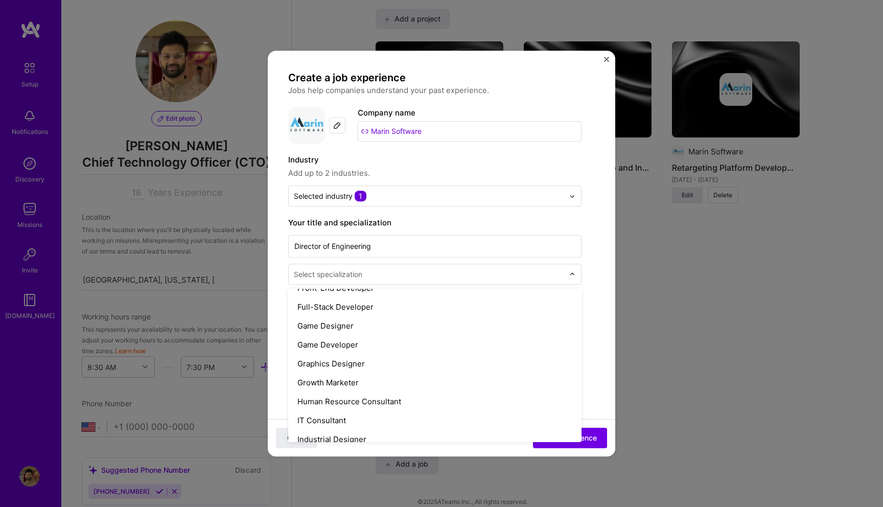
scroll to position [606, 0]
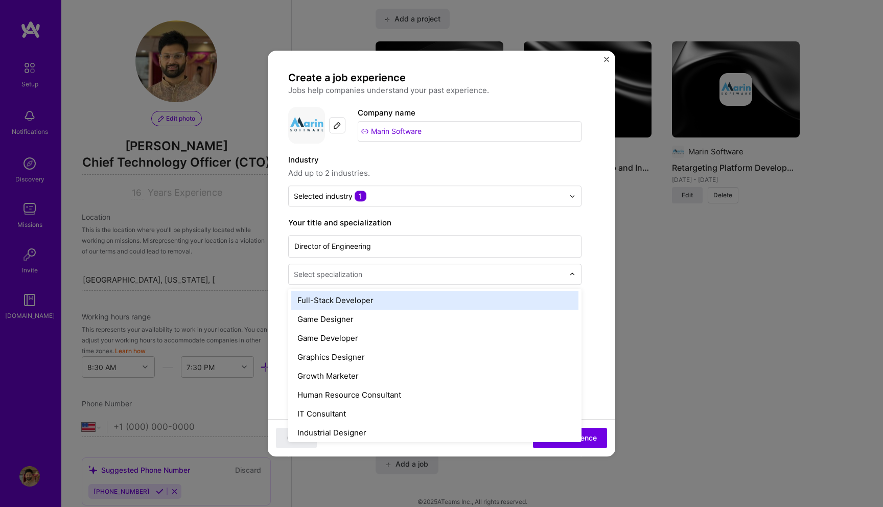
click at [356, 295] on div "Full-Stack Developer" at bounding box center [434, 300] width 287 height 19
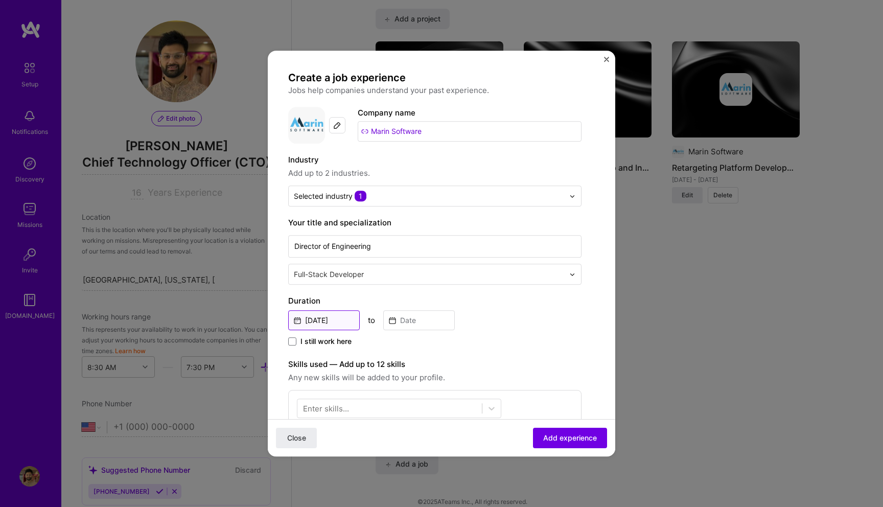
click at [325, 325] on input "Sep, 2025" at bounding box center [324, 320] width 72 height 20
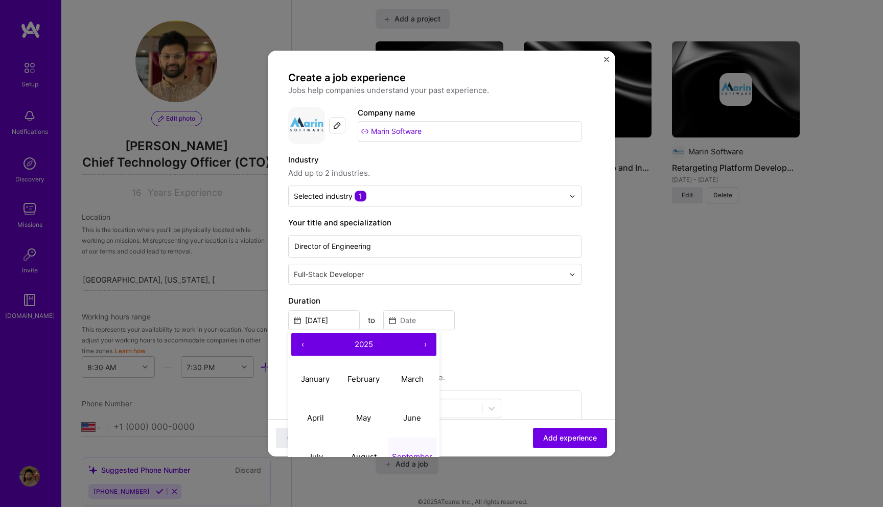
click at [308, 344] on button "‹" at bounding box center [302, 344] width 22 height 22
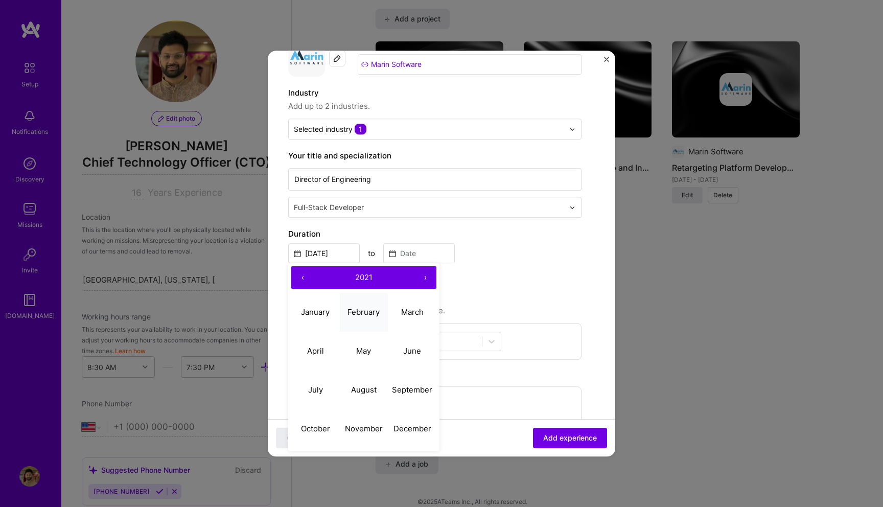
scroll to position [70, 0]
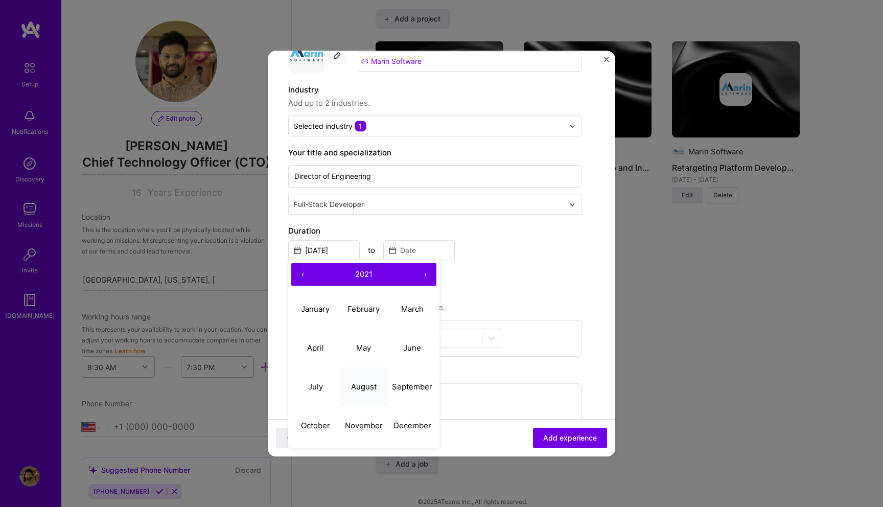
click at [352, 391] on abbr "August" at bounding box center [364, 387] width 26 height 10
type input "Aug, 2021"
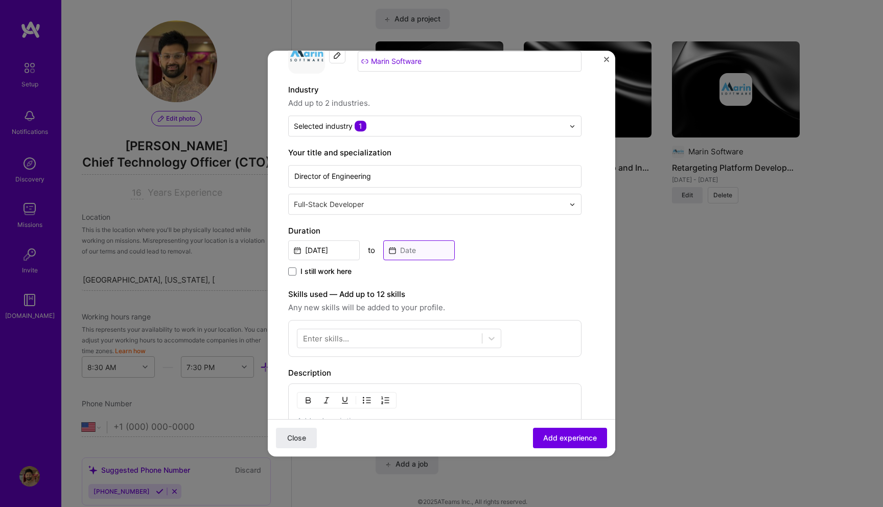
click at [423, 253] on input at bounding box center [419, 250] width 72 height 20
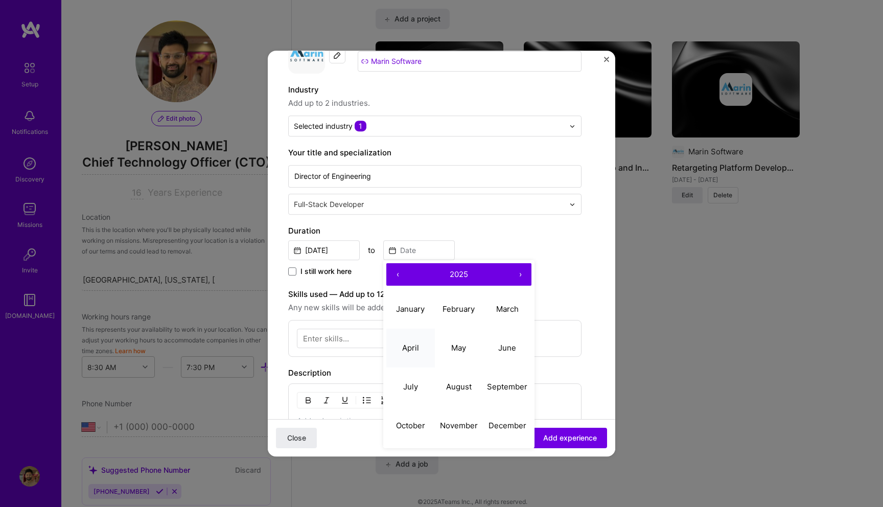
click at [418, 347] on abbr "April" at bounding box center [410, 348] width 17 height 10
type input "Apr, 2025"
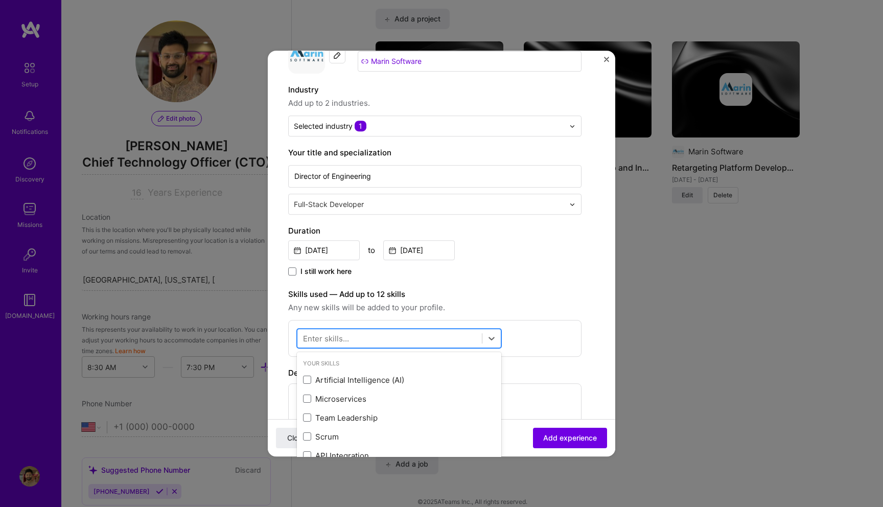
click at [351, 341] on div at bounding box center [389, 338] width 185 height 17
click at [356, 382] on div "Artificial Intelligence (AI)" at bounding box center [399, 380] width 192 height 11
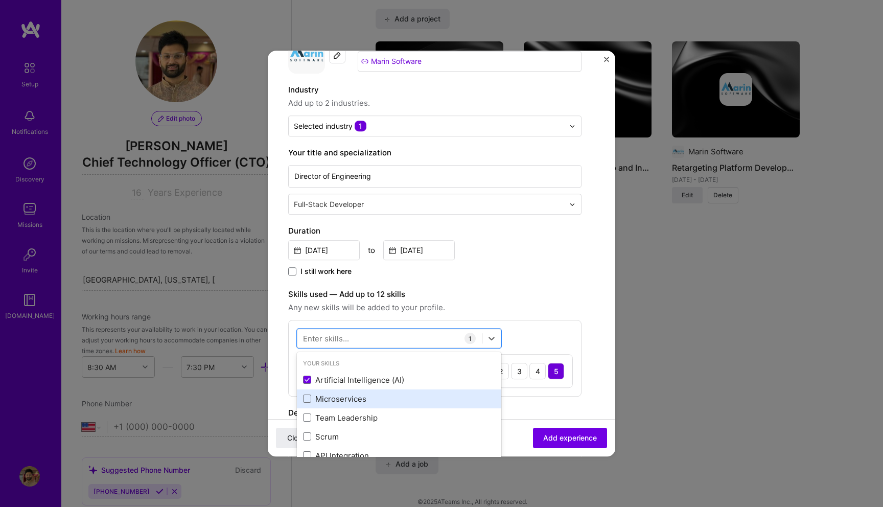
click at [351, 399] on div "Microservices" at bounding box center [399, 399] width 192 height 11
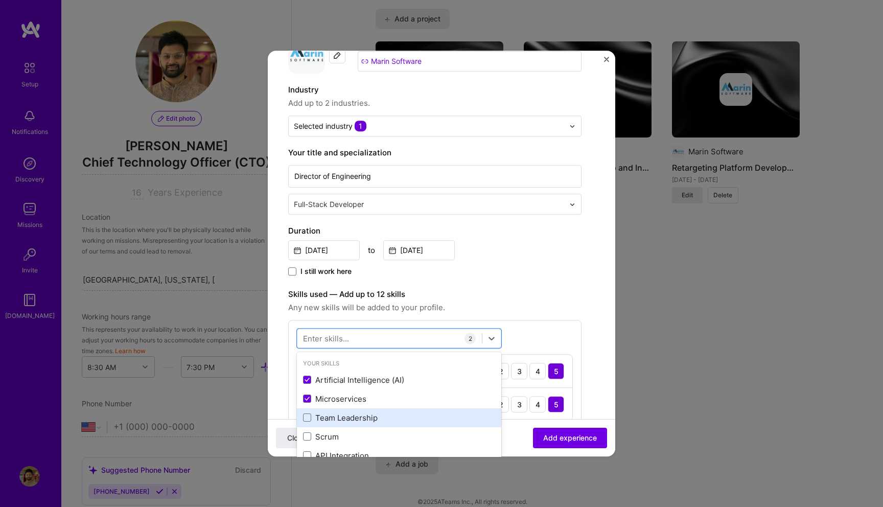
click at [350, 422] on div "Team Leadership" at bounding box center [399, 418] width 192 height 11
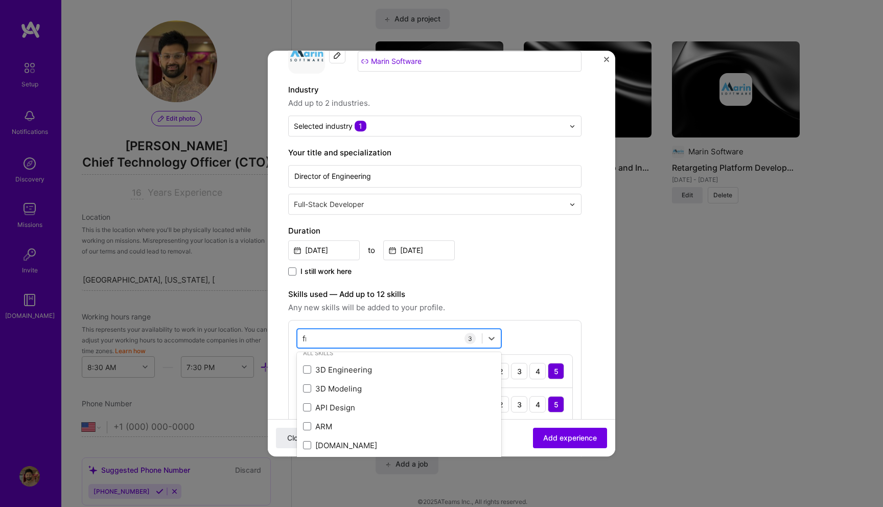
scroll to position [0, 0]
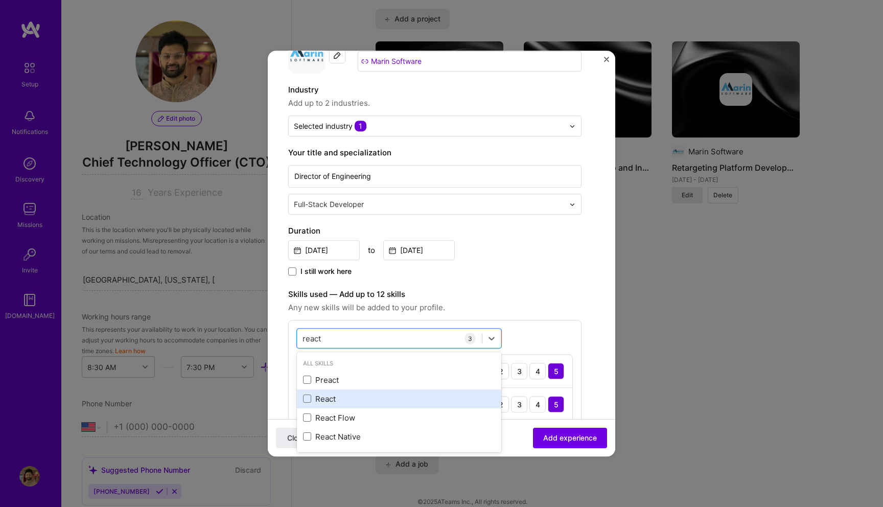
click at [321, 401] on div "React" at bounding box center [399, 399] width 192 height 11
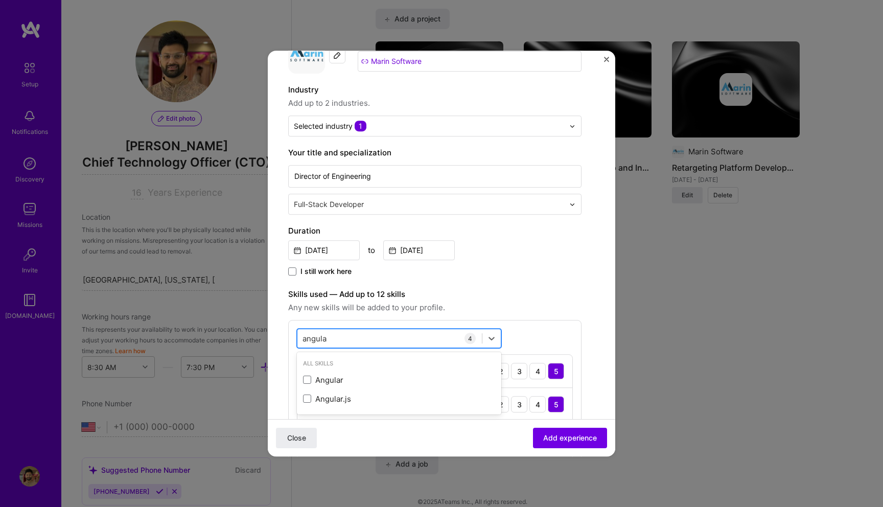
type input "angular"
click at [328, 382] on div "Angular" at bounding box center [399, 380] width 192 height 11
click at [375, 337] on div "angular angular" at bounding box center [389, 338] width 185 height 17
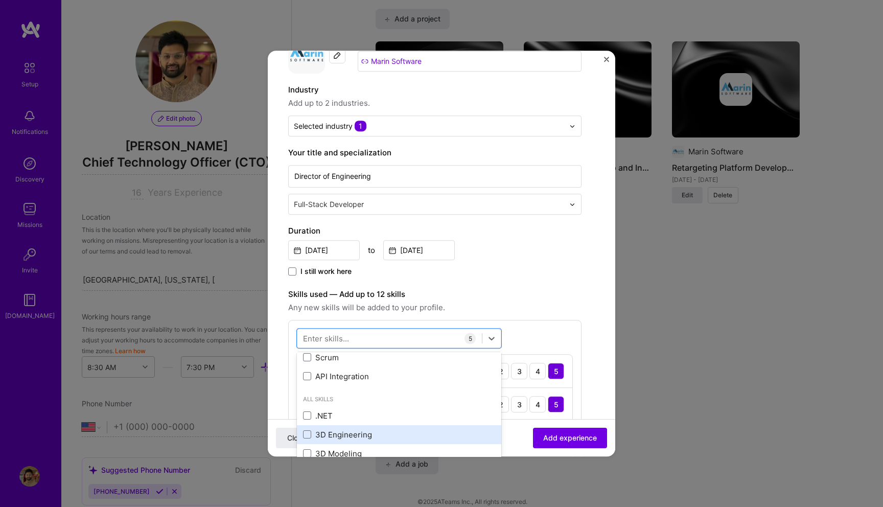
scroll to position [61, 0]
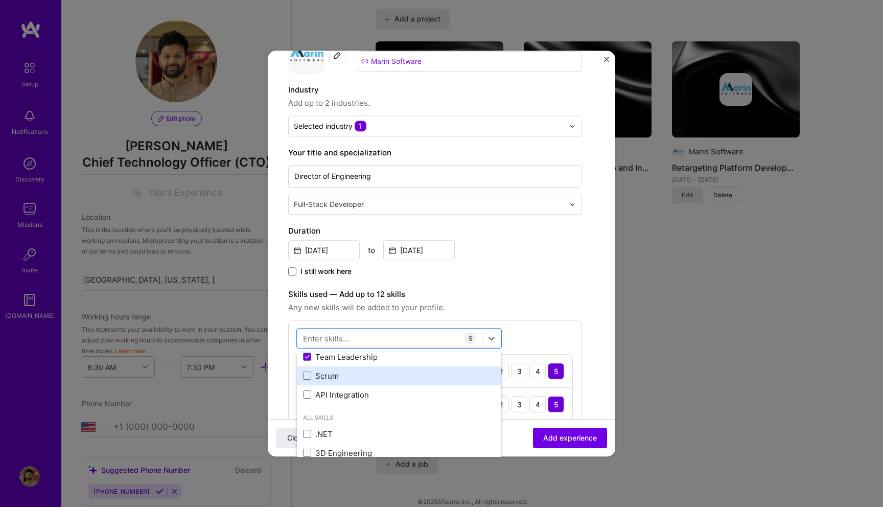
click at [374, 381] on div "Scrum" at bounding box center [399, 376] width 192 height 11
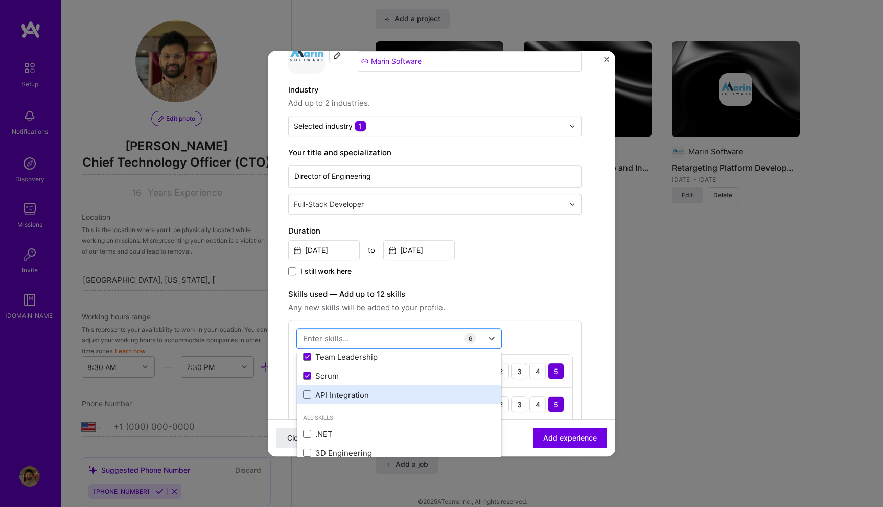
click at [375, 398] on div "API Integration" at bounding box center [399, 395] width 192 height 11
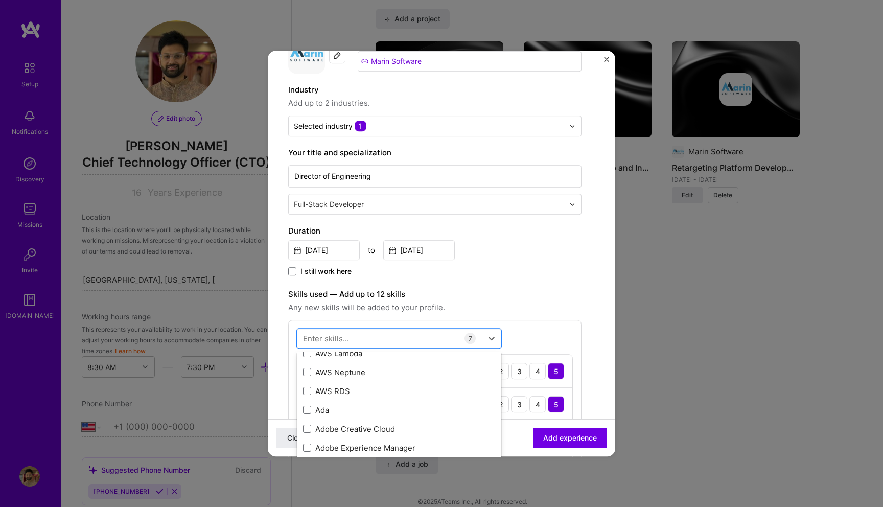
click at [557, 309] on span "Any new skills will be added to your profile." at bounding box center [434, 308] width 293 height 12
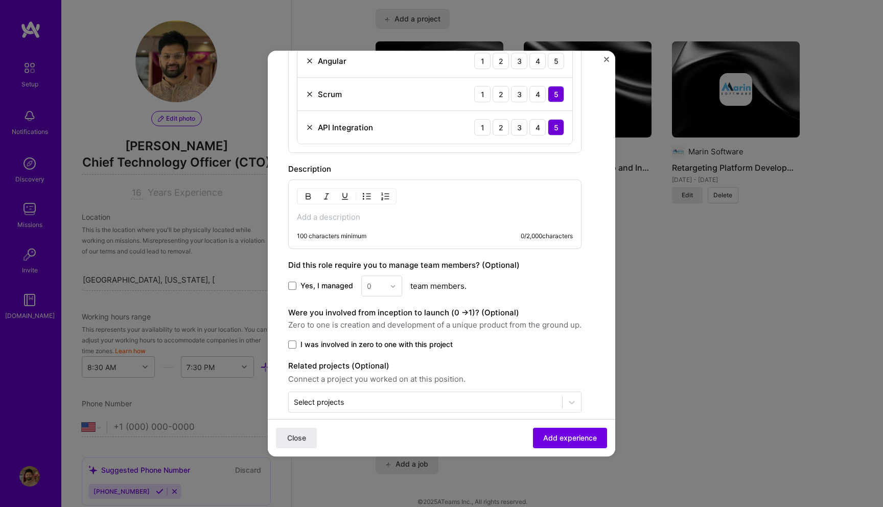
scroll to position [527, 0]
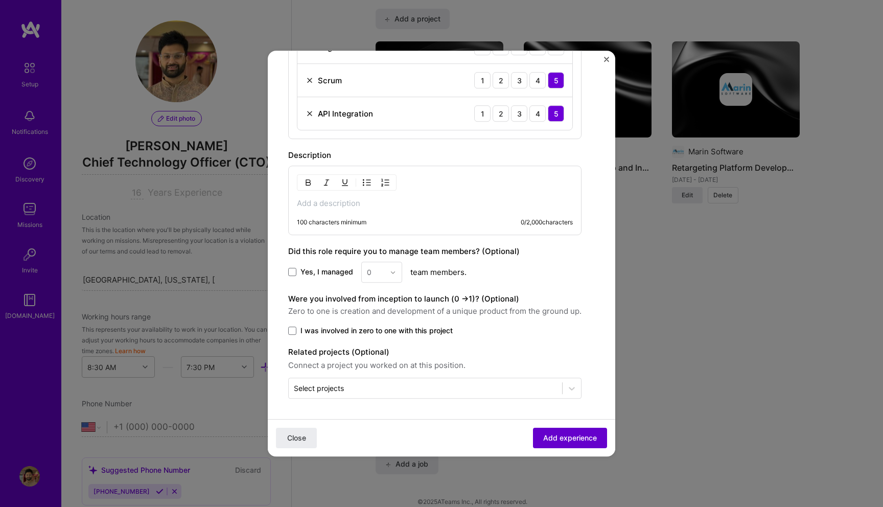
click at [550, 433] on span "Add experience" at bounding box center [570, 438] width 54 height 10
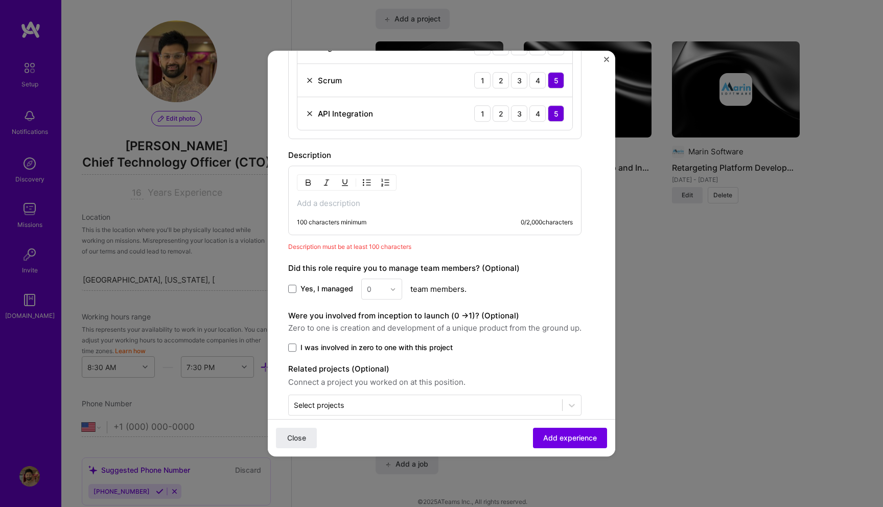
click at [364, 216] on div "100 characters minimum 0 / 2,000 characters" at bounding box center [434, 201] width 293 height 70
click at [344, 205] on p at bounding box center [435, 203] width 276 height 10
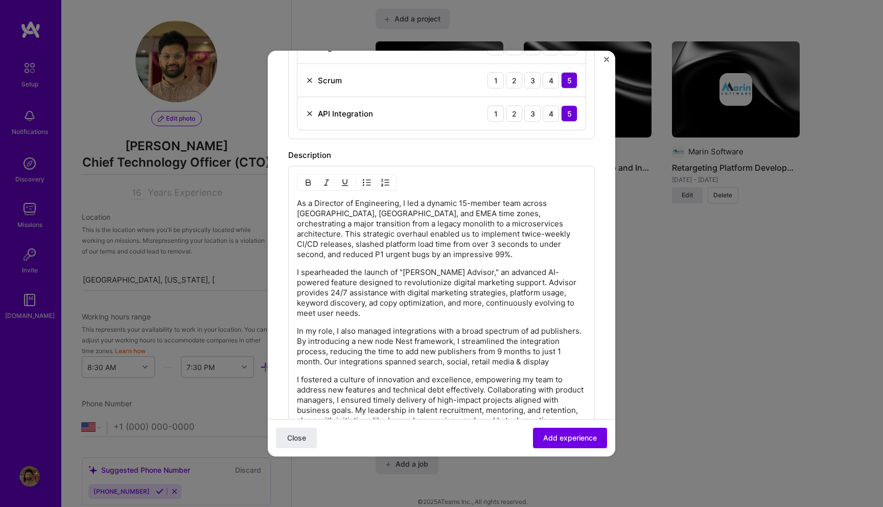
scroll to position [765, 0]
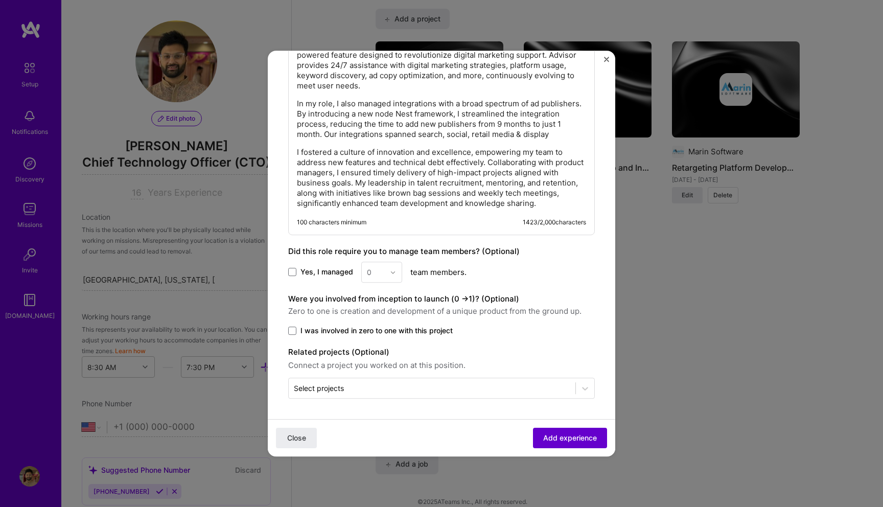
click at [569, 434] on span "Add experience" at bounding box center [570, 438] width 54 height 10
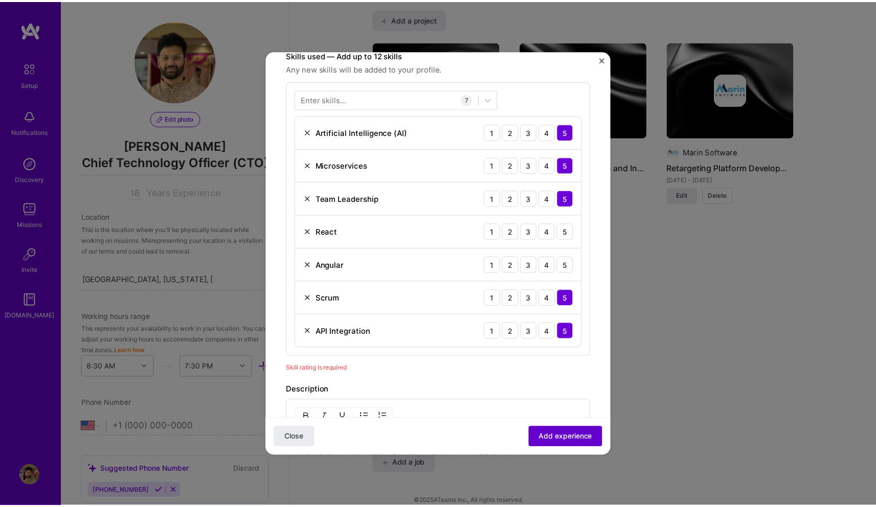
scroll to position [308, 0]
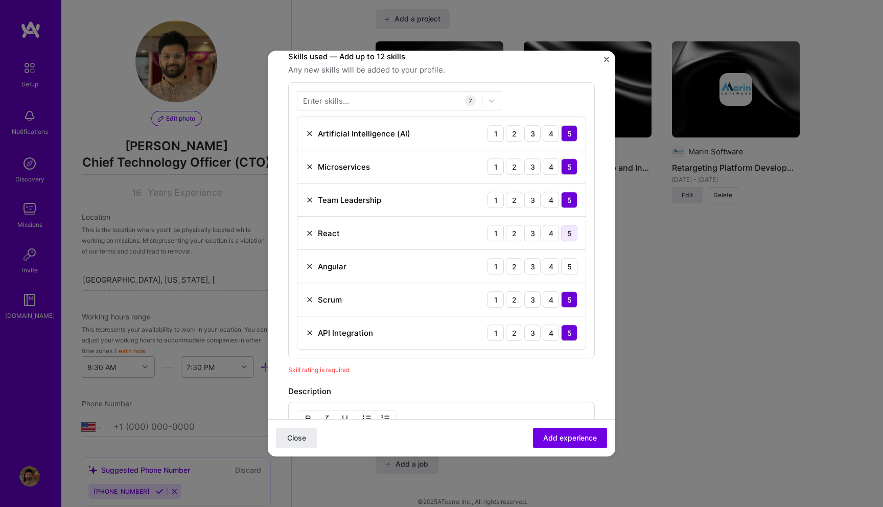
click at [561, 234] on div "5" at bounding box center [569, 233] width 16 height 16
click at [561, 266] on div "5" at bounding box center [569, 266] width 16 height 16
click at [543, 236] on div "4" at bounding box center [551, 233] width 16 height 16
click at [565, 433] on span "Add experience" at bounding box center [570, 438] width 54 height 10
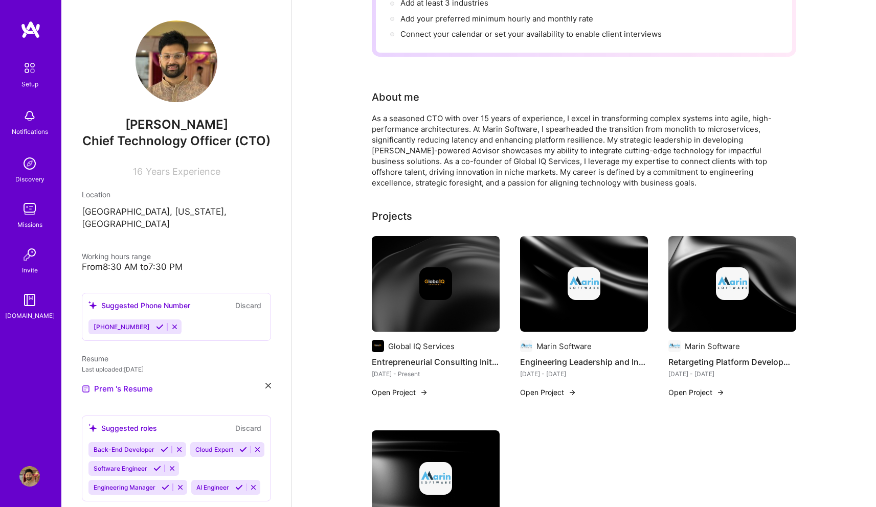
scroll to position [0, 0]
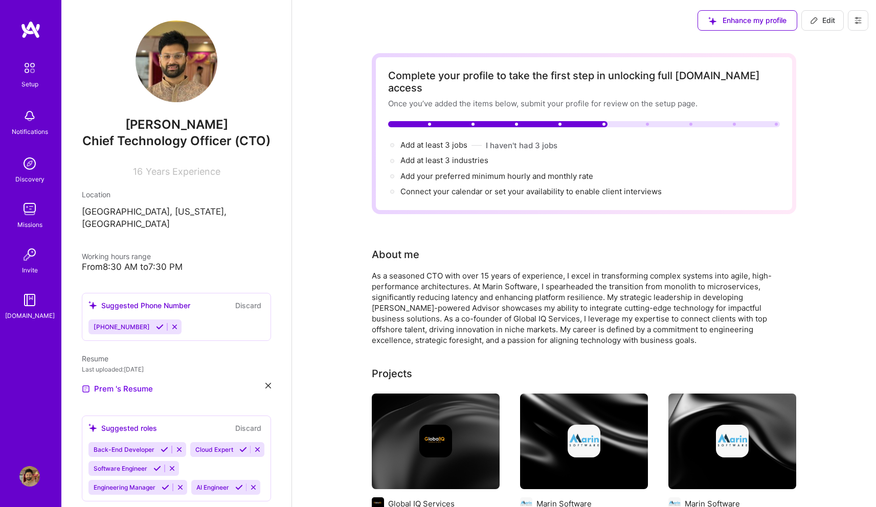
click at [813, 21] on icon at bounding box center [814, 20] width 8 height 8
select select "US"
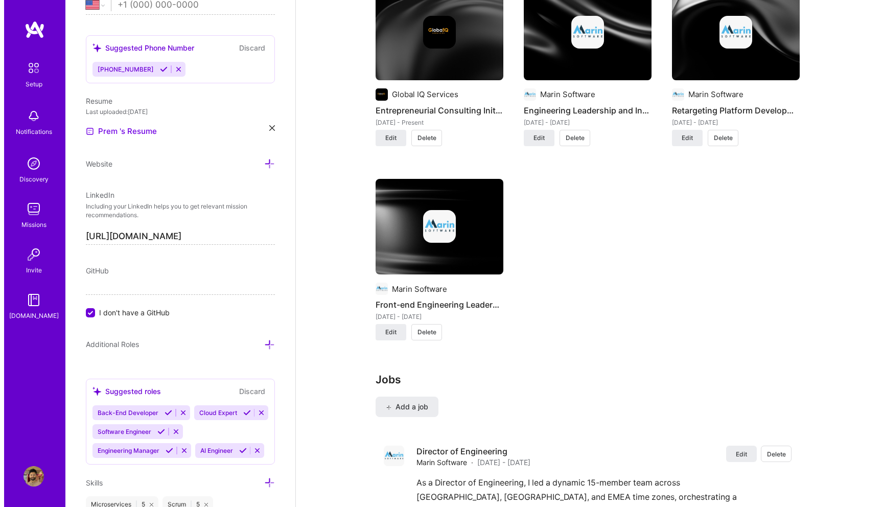
scroll to position [1006, 0]
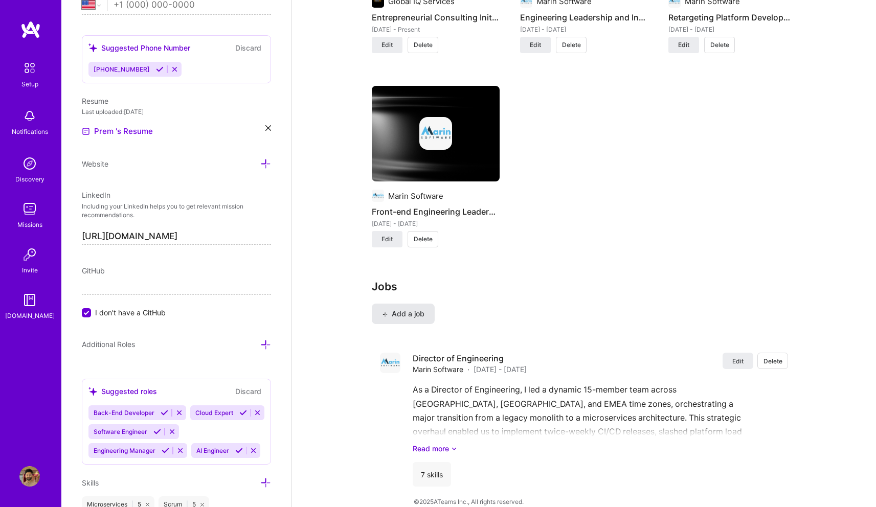
click at [416, 309] on span "Add a job" at bounding box center [403, 314] width 42 height 10
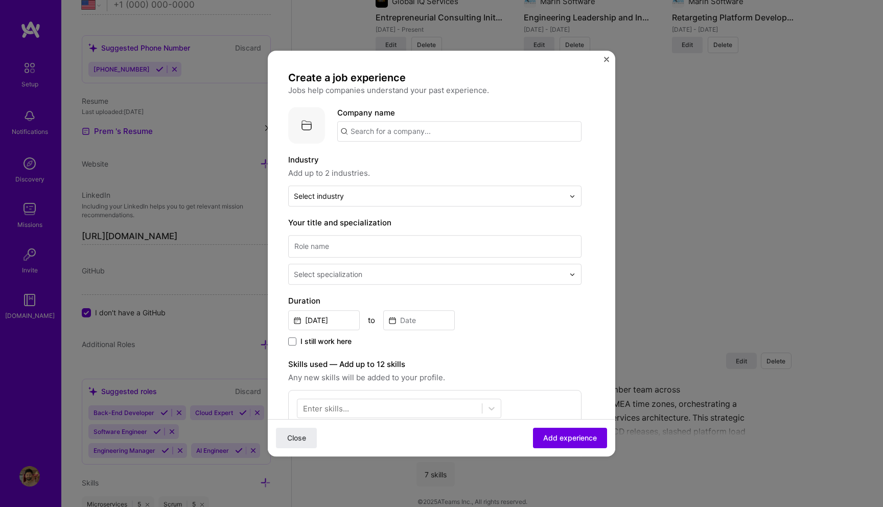
click at [405, 129] on input "text" at bounding box center [459, 131] width 244 height 20
type input "Marin Software"
click at [387, 163] on span "marinsoftware.com" at bounding box center [393, 167] width 50 height 8
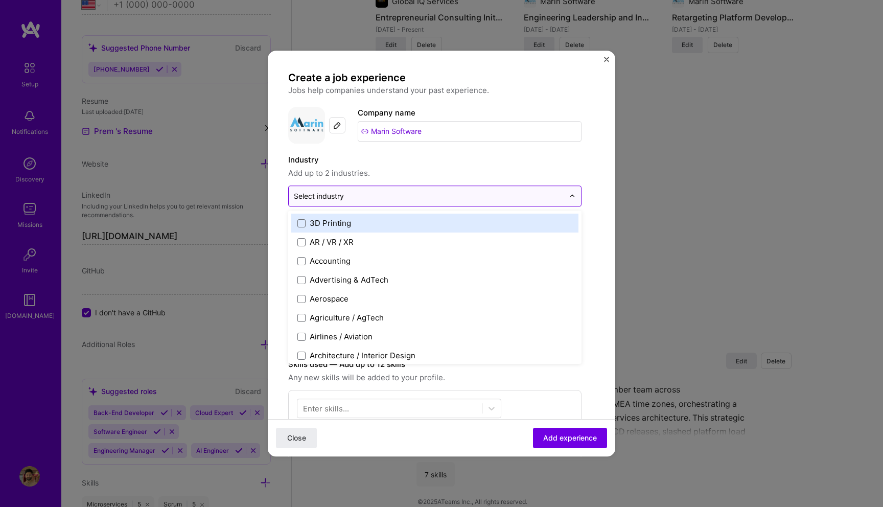
click at [364, 202] on div at bounding box center [429, 196] width 270 height 13
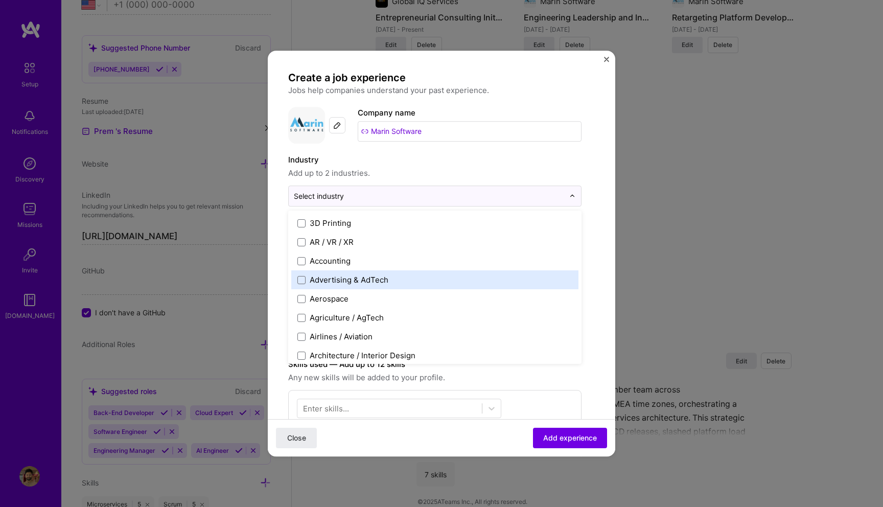
click at [342, 281] on div "Advertising & AdTech" at bounding box center [349, 279] width 79 height 11
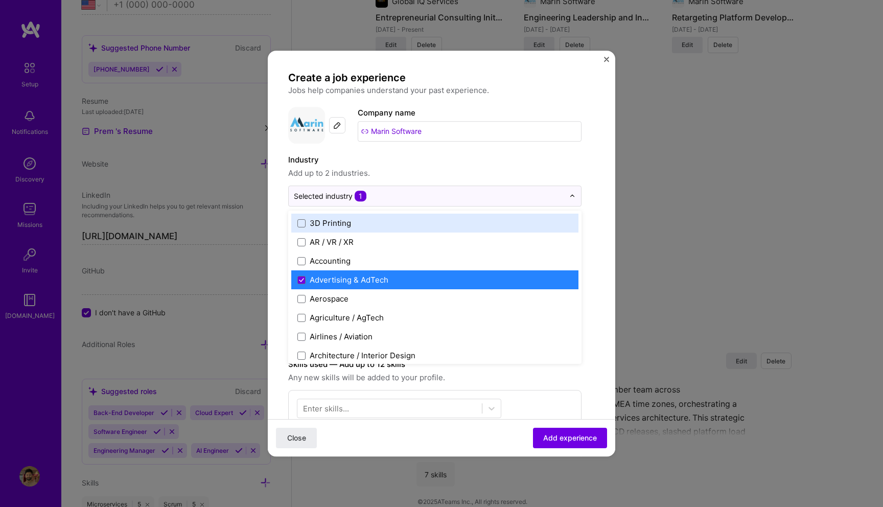
click at [508, 171] on span "Add up to 2 industries." at bounding box center [434, 173] width 293 height 12
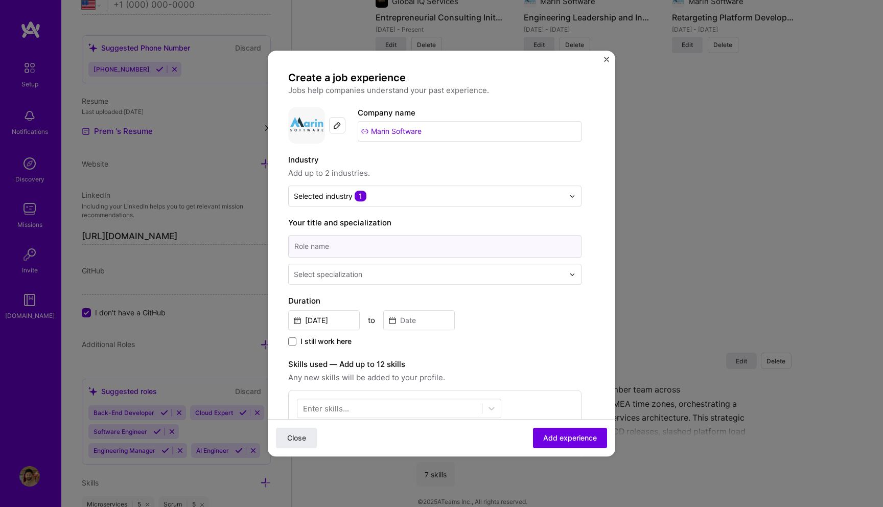
click at [390, 244] on input at bounding box center [434, 246] width 293 height 22
type input "Engineering Manager"
click at [385, 272] on input "text" at bounding box center [430, 274] width 272 height 11
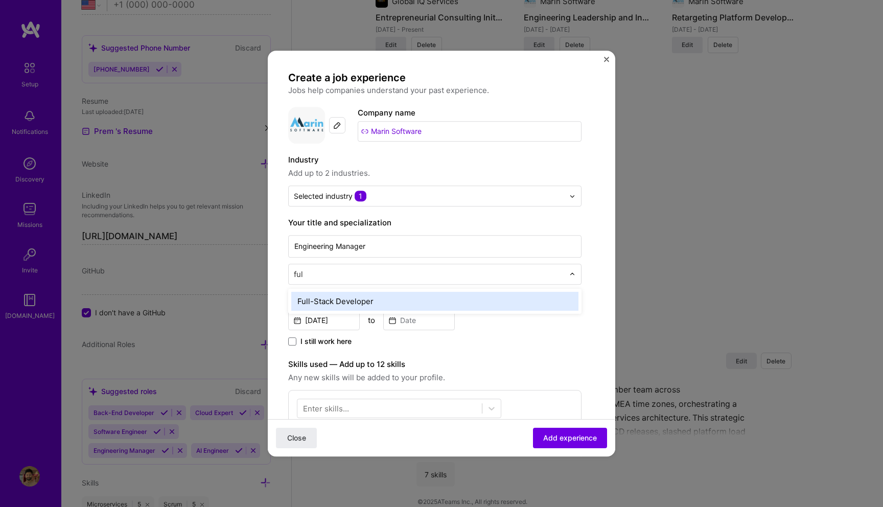
type input "full"
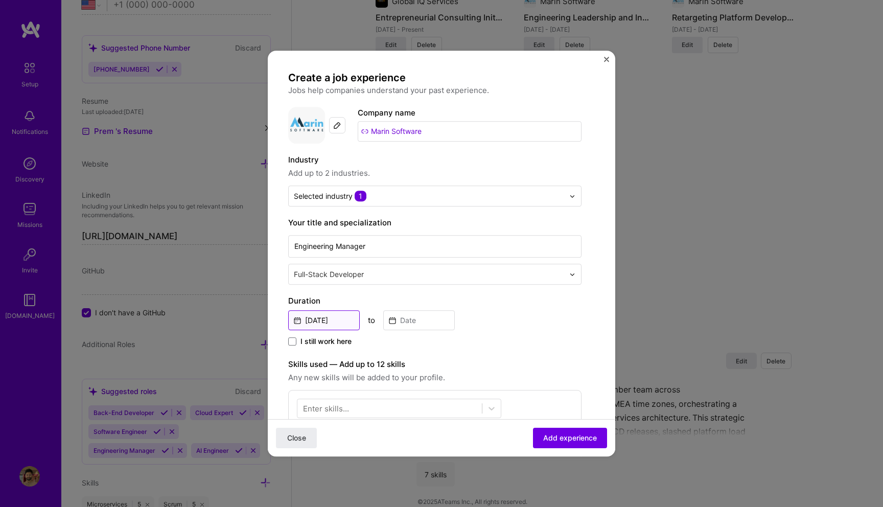
click at [331, 325] on input "Sep, 2025" at bounding box center [324, 320] width 72 height 20
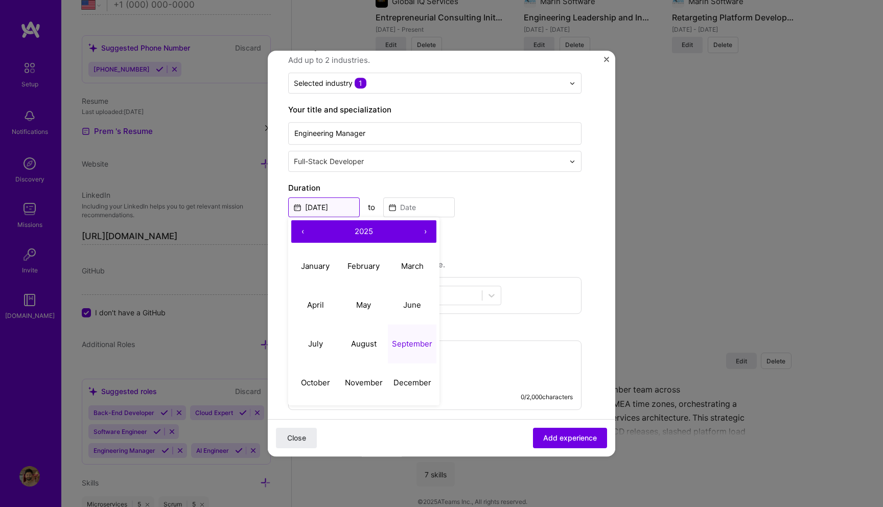
scroll to position [113, 0]
click at [303, 230] on button "‹" at bounding box center [302, 231] width 22 height 22
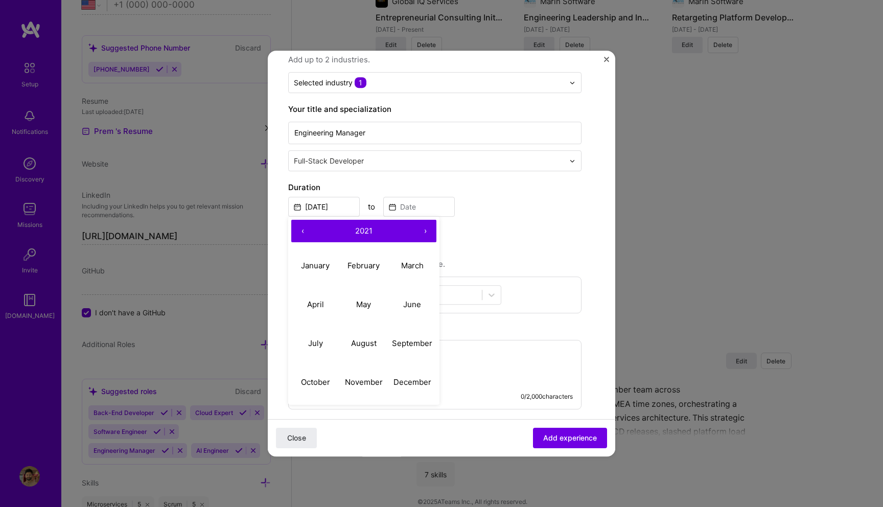
click at [303, 230] on button "‹" at bounding box center [302, 231] width 22 height 22
drag, startPoint x: 400, startPoint y: 346, endPoint x: 402, endPoint y: 379, distance: 33.8
click at [402, 379] on div "January February March April May June July August September October November De…" at bounding box center [363, 323] width 145 height 155
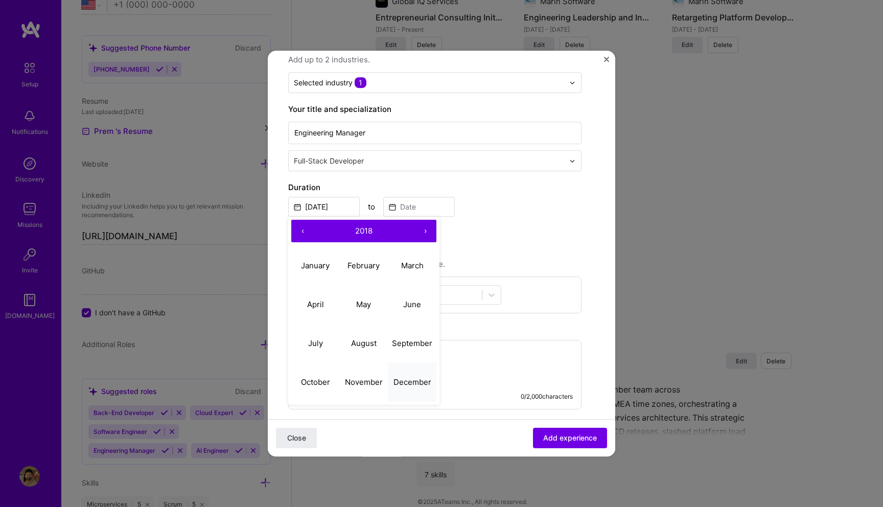
click at [402, 388] on button "December" at bounding box center [412, 382] width 49 height 39
type input "Dec, 2018"
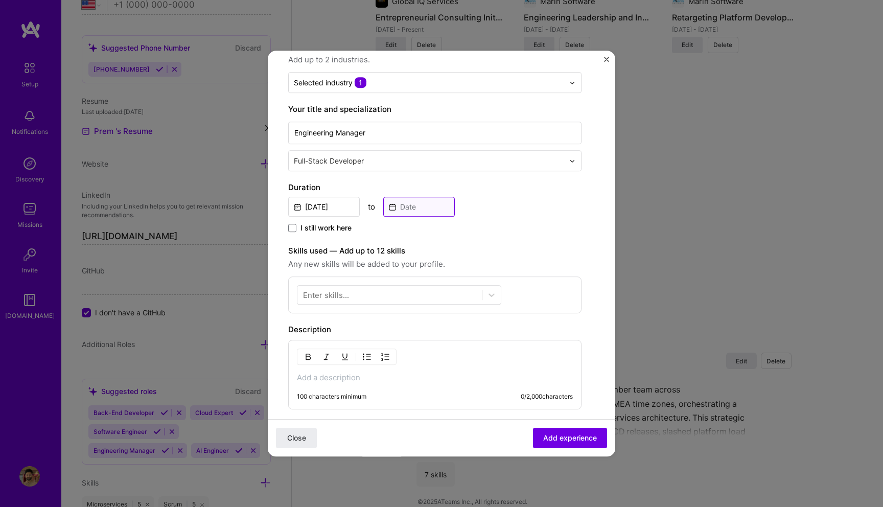
click at [414, 202] on input at bounding box center [419, 207] width 72 height 20
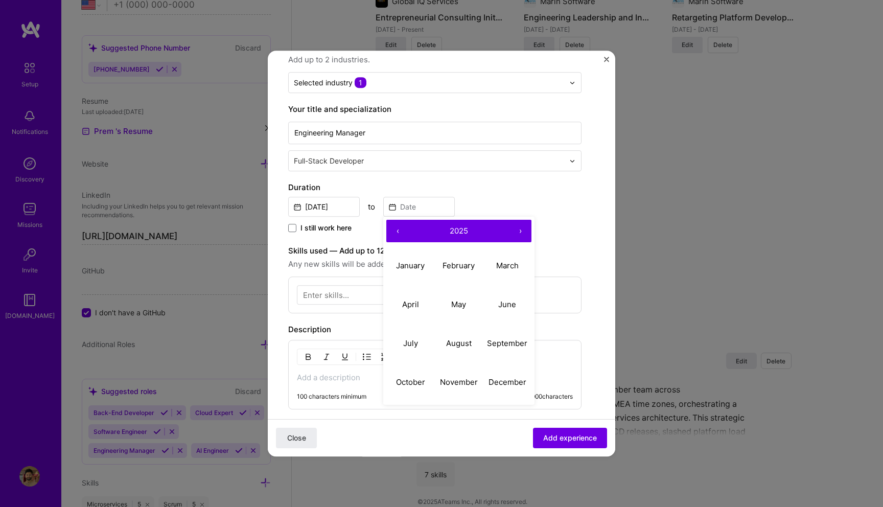
click at [397, 230] on button "‹" at bounding box center [397, 231] width 22 height 22
click at [455, 339] on abbr "August" at bounding box center [459, 343] width 26 height 10
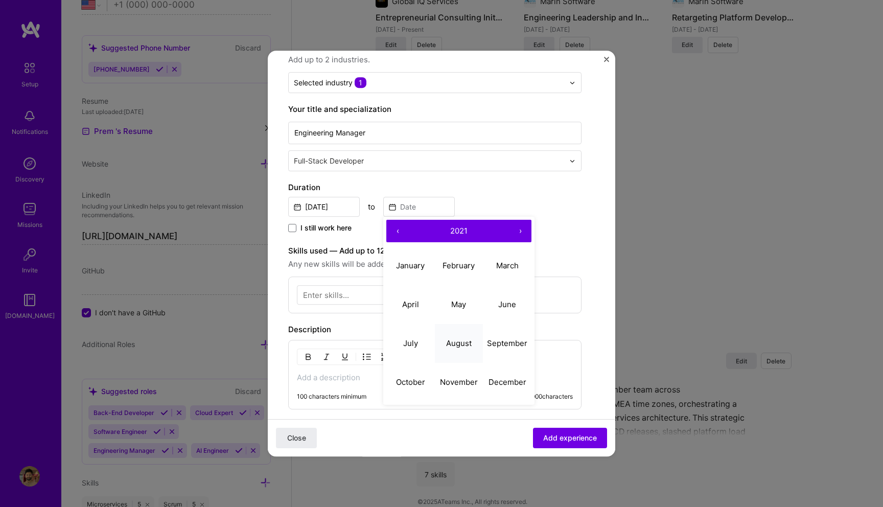
type input "Aug, 2021"
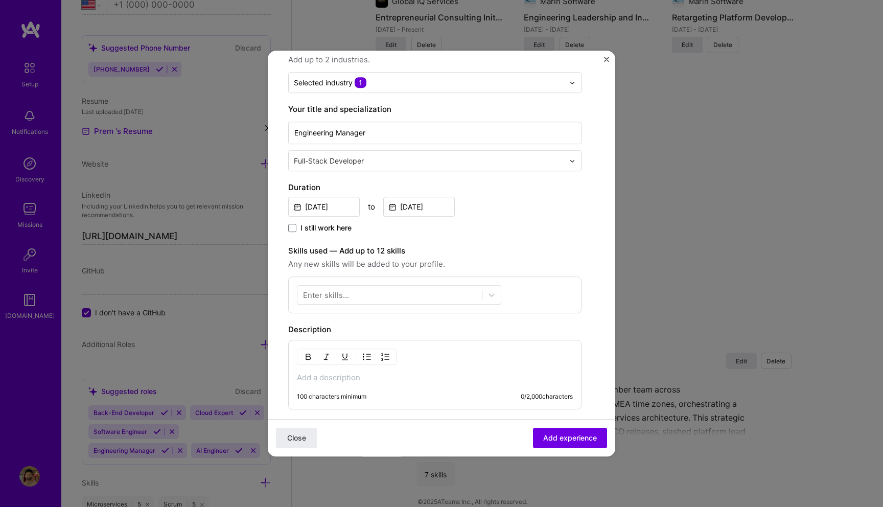
click at [448, 371] on div "100 characters minimum 0 / 2,000 characters" at bounding box center [434, 375] width 293 height 70
click at [387, 371] on div "100 characters minimum 0 / 2,000 characters" at bounding box center [434, 375] width 293 height 70
click at [372, 381] on p at bounding box center [435, 378] width 276 height 10
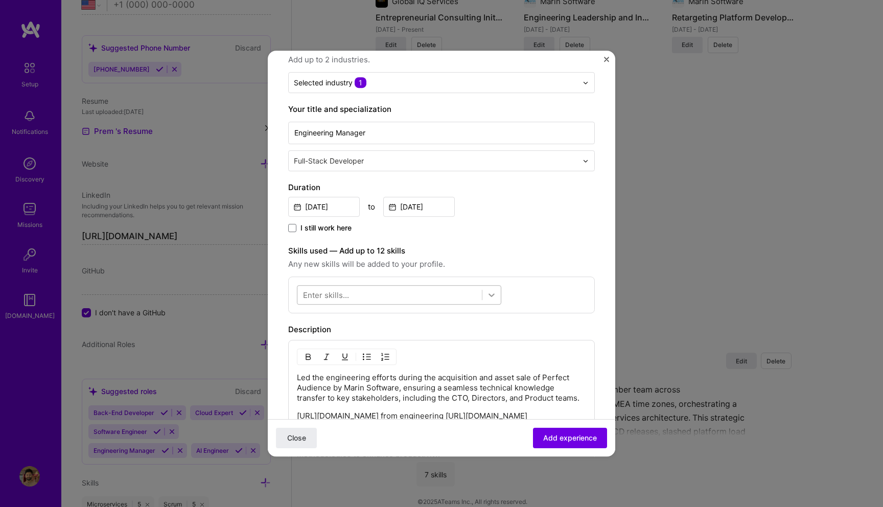
click at [490, 298] on icon at bounding box center [492, 295] width 10 height 10
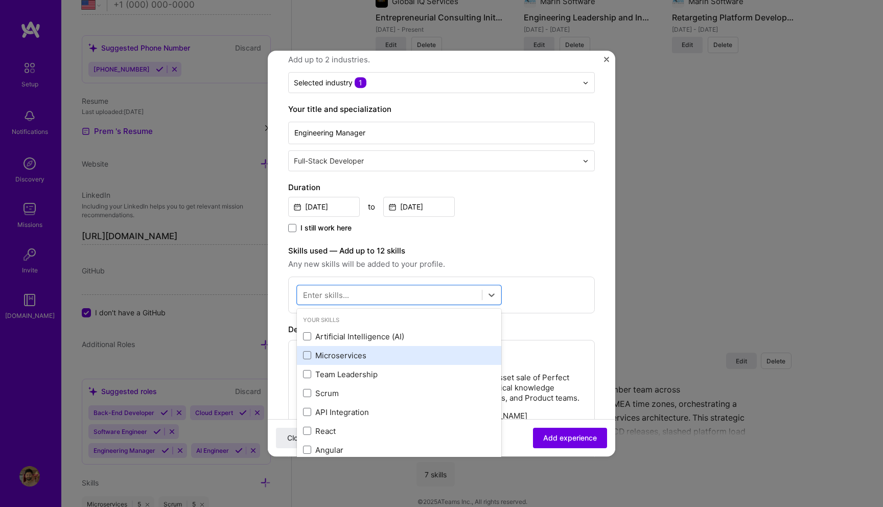
click at [362, 356] on div "Microservices" at bounding box center [399, 355] width 192 height 11
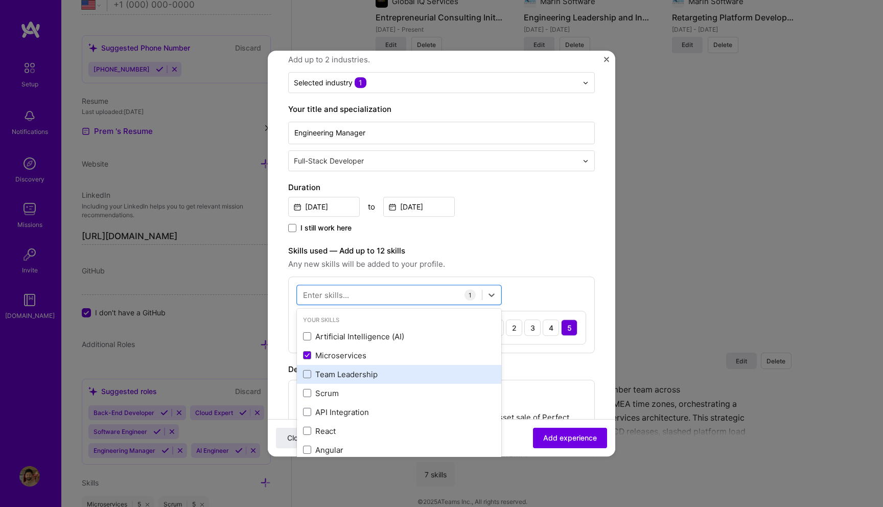
click at [358, 372] on div "Team Leadership" at bounding box center [399, 374] width 192 height 11
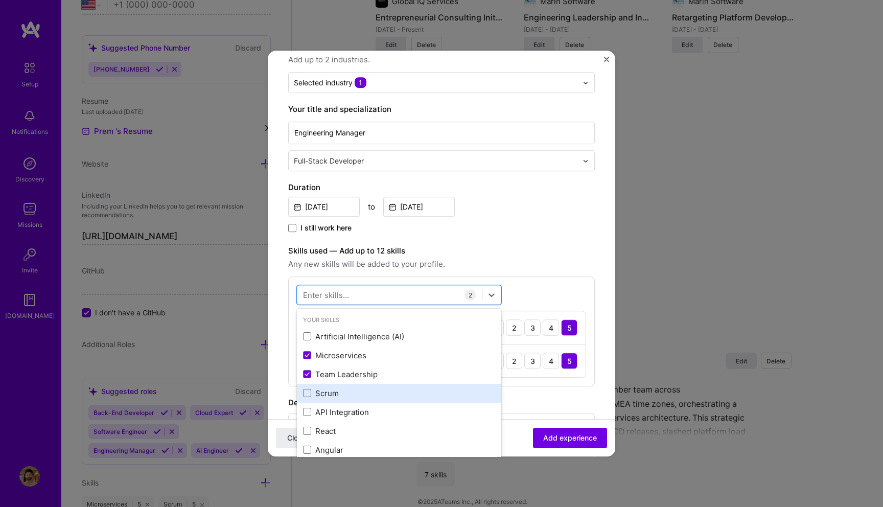
click at [351, 394] on div "Scrum" at bounding box center [399, 393] width 192 height 11
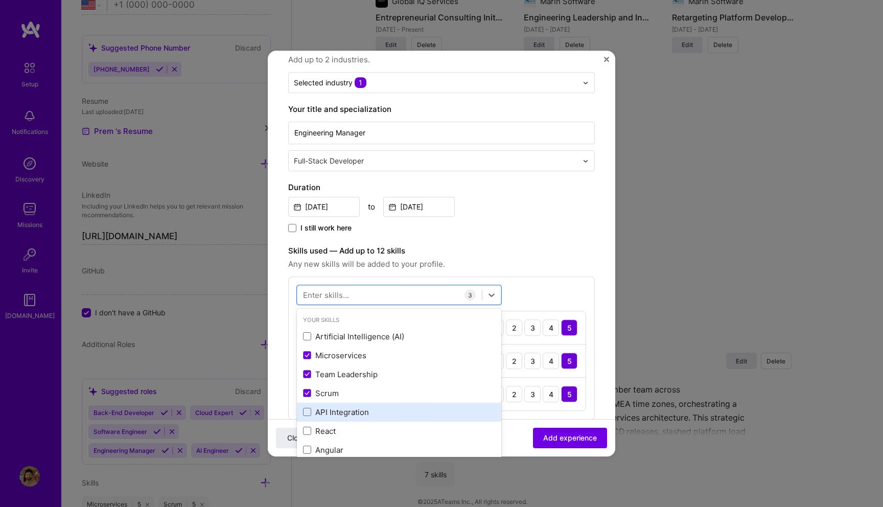
click at [350, 415] on div "API Integration" at bounding box center [399, 412] width 192 height 11
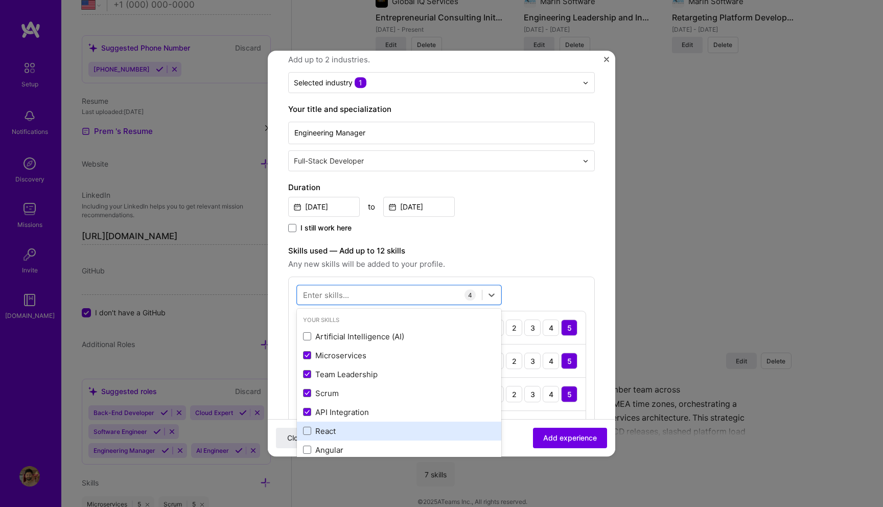
click at [337, 428] on div "React" at bounding box center [399, 431] width 192 height 11
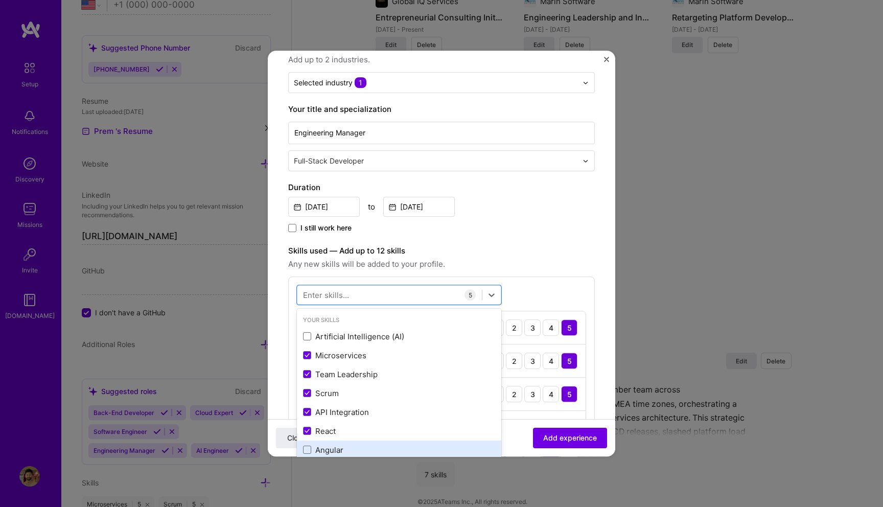
click at [335, 449] on div "Angular" at bounding box center [399, 450] width 192 height 11
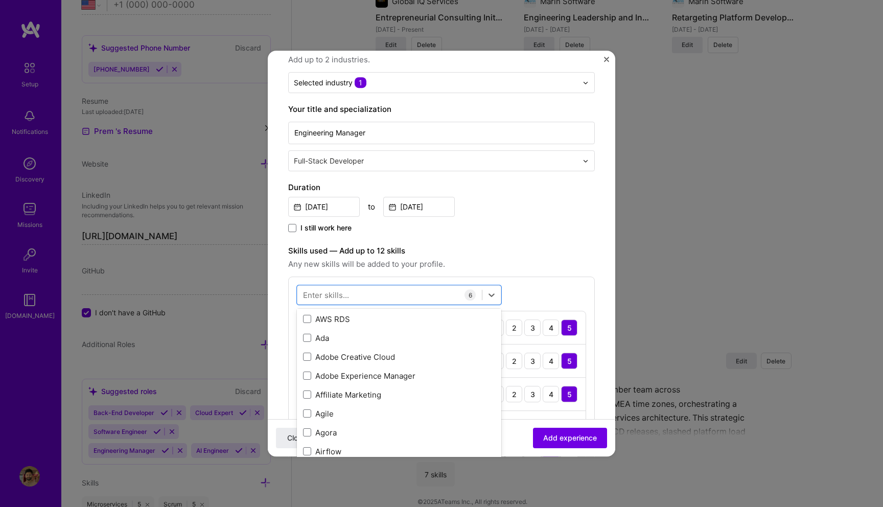
scroll to position [453, 0]
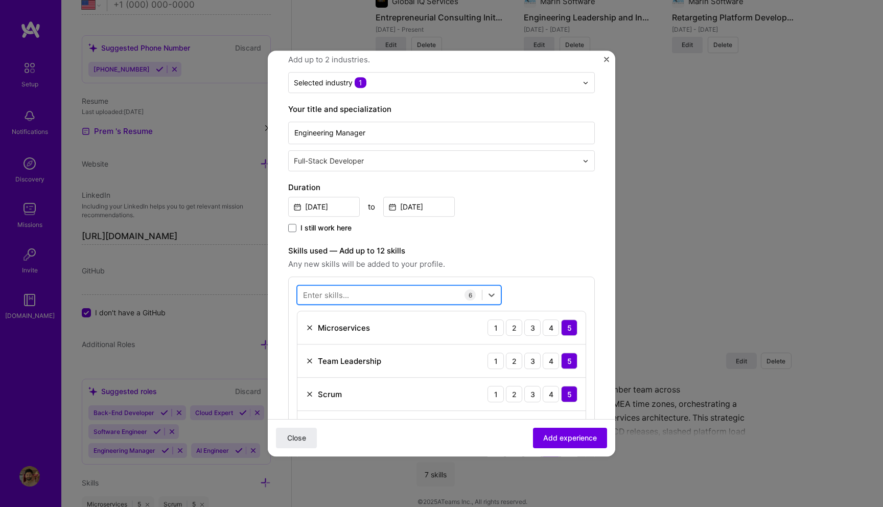
click at [370, 298] on div at bounding box center [389, 295] width 185 height 17
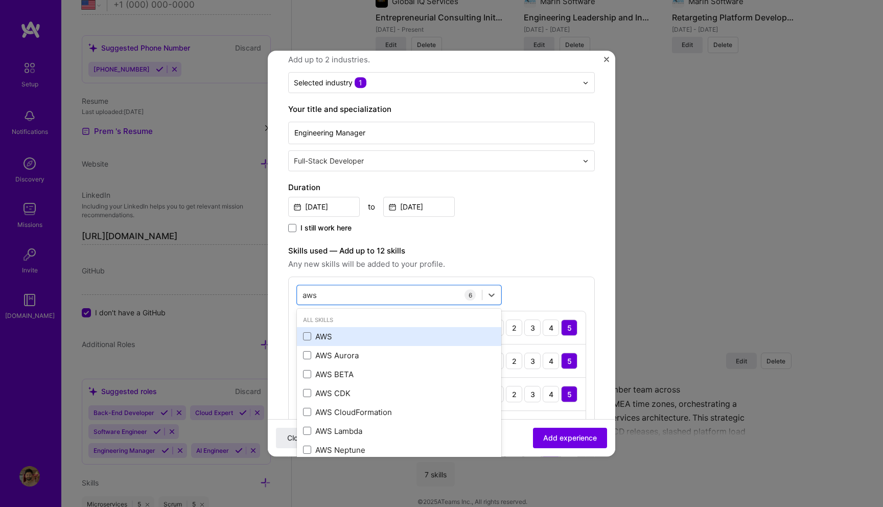
click at [329, 336] on div "AWS" at bounding box center [399, 336] width 192 height 11
click at [352, 297] on div "aws aws" at bounding box center [389, 295] width 185 height 17
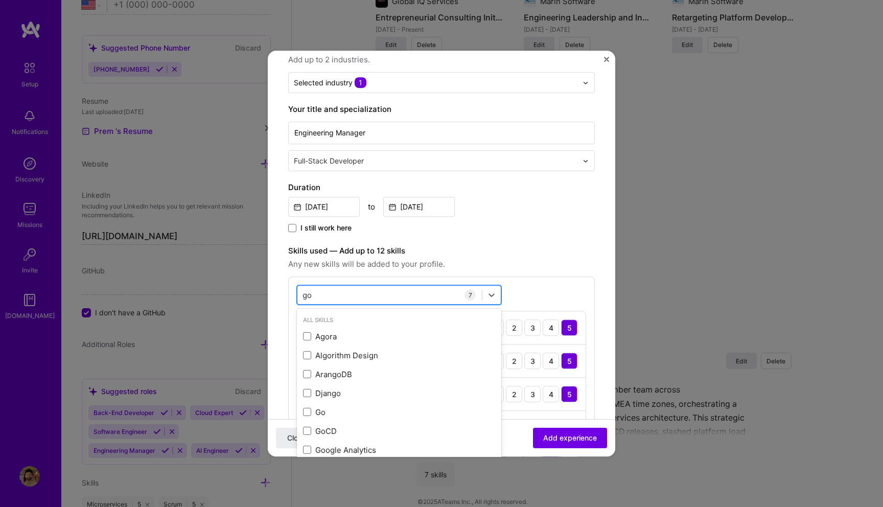
type input "gol"
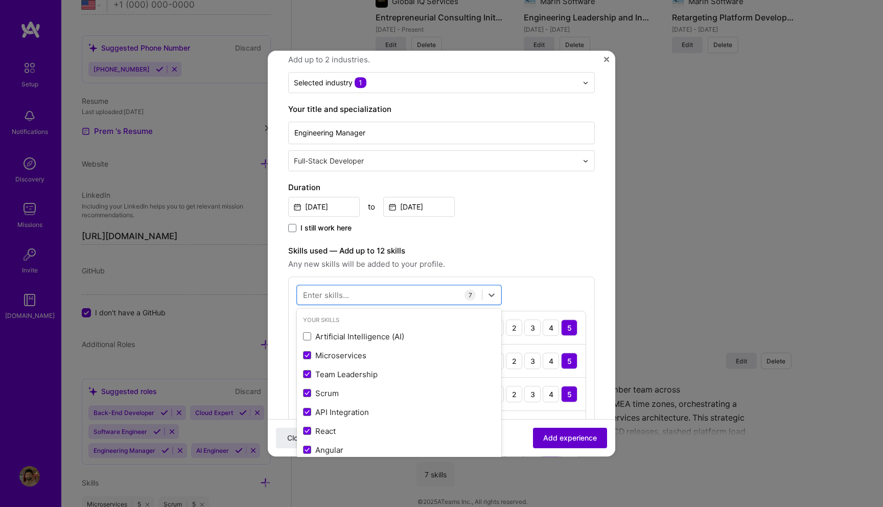
click at [557, 440] on span "Add experience" at bounding box center [570, 438] width 54 height 10
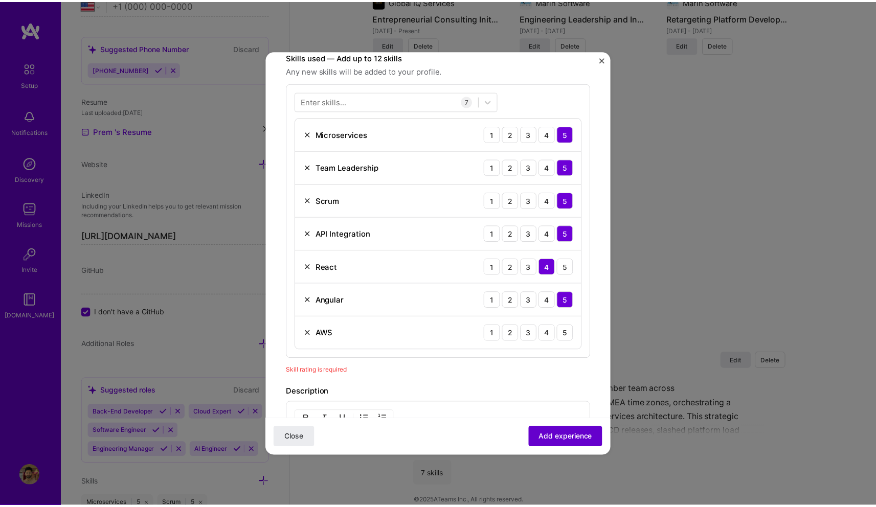
scroll to position [308, 0]
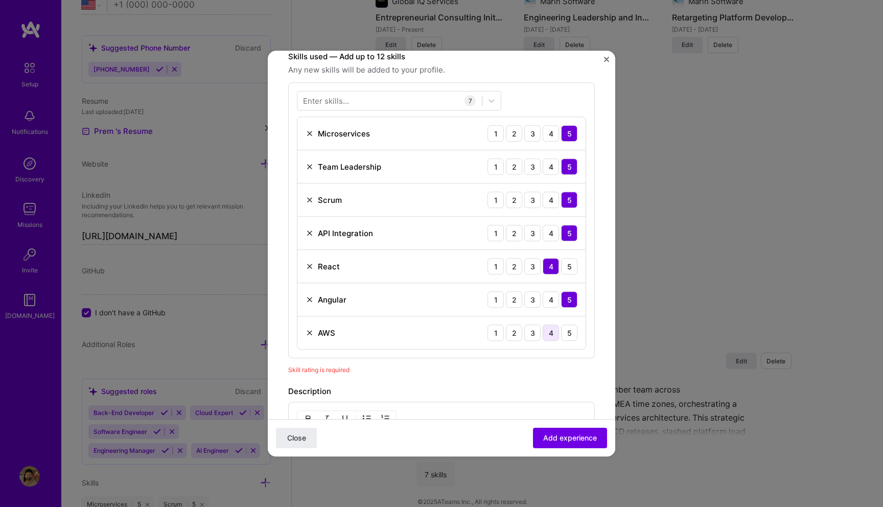
click at [543, 334] on div "4" at bounding box center [551, 333] width 16 height 16
click at [563, 438] on span "Add experience" at bounding box center [570, 438] width 54 height 10
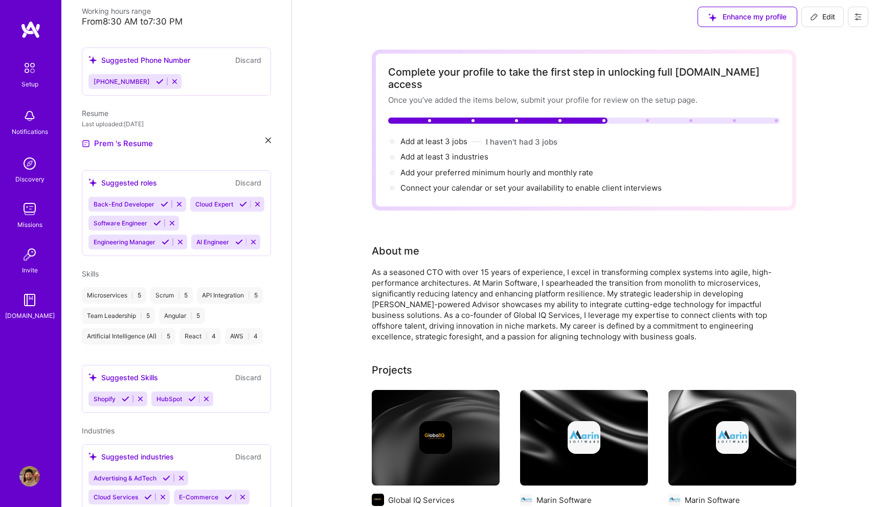
scroll to position [0, 0]
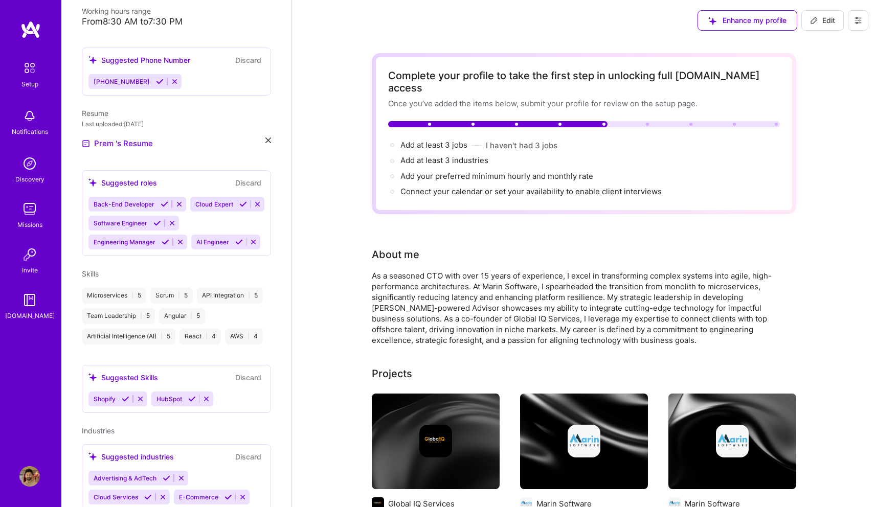
click at [822, 15] on span "Edit" at bounding box center [822, 20] width 25 height 10
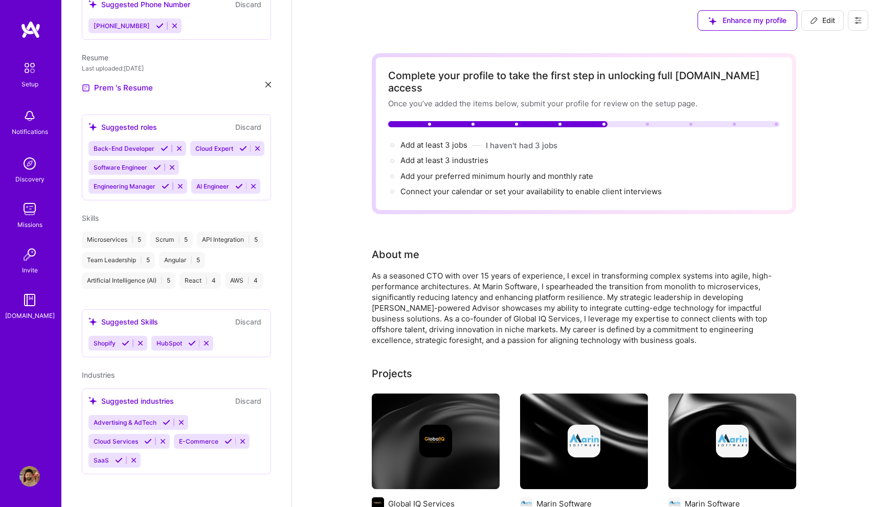
select select "US"
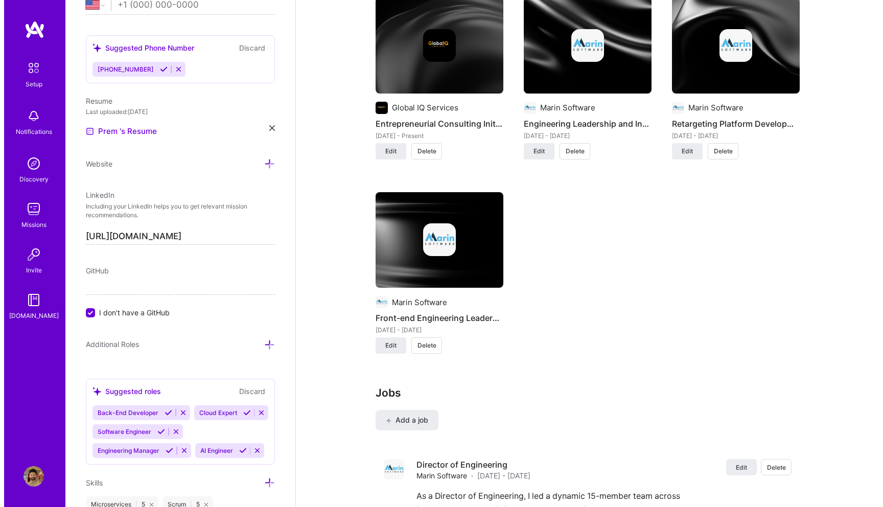
scroll to position [1177, 0]
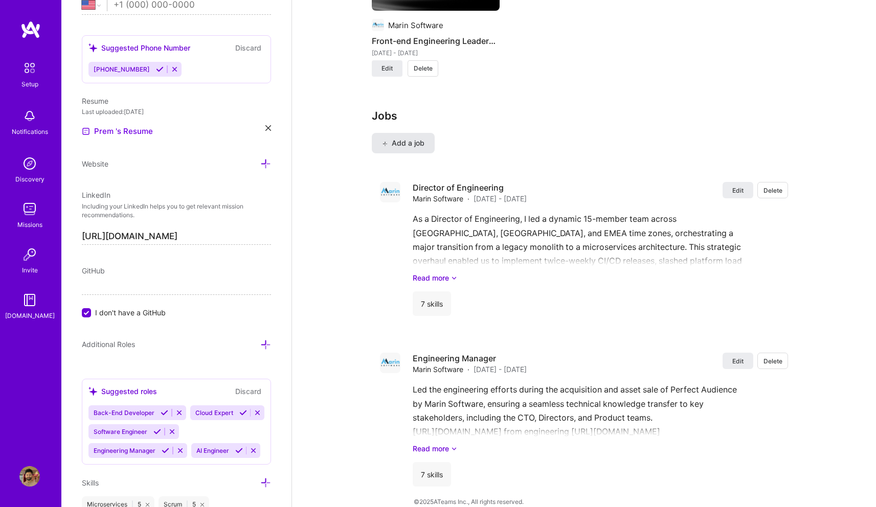
click at [411, 136] on button "Add a job" at bounding box center [403, 143] width 63 height 20
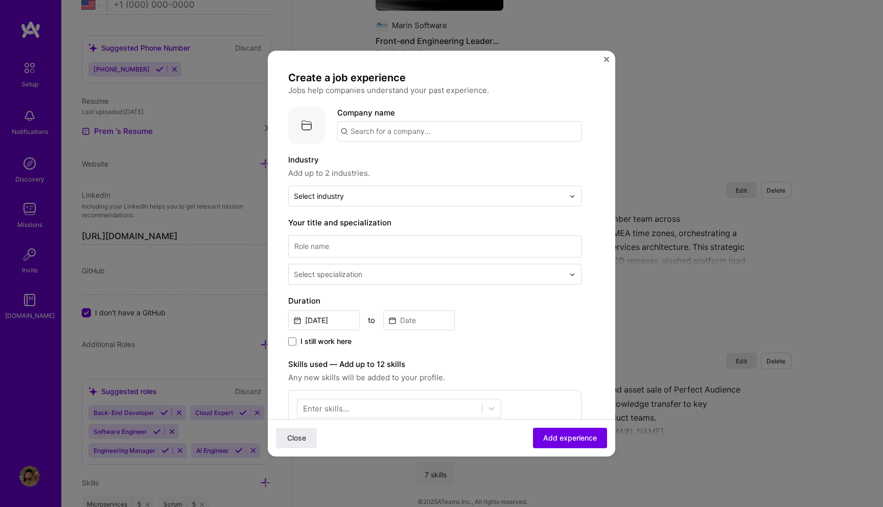
click at [386, 133] on input "text" at bounding box center [459, 131] width 244 height 20
type input "Marin Software"
click at [382, 158] on span "Marin Software" at bounding box center [395, 157] width 55 height 11
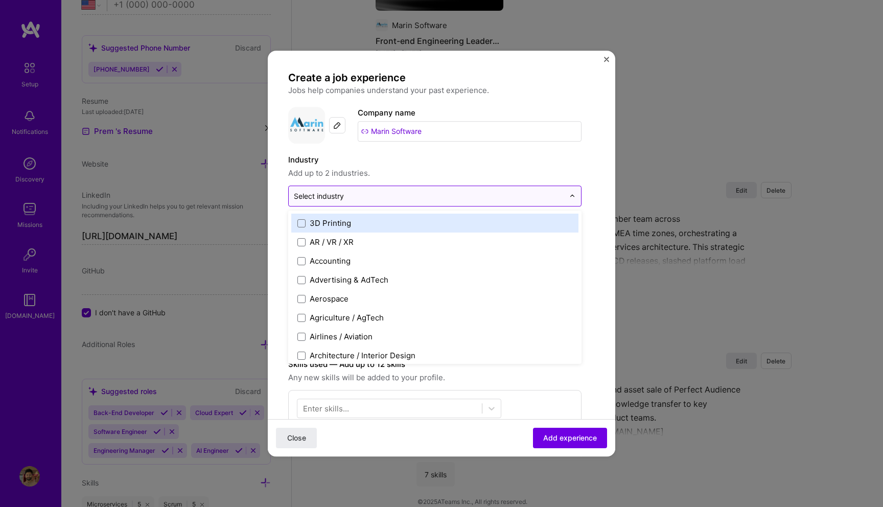
click at [348, 198] on input "text" at bounding box center [429, 196] width 270 height 11
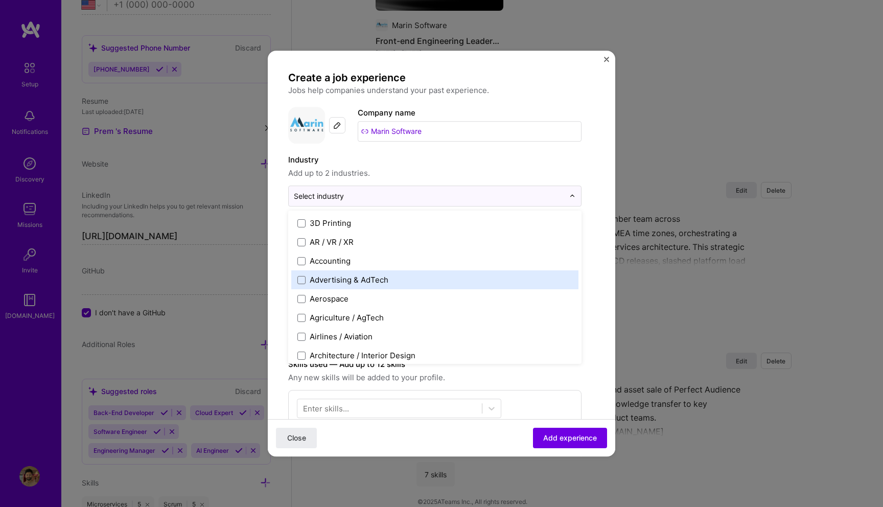
click at [333, 286] on div "Advertising & AdTech" at bounding box center [434, 279] width 287 height 19
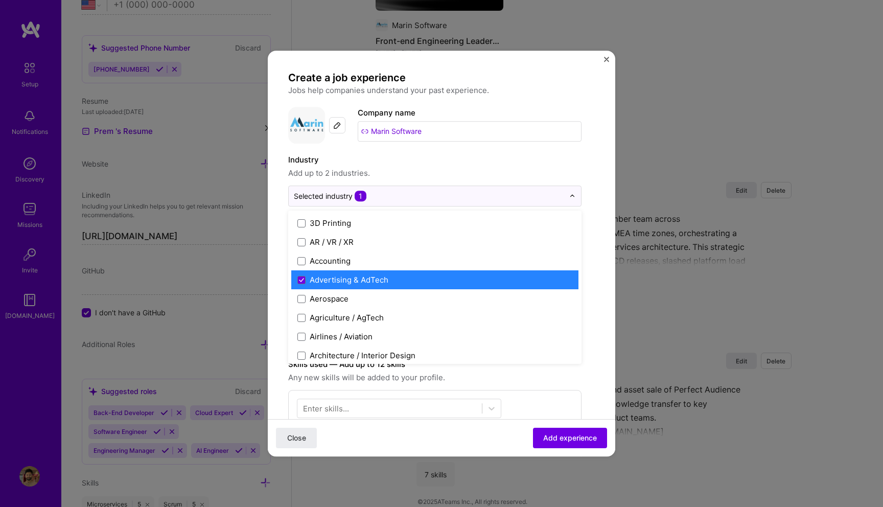
click at [281, 266] on form "Create a job experience Jobs help companies understand your past experience. Co…" at bounding box center [442, 407] width 348 height 673
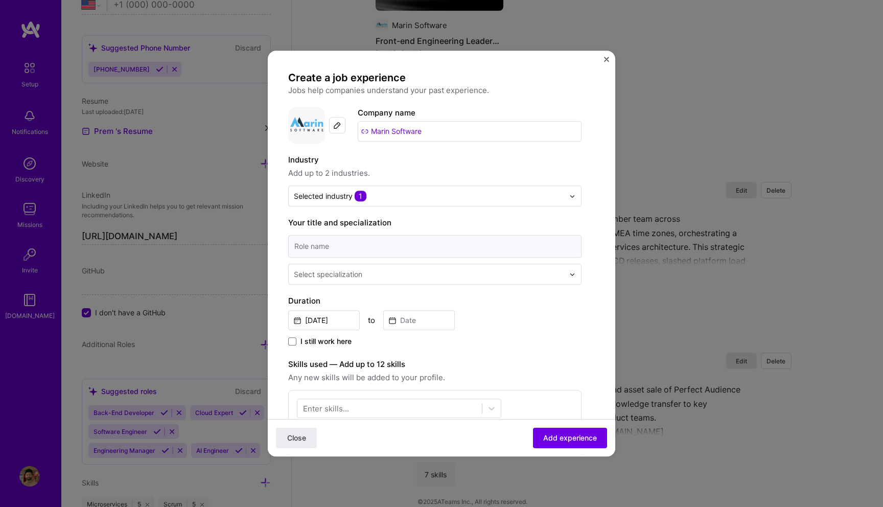
click at [344, 246] on input at bounding box center [434, 246] width 293 height 22
click at [365, 246] on input at bounding box center [434, 246] width 293 height 22
type input "Senior Software Engineer"
click at [372, 270] on input "text" at bounding box center [430, 274] width 272 height 11
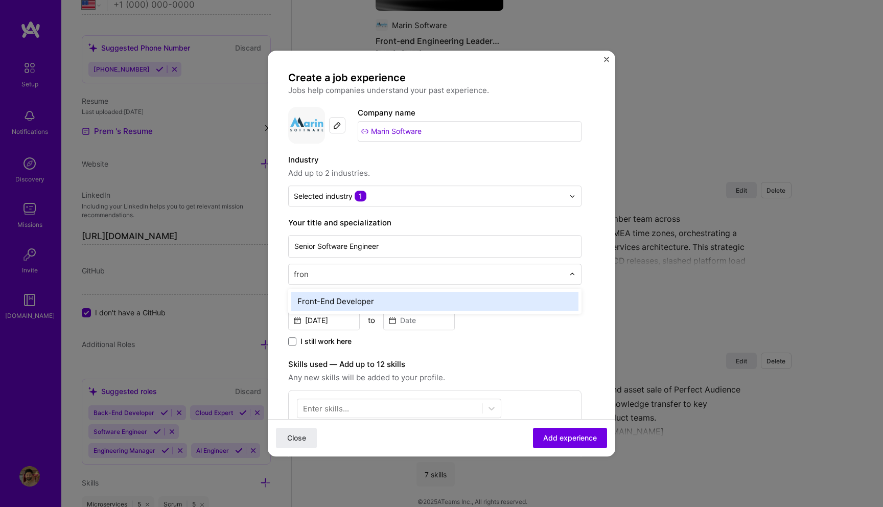
type input "front"
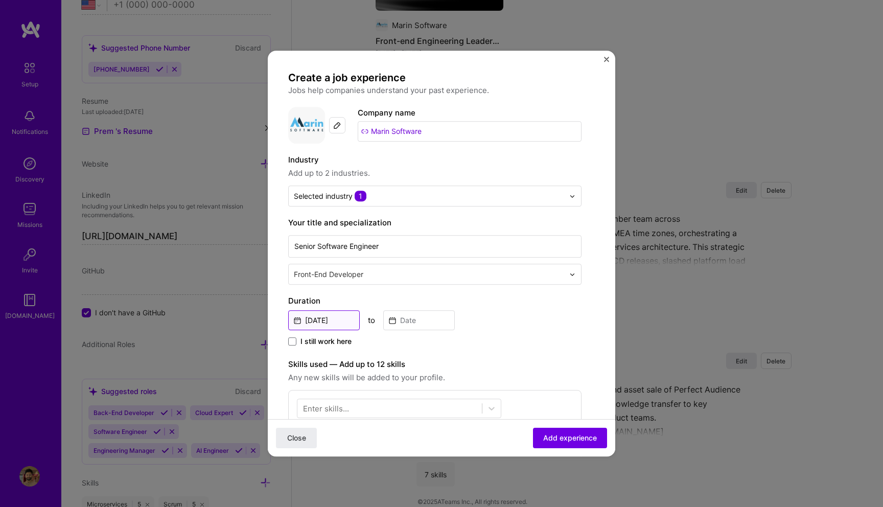
click at [338, 323] on input "Sep, 2025" at bounding box center [324, 320] width 72 height 20
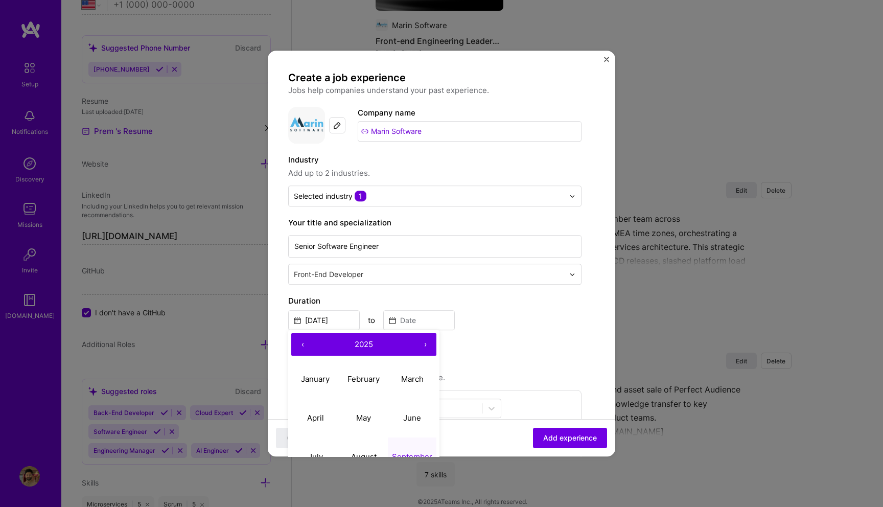
click at [305, 342] on button "‹" at bounding box center [302, 344] width 22 height 22
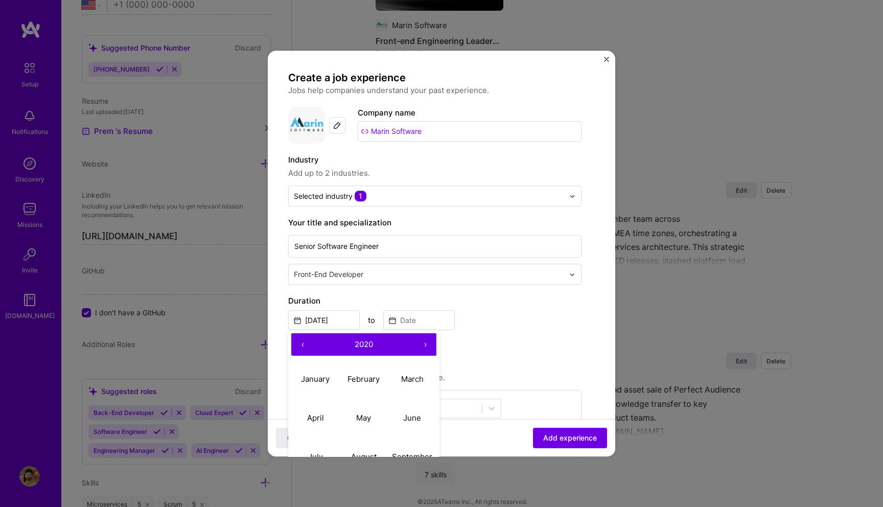
click at [305, 342] on button "‹" at bounding box center [302, 344] width 22 height 22
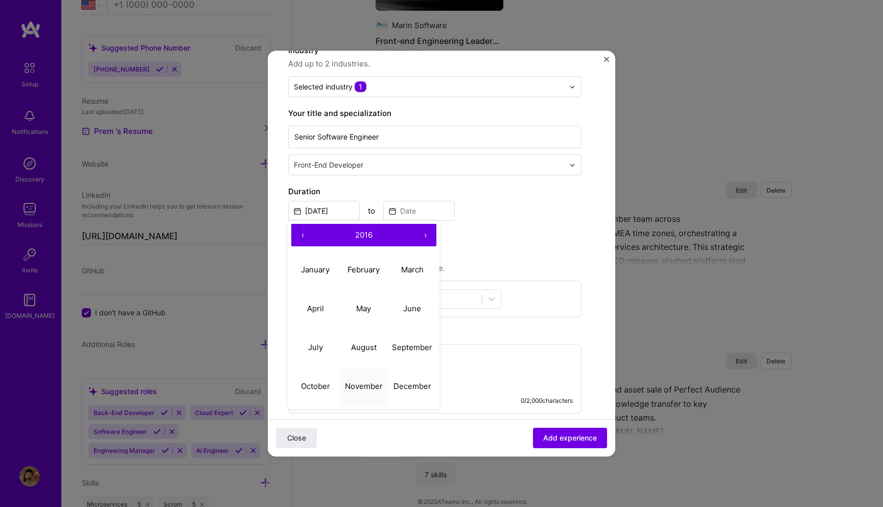
scroll to position [110, 0]
click at [411, 339] on button "September" at bounding box center [412, 347] width 49 height 39
type input "Sep, 2016"
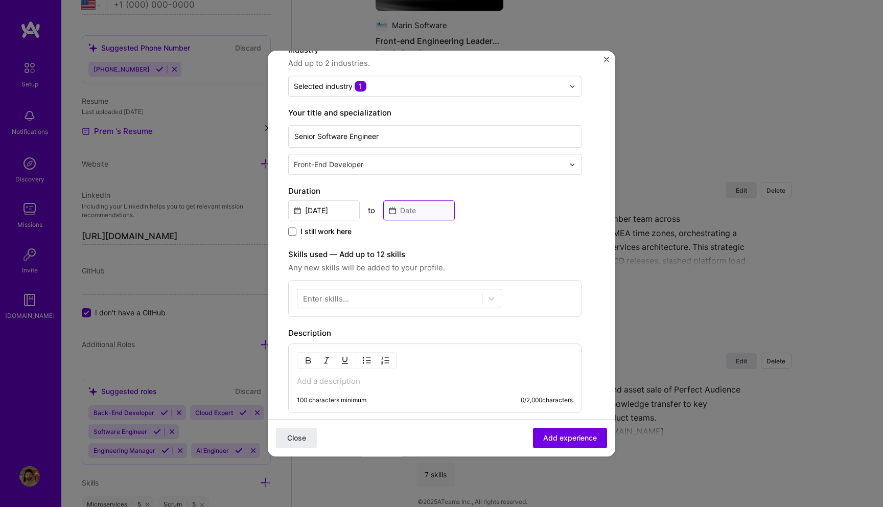
click at [411, 210] on input at bounding box center [419, 210] width 72 height 20
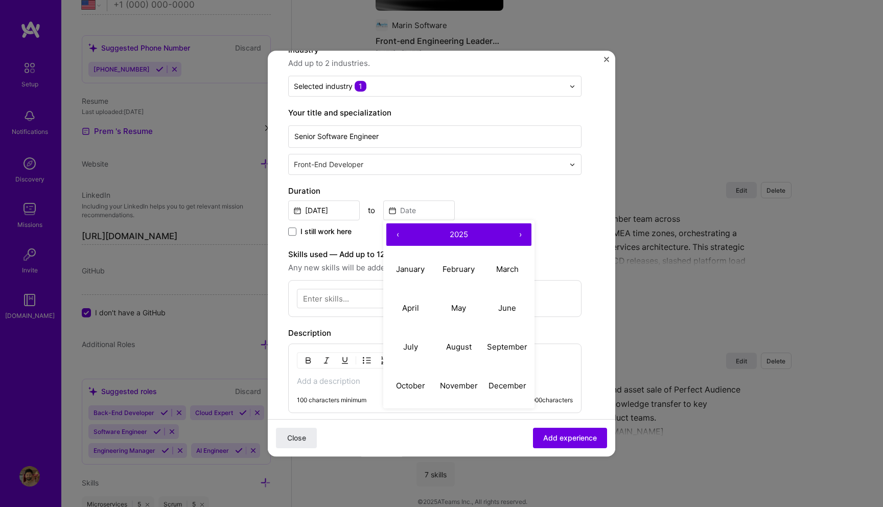
click at [400, 234] on button "‹" at bounding box center [397, 234] width 22 height 22
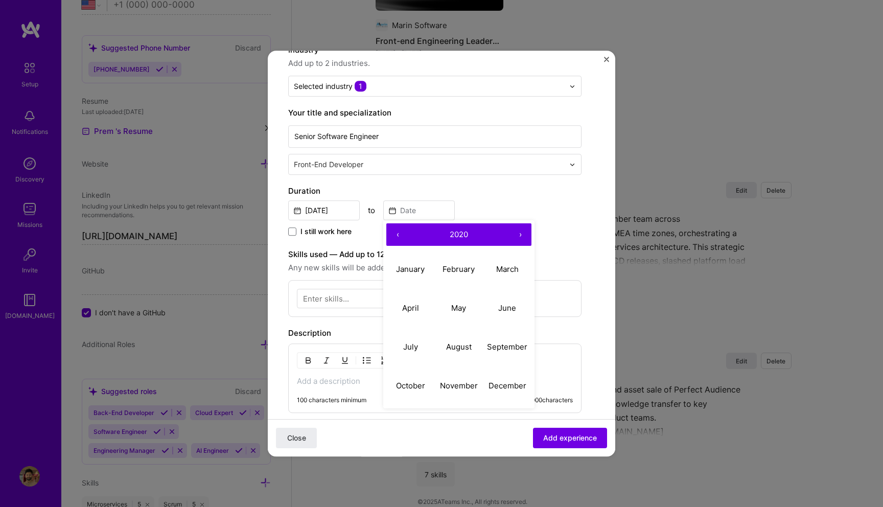
click at [400, 233] on button "‹" at bounding box center [397, 234] width 22 height 22
click at [400, 236] on button "‹" at bounding box center [397, 234] width 22 height 22
click at [500, 381] on abbr "December" at bounding box center [508, 386] width 38 height 10
type input "Dec, 2018"
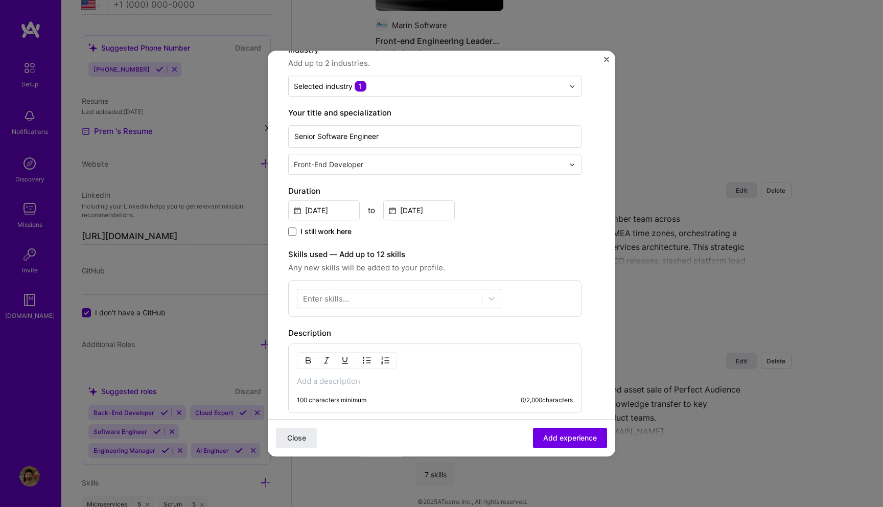
scroll to position [182, 0]
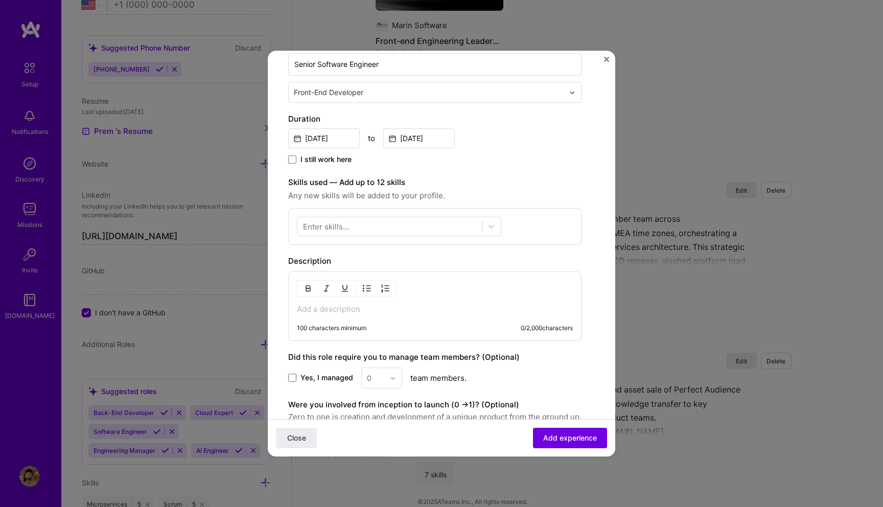
click at [346, 309] on p at bounding box center [435, 309] width 276 height 10
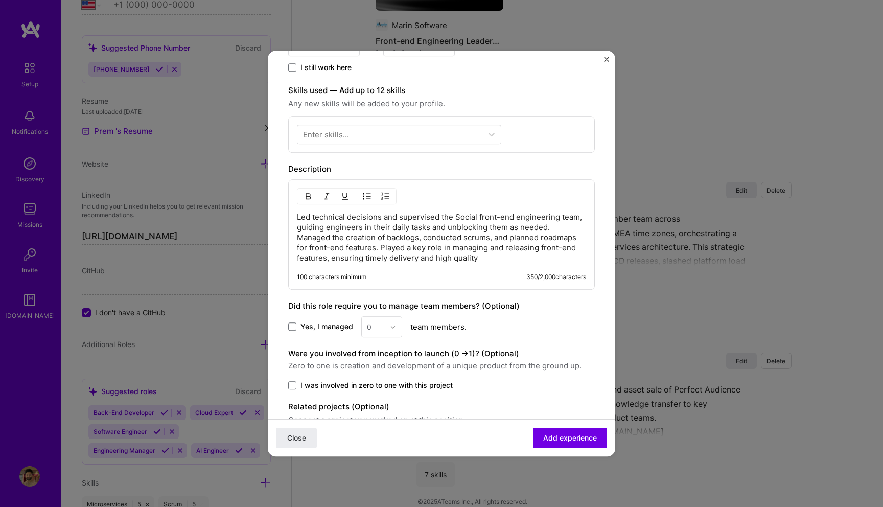
scroll to position [263, 0]
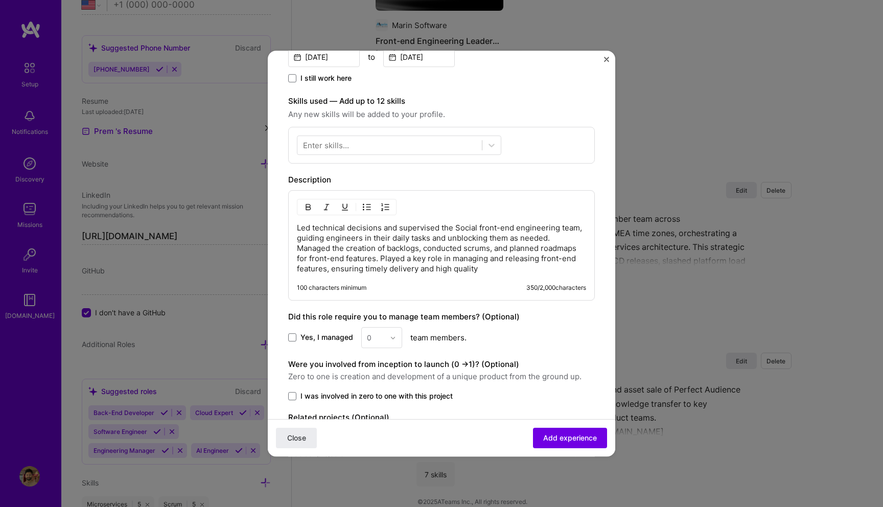
click at [495, 129] on div "Enter skills..." at bounding box center [441, 145] width 307 height 37
click at [494, 140] on icon at bounding box center [492, 145] width 10 height 10
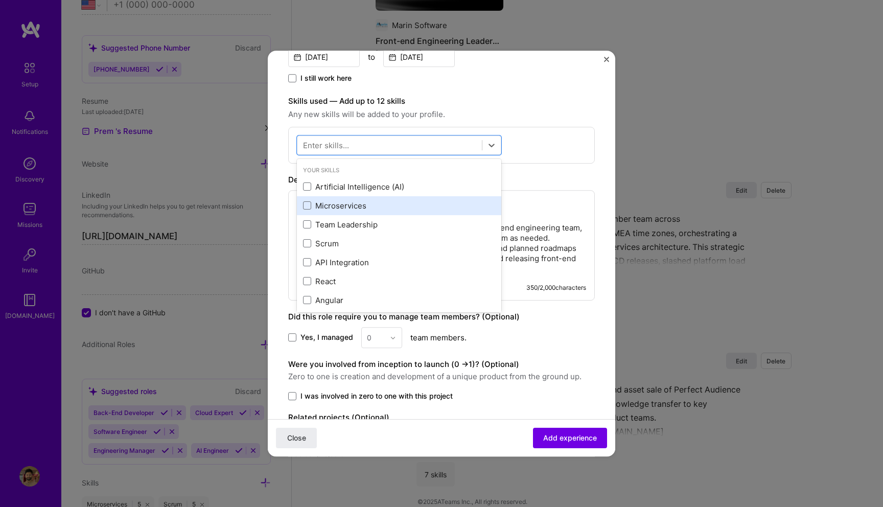
click at [357, 204] on div "Microservices" at bounding box center [399, 205] width 192 height 11
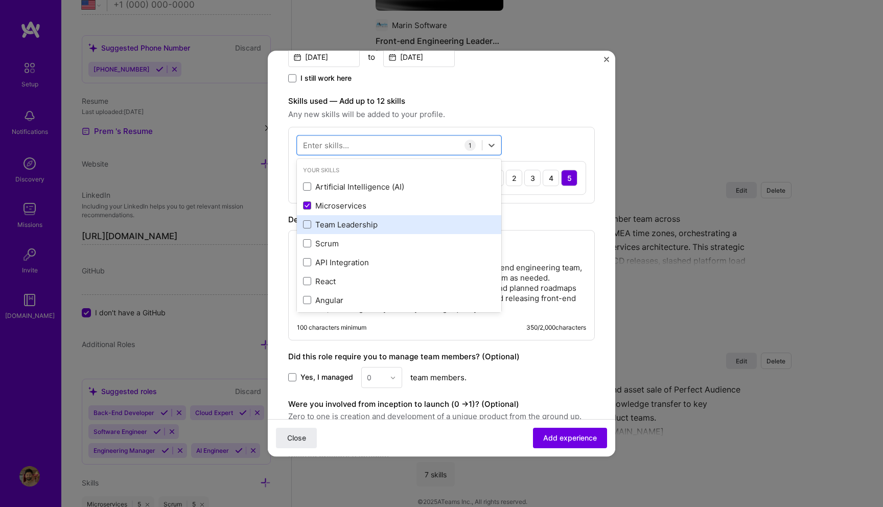
click at [353, 225] on div "Team Leadership" at bounding box center [399, 224] width 192 height 11
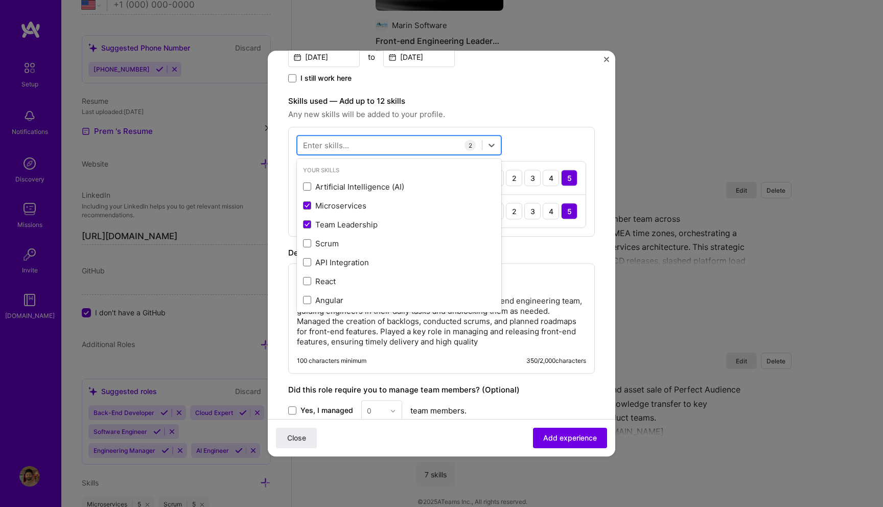
click at [351, 150] on div at bounding box center [389, 145] width 185 height 17
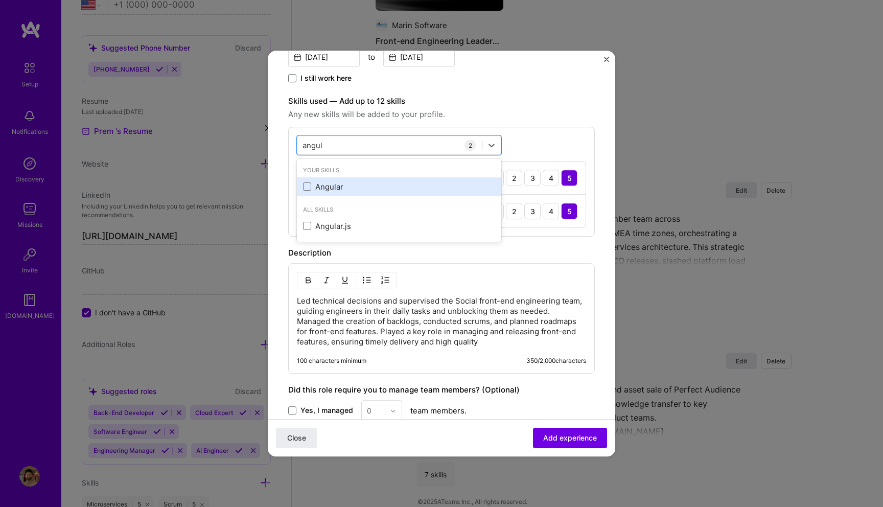
click at [335, 193] on div "Angular" at bounding box center [399, 186] width 204 height 19
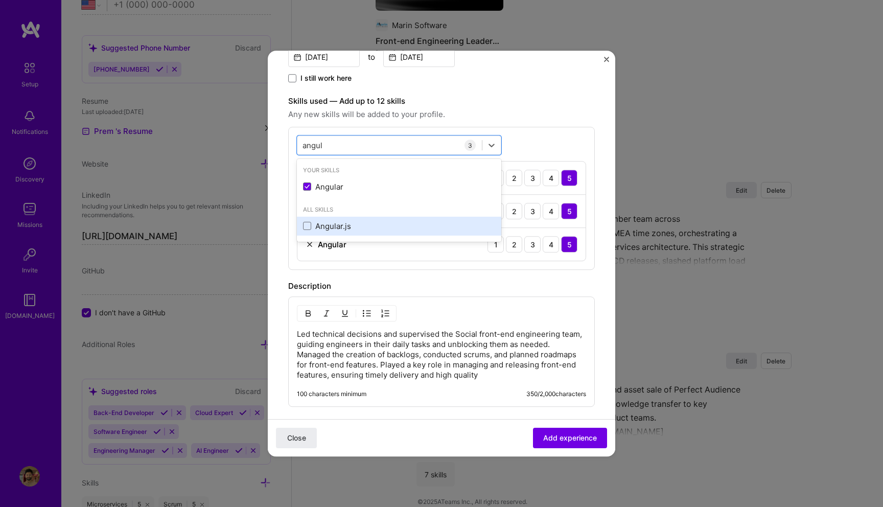
click at [328, 222] on div "Angular.js" at bounding box center [399, 226] width 192 height 11
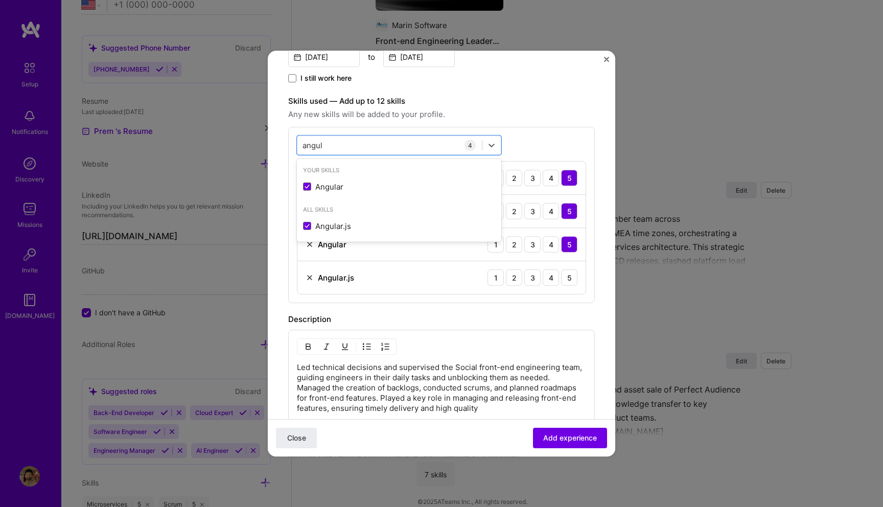
type input "angul"
click at [582, 307] on div "Create a job experience Jobs help companies understand your past experience. Co…" at bounding box center [441, 206] width 307 height 796
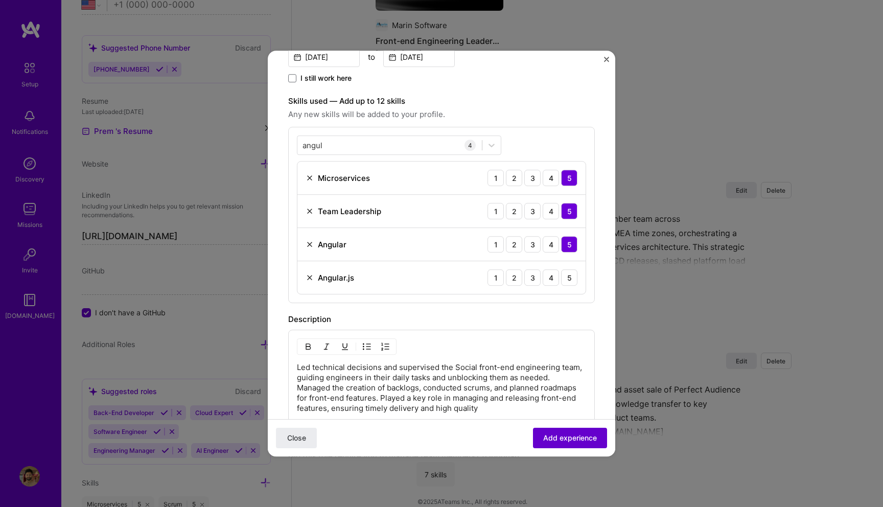
click at [569, 442] on span "Add experience" at bounding box center [570, 438] width 54 height 10
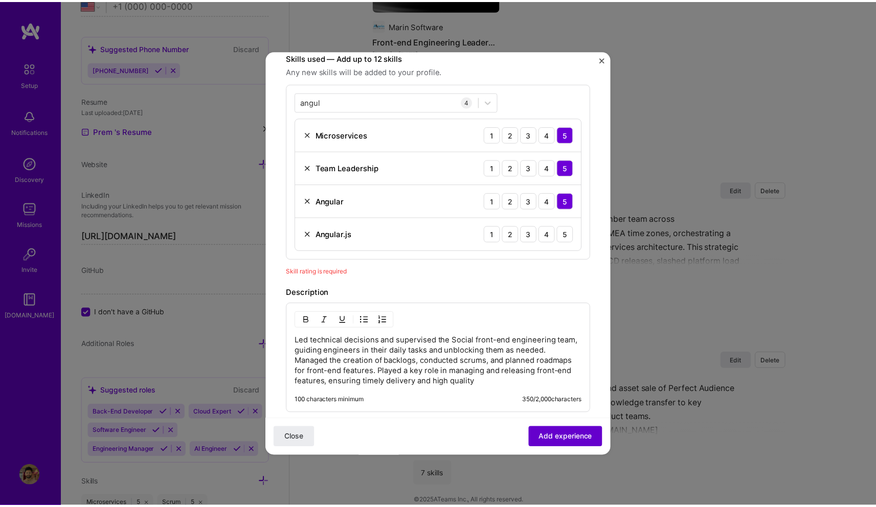
scroll to position [308, 0]
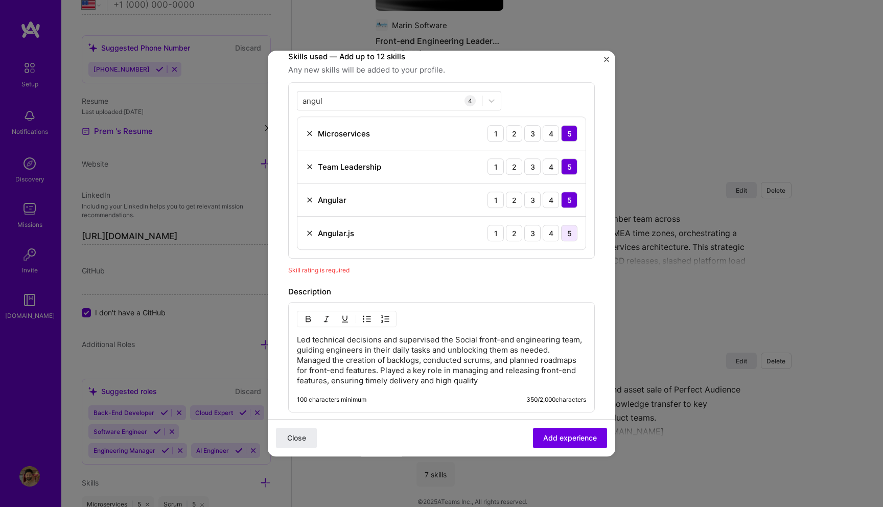
click at [562, 232] on div "5" at bounding box center [569, 233] width 16 height 16
click at [557, 431] on button "Add experience" at bounding box center [570, 438] width 74 height 20
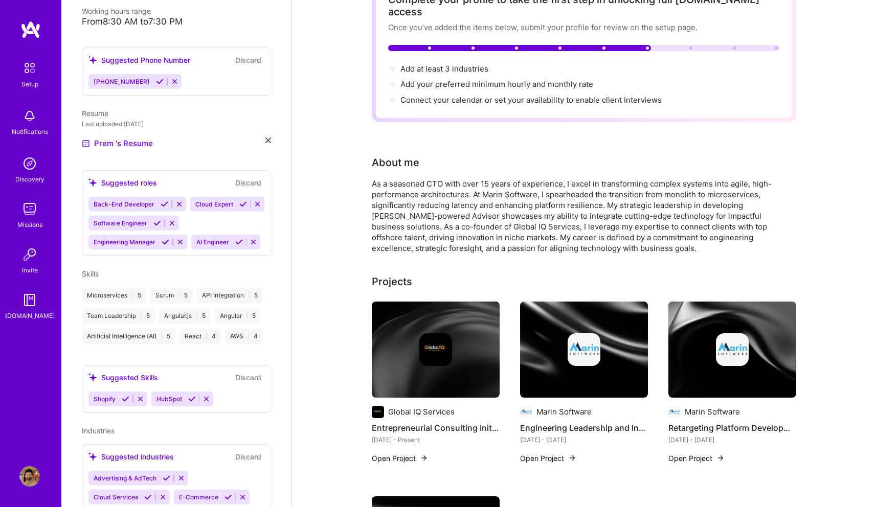
scroll to position [0, 0]
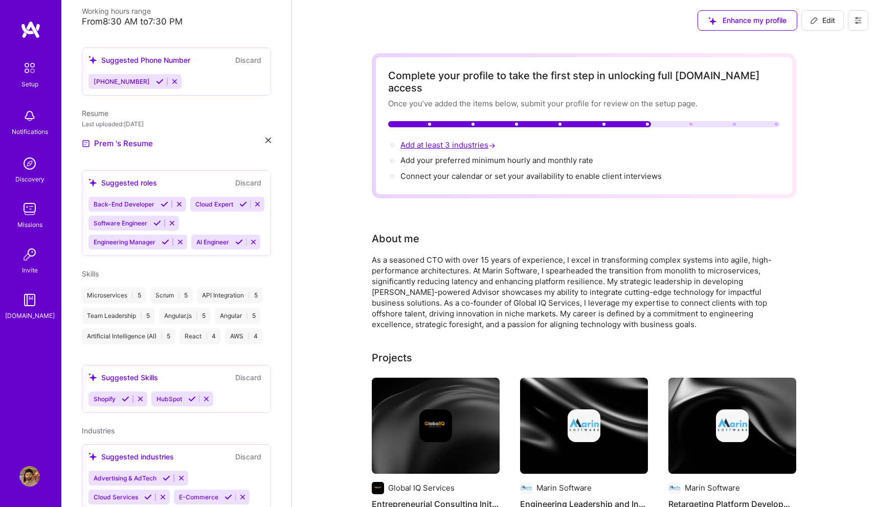
click at [439, 140] on span "Add at least 3 industries →" at bounding box center [448, 145] width 97 height 10
select select "US"
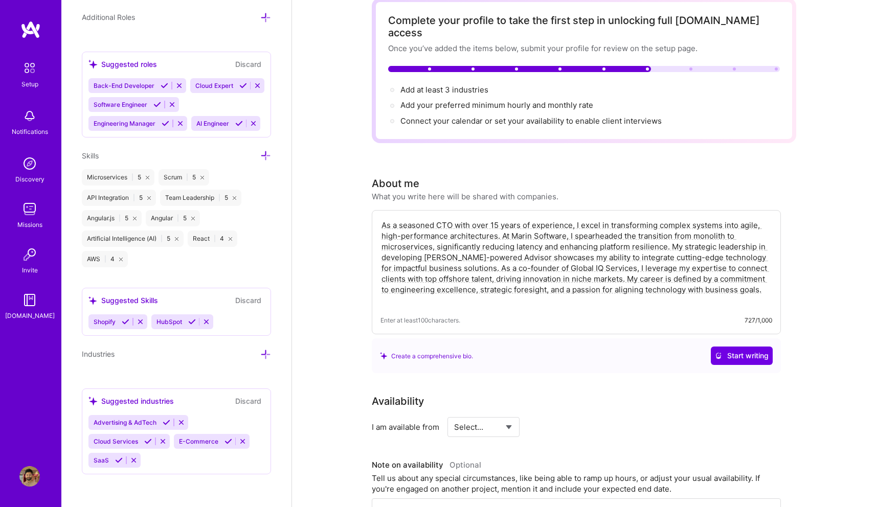
scroll to position [60, 0]
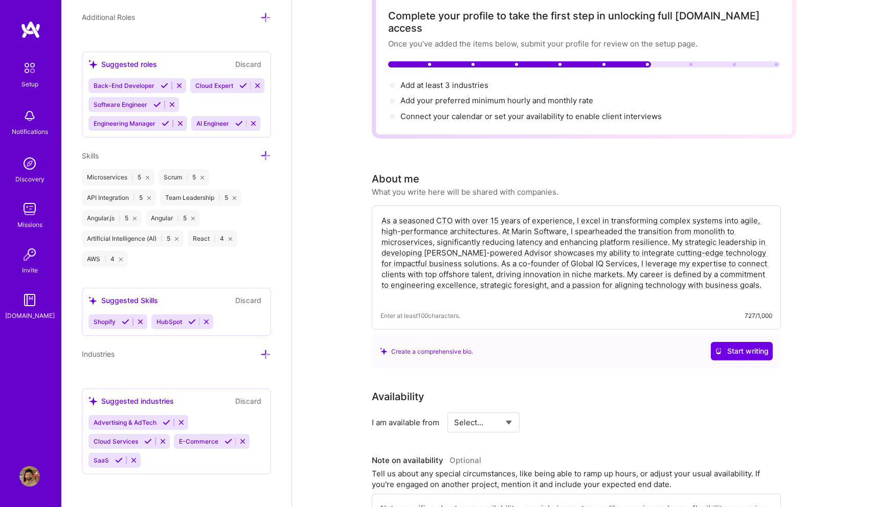
click at [168, 421] on icon at bounding box center [167, 423] width 8 height 8
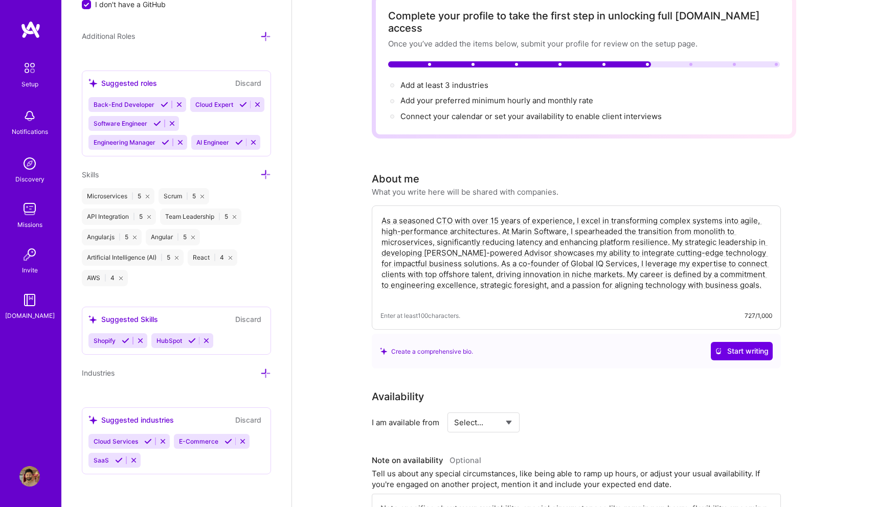
click at [147, 441] on icon at bounding box center [148, 442] width 8 height 8
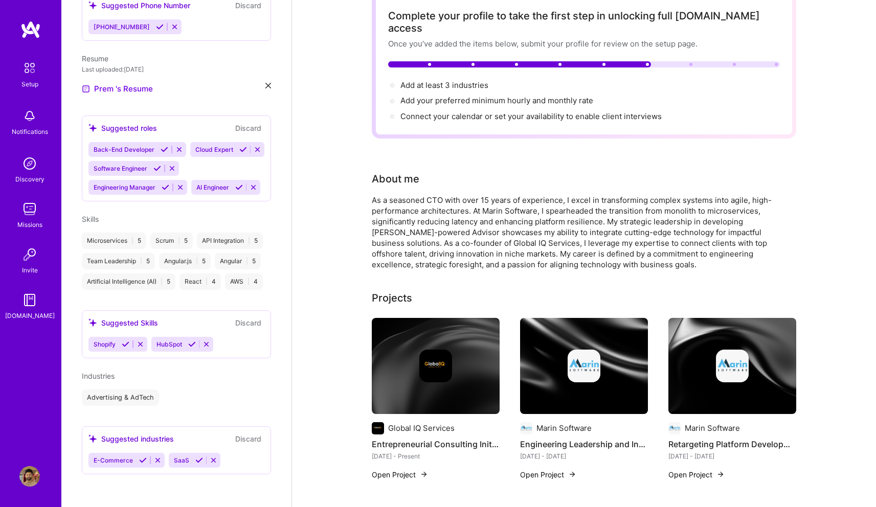
scroll to position [369, 0]
click at [199, 464] on icon at bounding box center [199, 460] width 8 height 8
click at [142, 464] on icon at bounding box center [143, 460] width 8 height 8
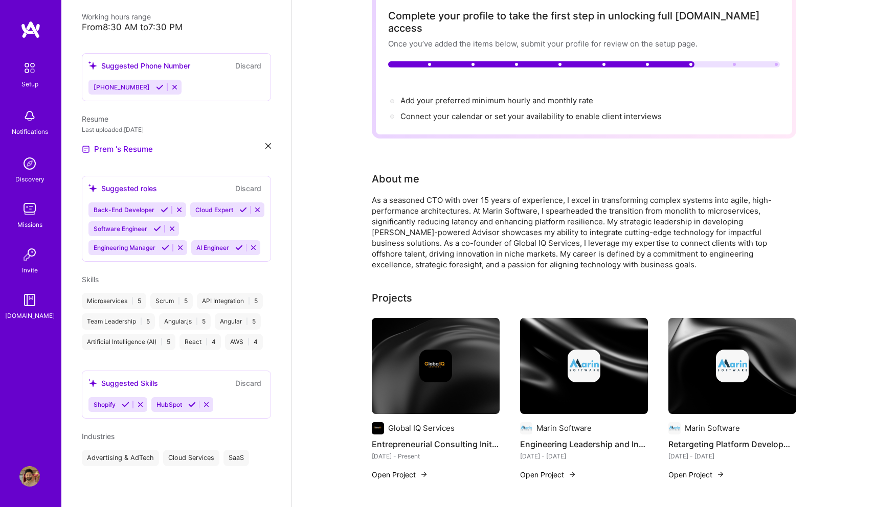
scroll to position [344, 0]
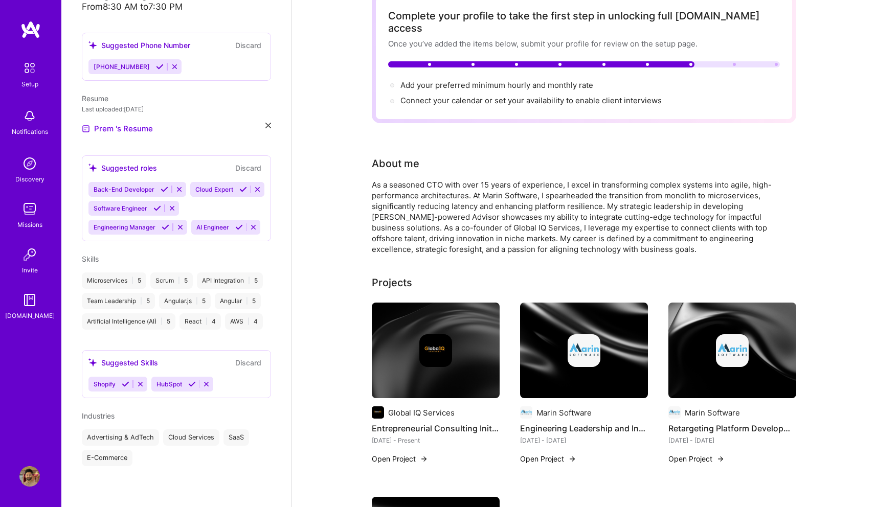
click at [235, 384] on div "Shopify HubSpot" at bounding box center [176, 384] width 176 height 15
click at [139, 441] on div "Advertising & AdTech" at bounding box center [120, 437] width 77 height 16
click at [232, 383] on div "Shopify HubSpot" at bounding box center [176, 384] width 176 height 15
click at [210, 384] on icon at bounding box center [206, 384] width 8 height 8
click at [141, 385] on icon at bounding box center [140, 384] width 8 height 8
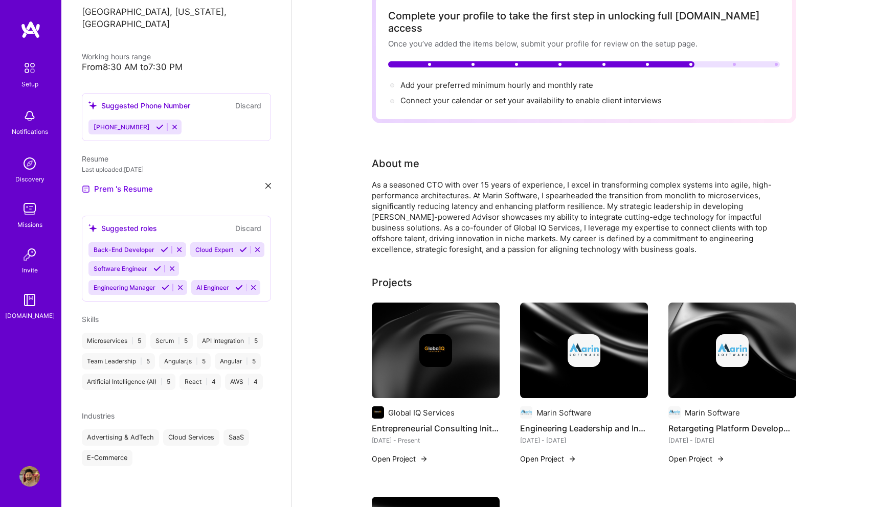
scroll to position [231, 0]
click at [165, 246] on icon at bounding box center [165, 250] width 8 height 8
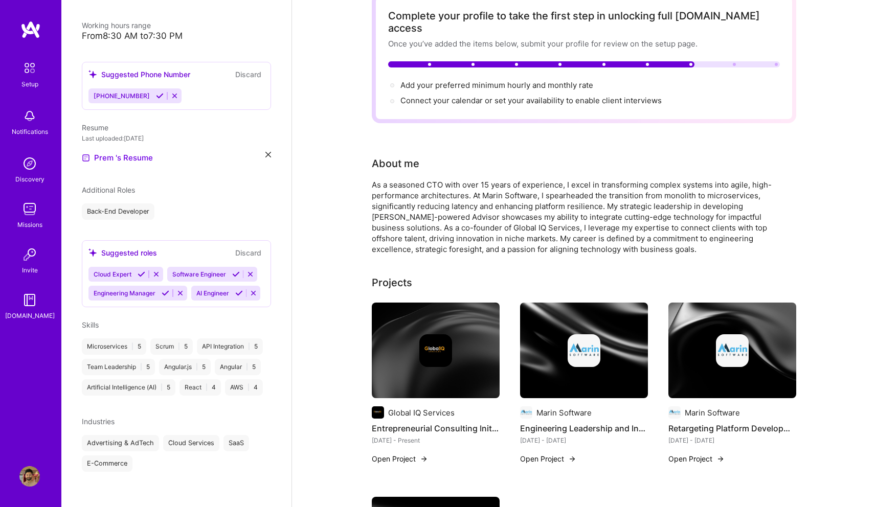
click at [166, 297] on icon at bounding box center [166, 293] width 8 height 8
click at [140, 296] on icon at bounding box center [136, 293] width 8 height 8
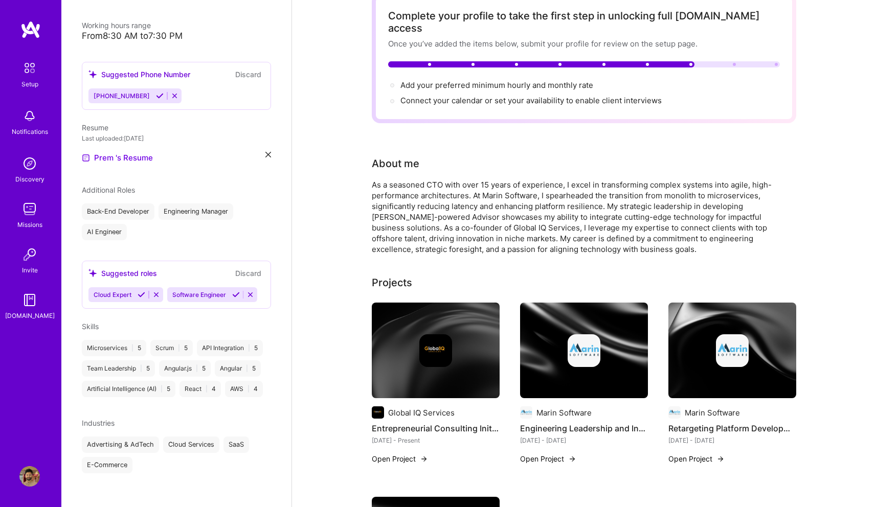
click at [229, 299] on button at bounding box center [236, 294] width 14 height 9
click at [152, 299] on icon at bounding box center [156, 295] width 8 height 8
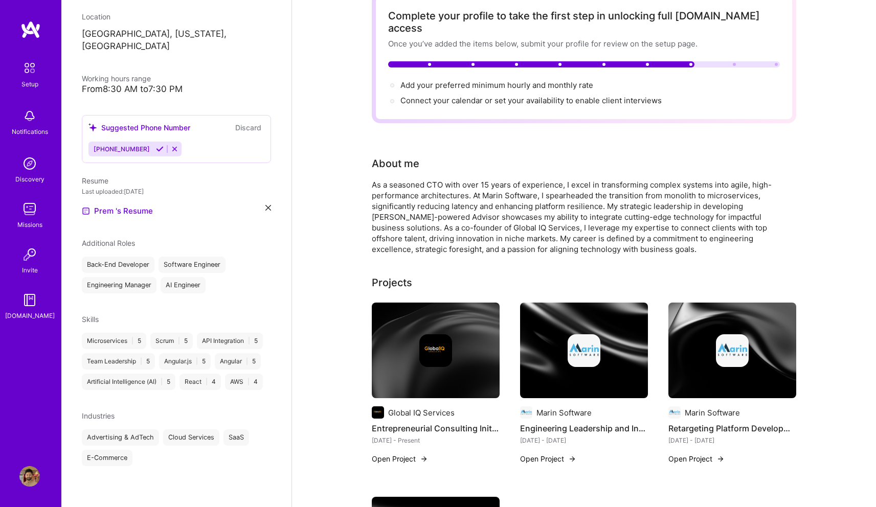
scroll to position [200, 0]
click at [156, 145] on icon at bounding box center [160, 149] width 8 height 8
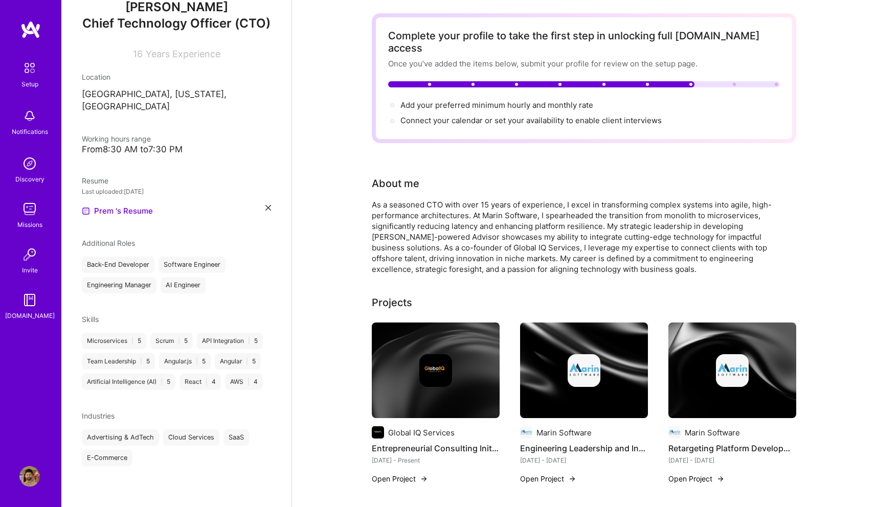
scroll to position [0, 0]
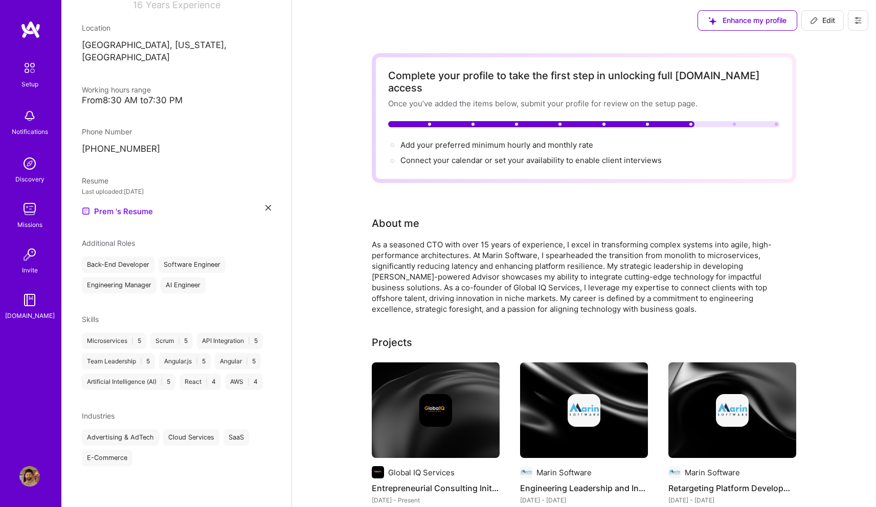
click at [430, 140] on div "Add your preferred minimum hourly and monthly rate →" at bounding box center [496, 145] width 193 height 11
click at [436, 140] on span "Add your preferred minimum hourly and monthly rate →" at bounding box center [501, 145] width 202 height 10
select select "US"
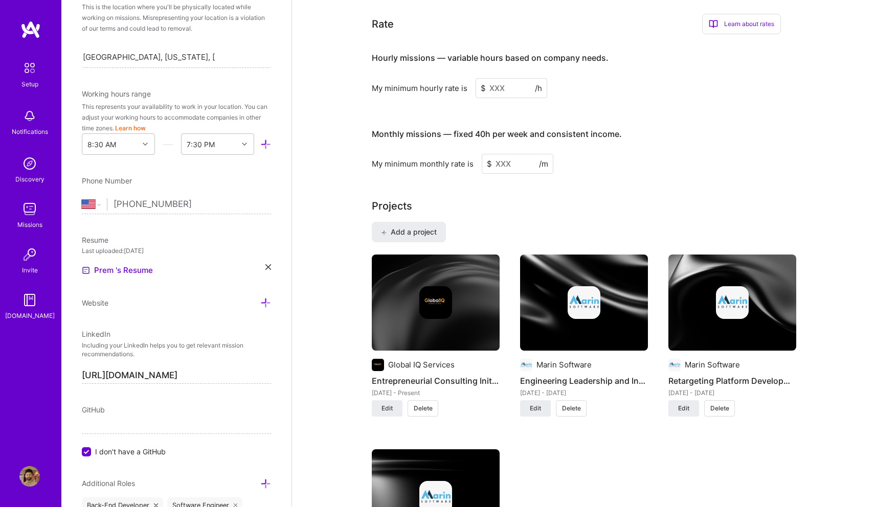
scroll to position [613, 0]
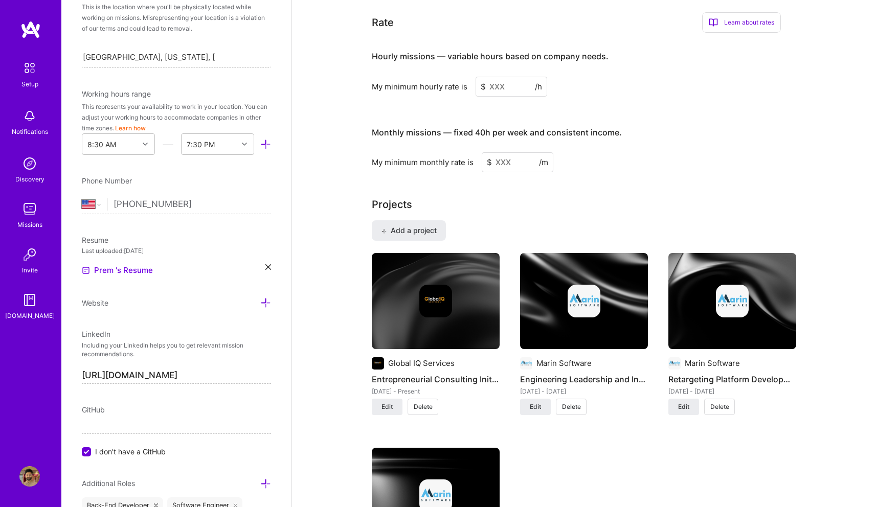
click at [492, 77] on input at bounding box center [511, 87] width 72 height 20
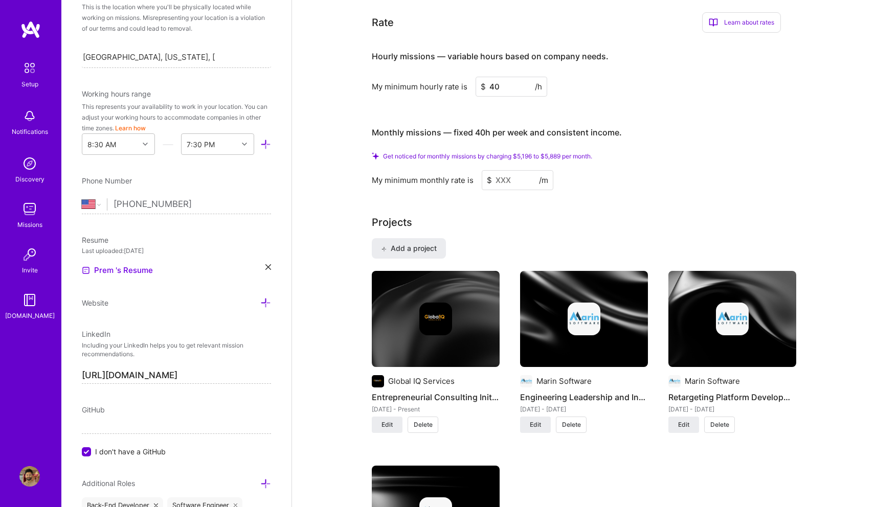
type input "40"
click at [499, 170] on input at bounding box center [518, 180] width 72 height 20
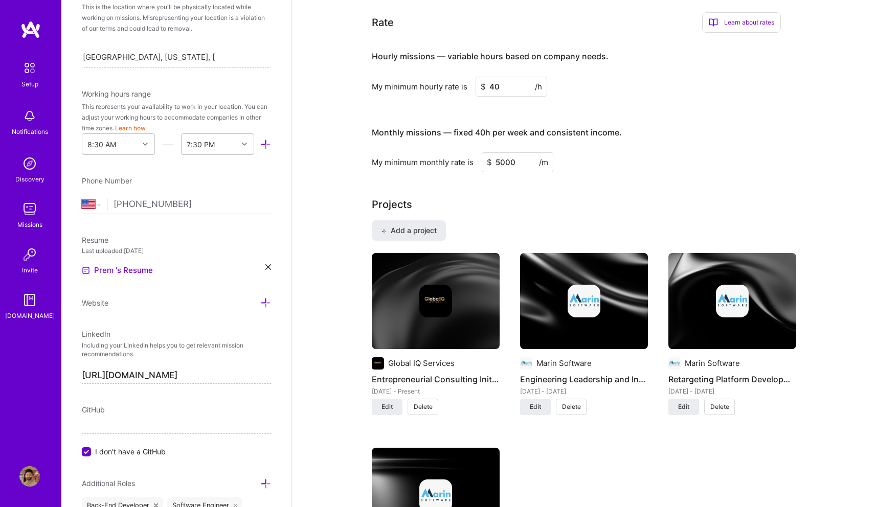
type input "5000"
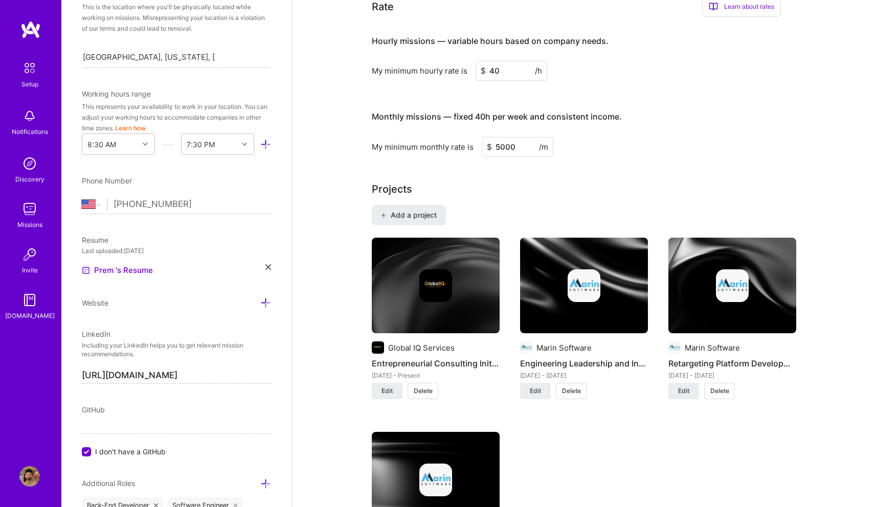
click at [556, 186] on div "Projects Add a project Global IQ Services Entrepreneurial Consulting Initiative…" at bounding box center [584, 393] width 424 height 425
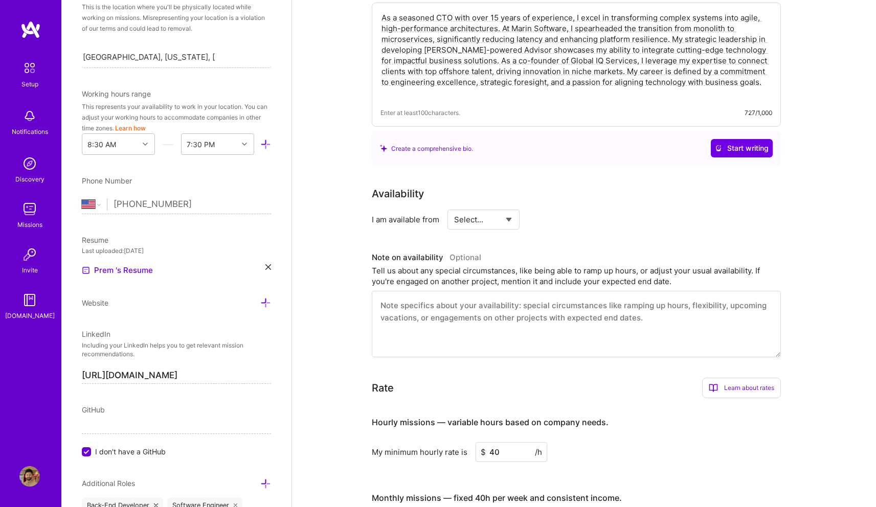
scroll to position [216, 0]
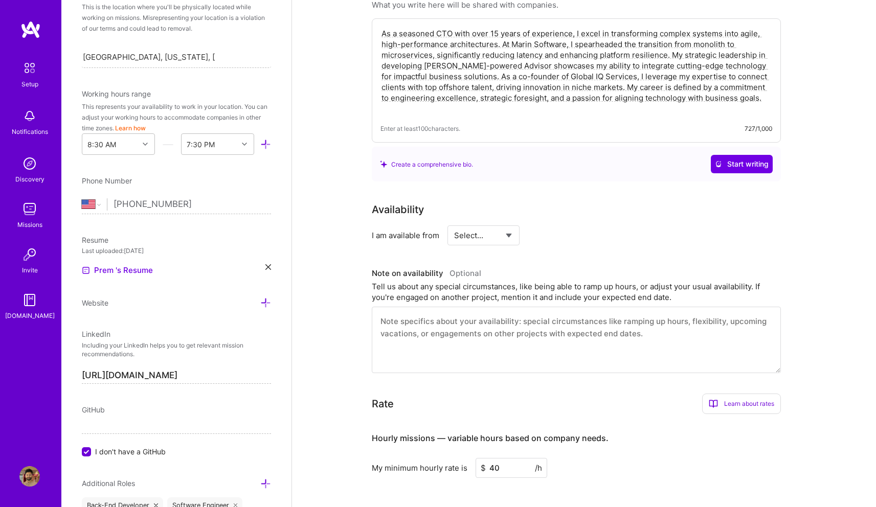
click at [502, 224] on select "Select... Right Now Future Date Not Available" at bounding box center [483, 235] width 59 height 26
select select "Right Now"
click at [454, 222] on select "Select... Right Now Future Date Not Available" at bounding box center [483, 235] width 59 height 26
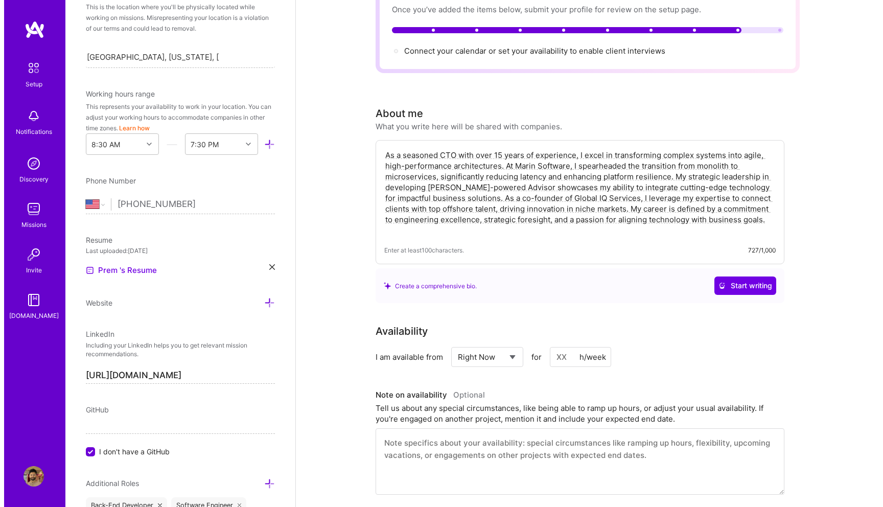
scroll to position [0, 0]
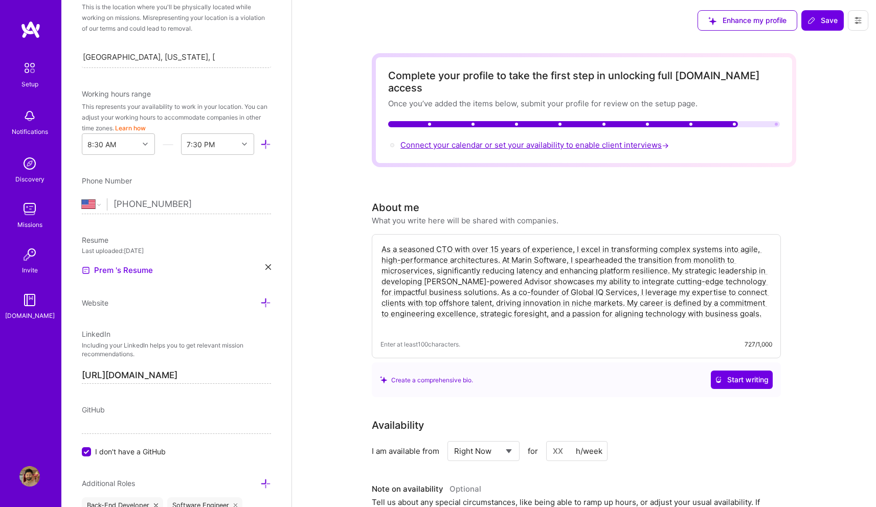
click at [497, 140] on span "Connect your calendar or set your availability to enable client interviews →" at bounding box center [535, 145] width 270 height 10
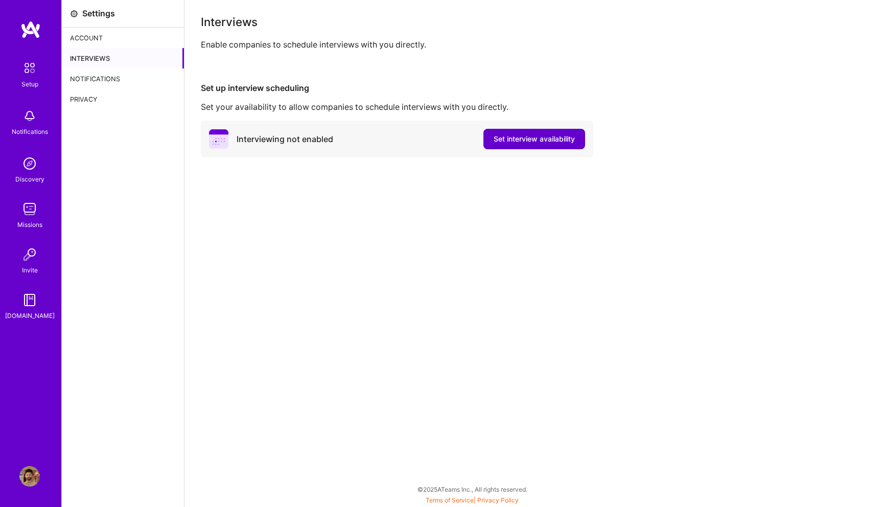
click at [528, 141] on span "Set interview availability" at bounding box center [534, 139] width 81 height 10
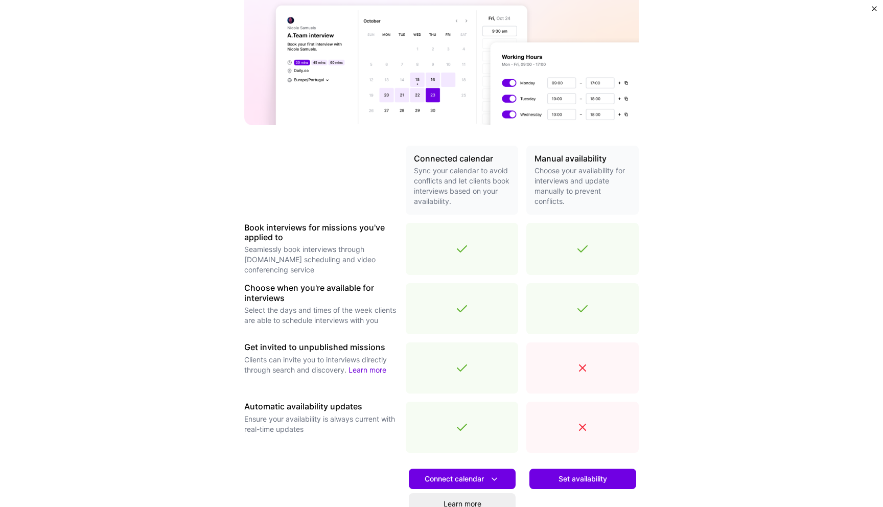
scroll to position [209, 0]
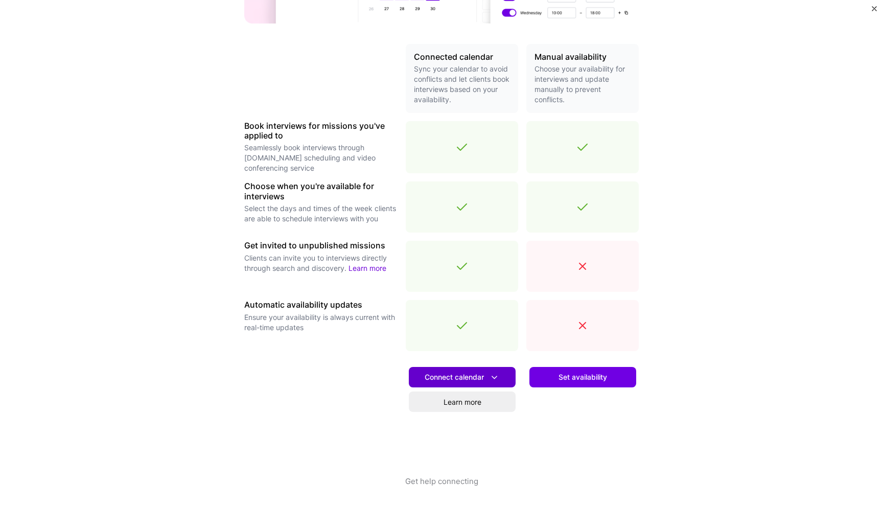
click at [461, 382] on span "Connect calendar" at bounding box center [462, 377] width 75 height 11
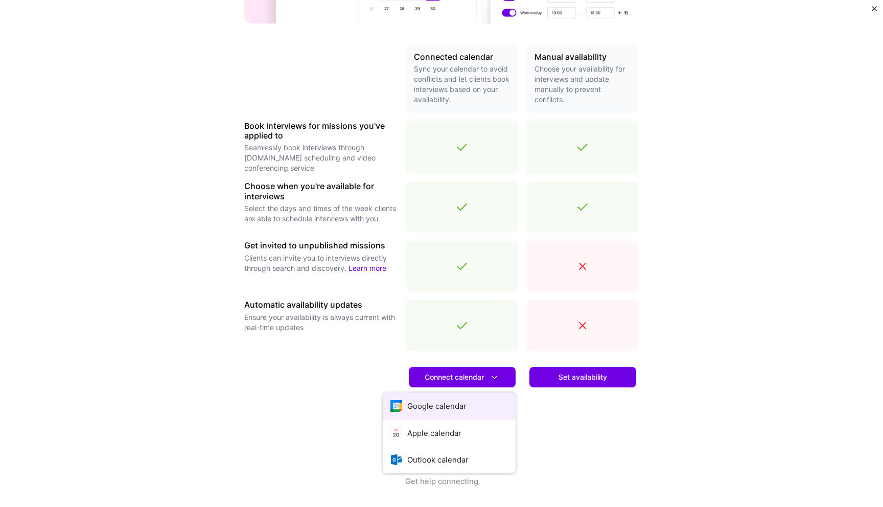
click at [447, 412] on button "Google calendar" at bounding box center [449, 406] width 133 height 27
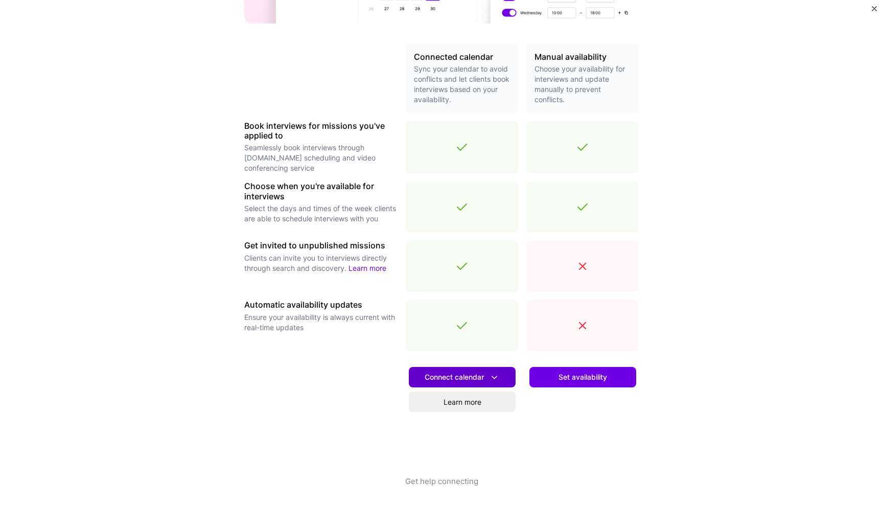
click at [448, 379] on span "Connect calendar" at bounding box center [462, 377] width 75 height 11
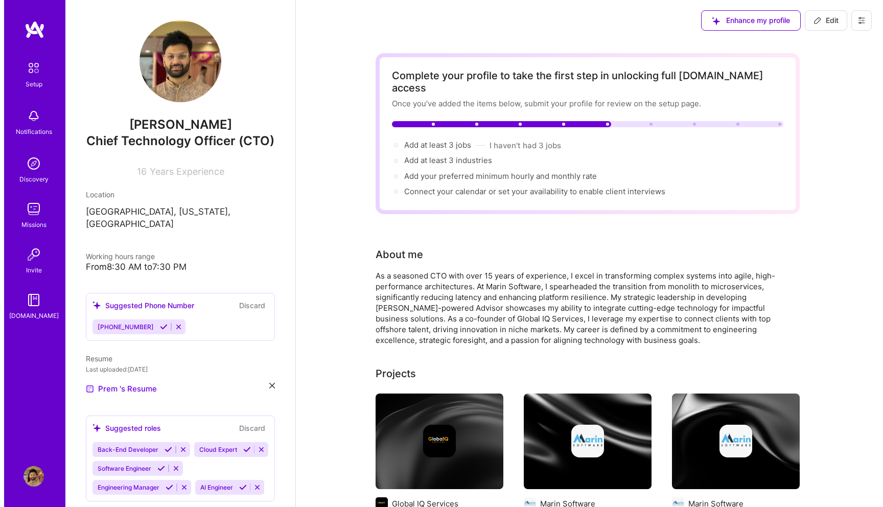
scroll to position [287, 0]
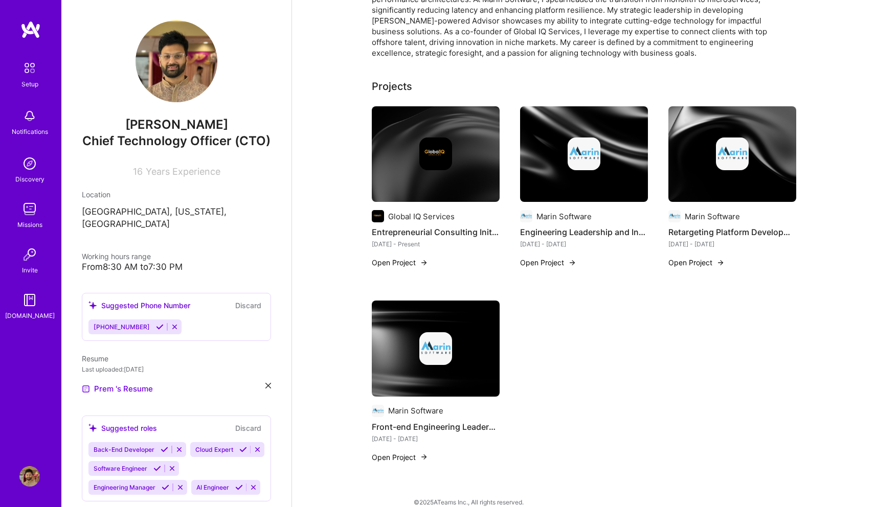
click at [577, 186] on img at bounding box center [584, 154] width 128 height 96
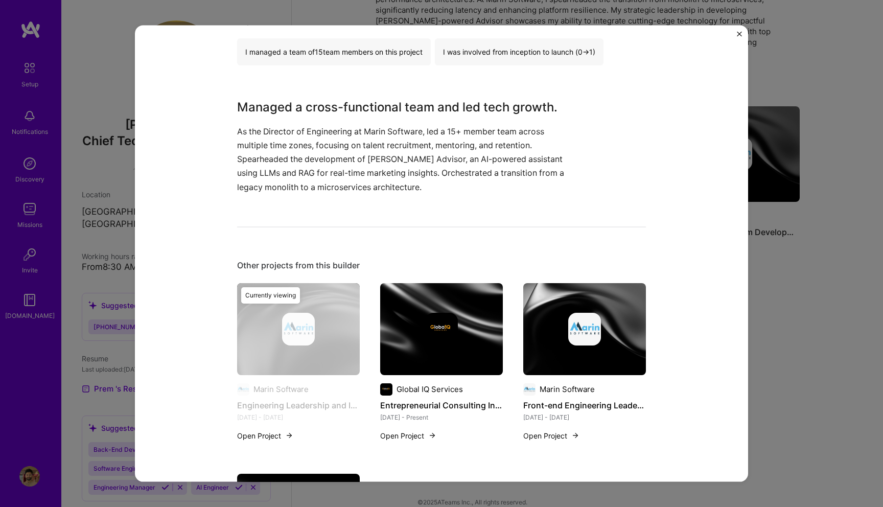
scroll to position [295, 0]
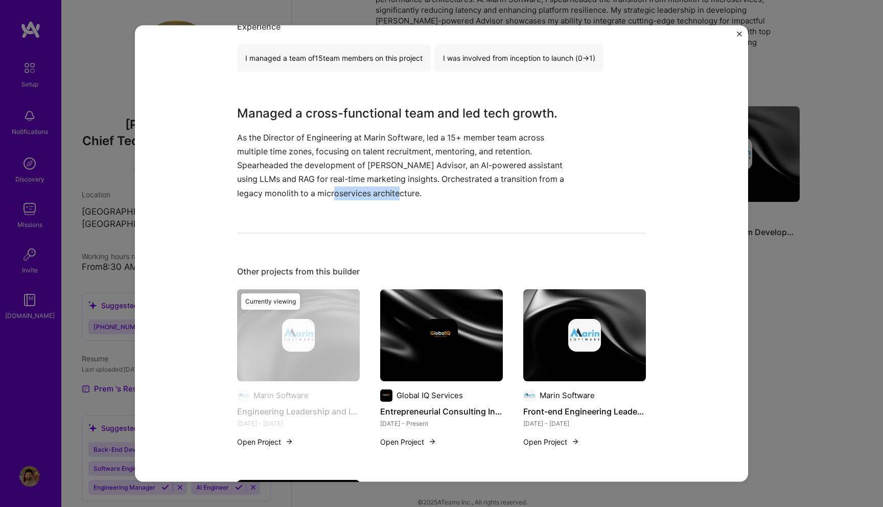
drag, startPoint x: 448, startPoint y: 191, endPoint x: 355, endPoint y: 186, distance: 93.7
click at [355, 186] on p "As the Director of Engineering at Marin Software, led a 15+ member team across …" at bounding box center [403, 165] width 332 height 70
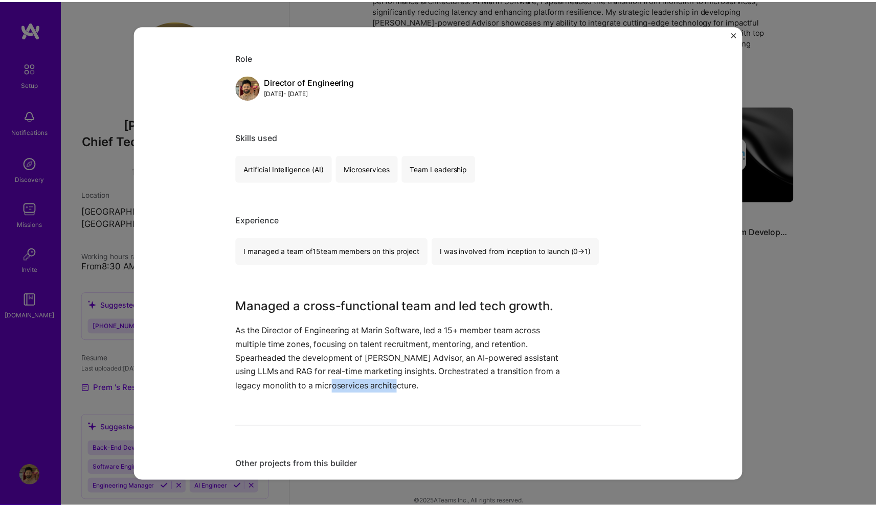
scroll to position [0, 0]
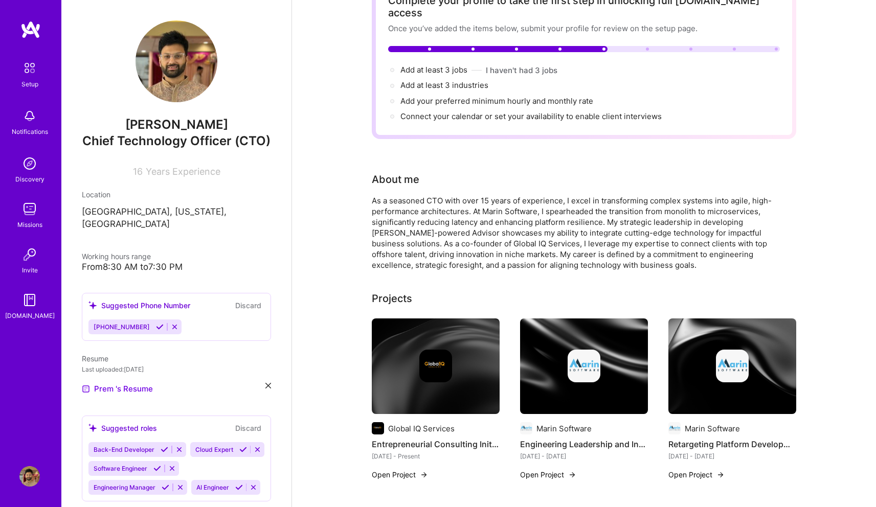
scroll to position [3, 0]
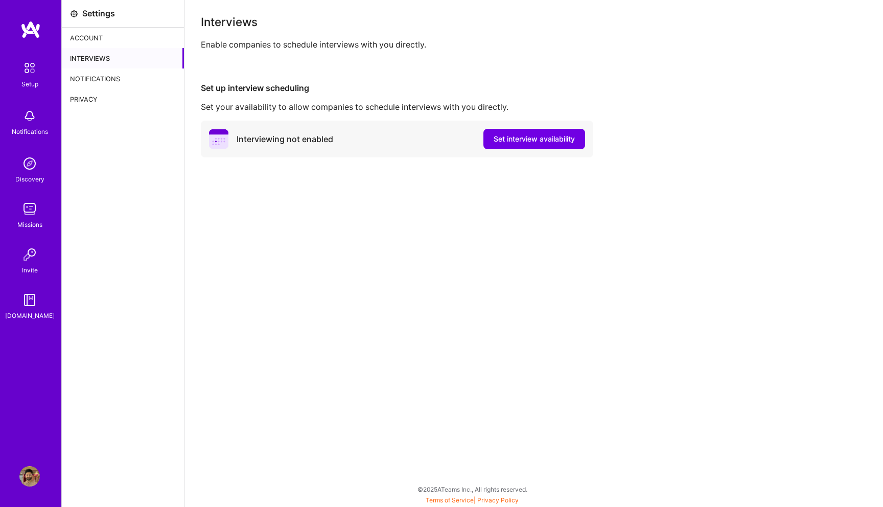
click at [25, 68] on img at bounding box center [29, 67] width 21 height 21
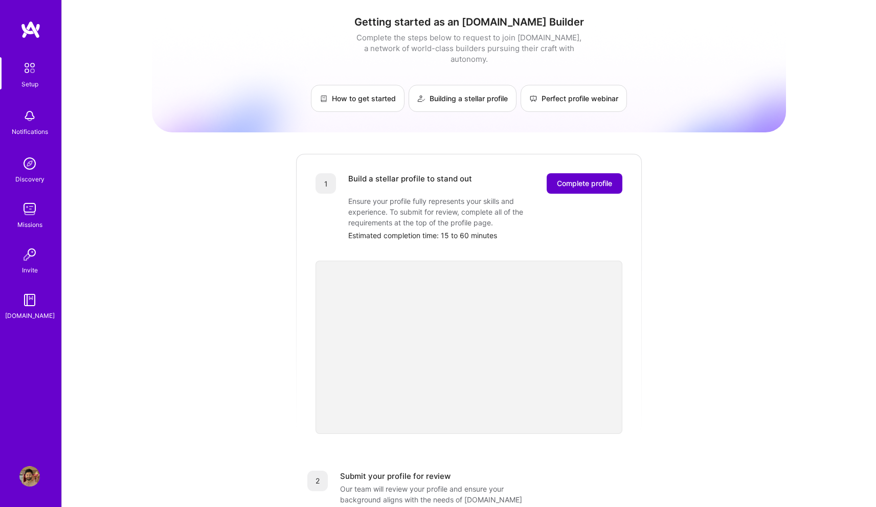
click at [575, 178] on span "Complete profile" at bounding box center [584, 183] width 55 height 10
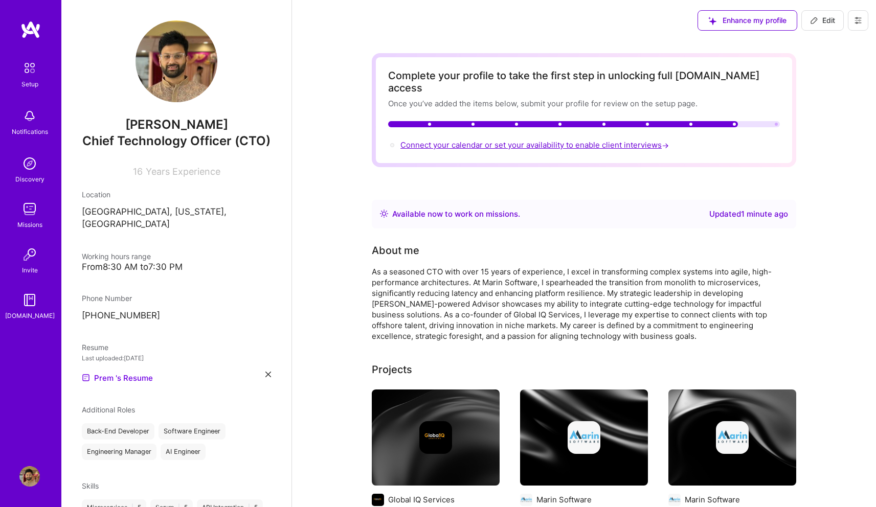
click at [514, 140] on span "Connect your calendar or set your availability to enable client interviews →" at bounding box center [535, 145] width 270 height 10
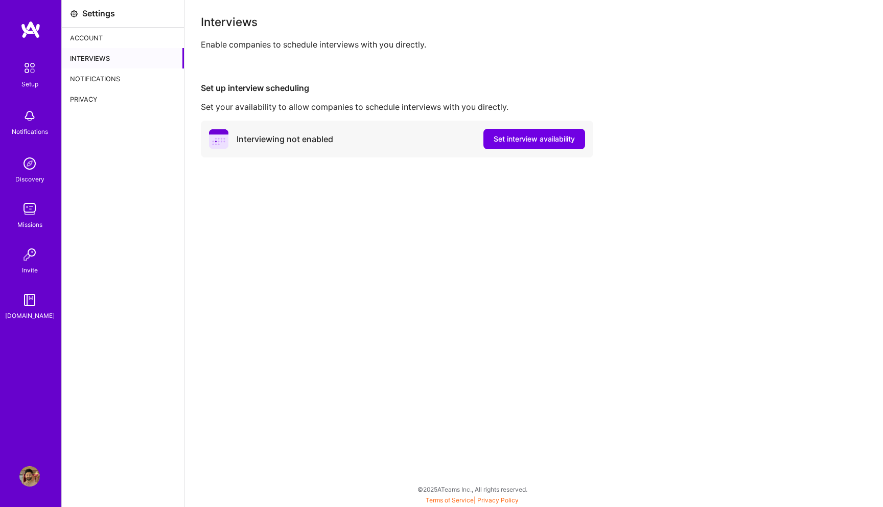
click at [514, 132] on button "Set interview availability" at bounding box center [535, 139] width 102 height 20
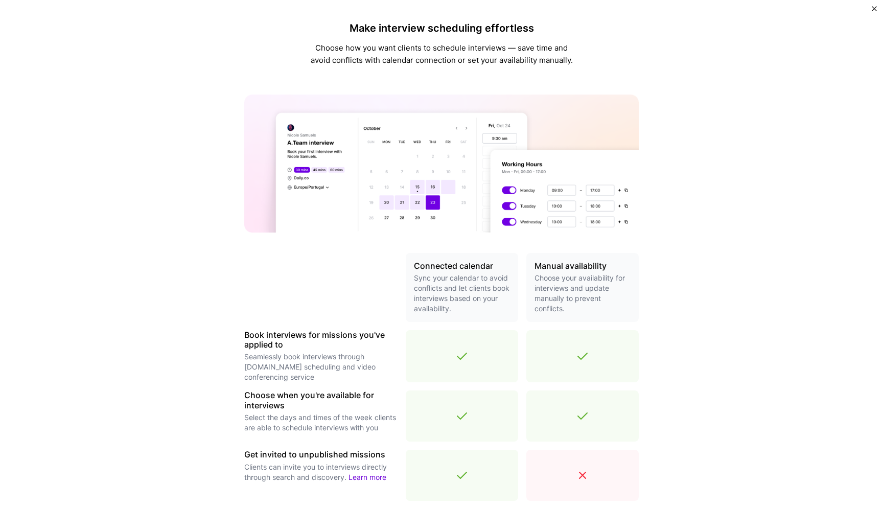
scroll to position [209, 0]
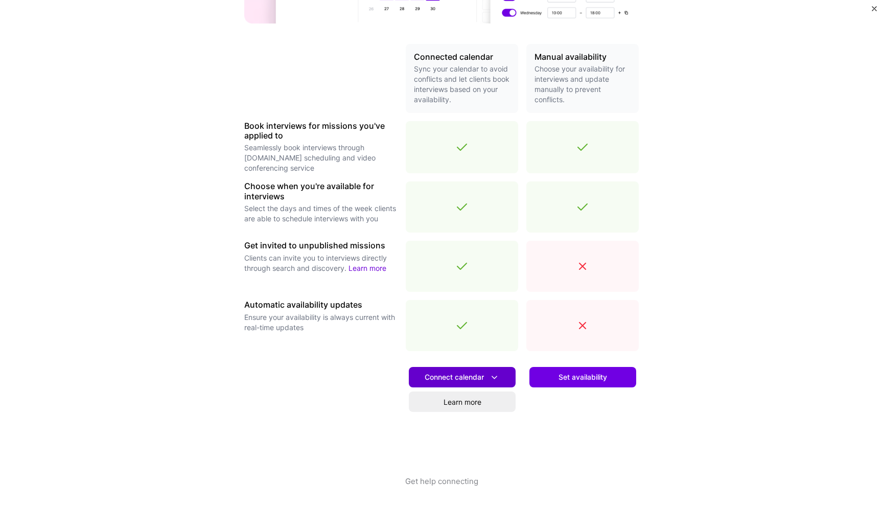
click at [468, 374] on span "Connect calendar" at bounding box center [462, 377] width 75 height 11
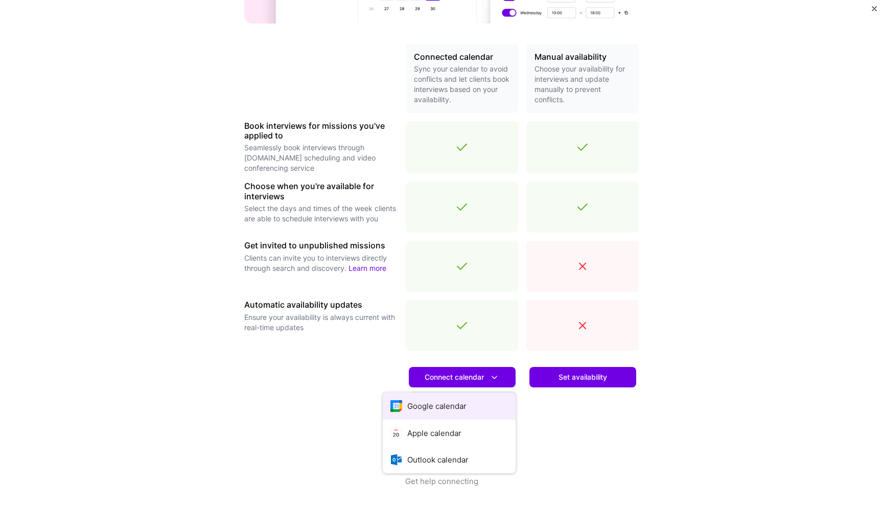
click at [452, 407] on button "Google calendar" at bounding box center [449, 406] width 133 height 27
click at [579, 363] on div "Set availability" at bounding box center [583, 417] width 112 height 117
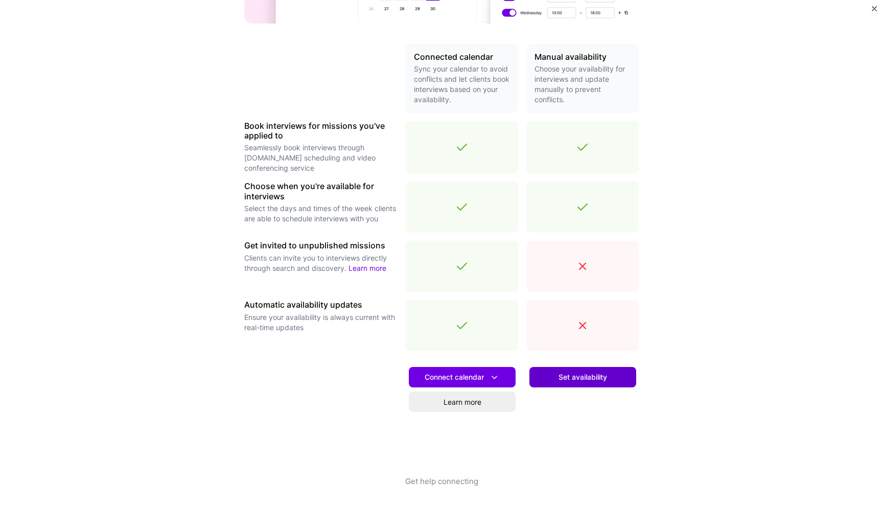
click at [574, 373] on span "Set availability" at bounding box center [583, 377] width 49 height 10
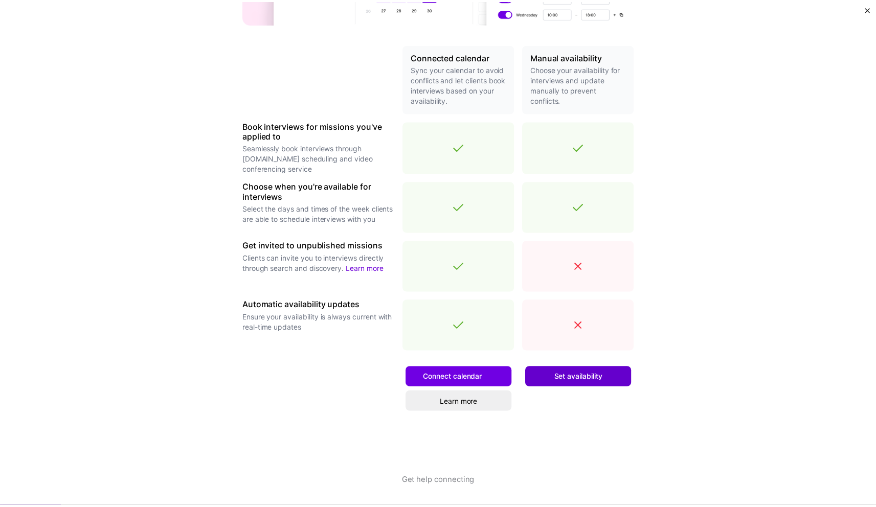
scroll to position [0, 0]
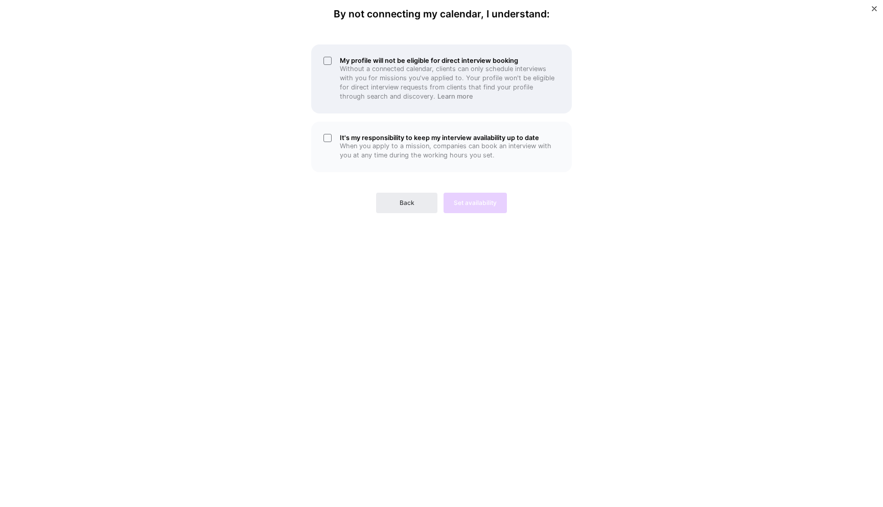
click at [401, 65] on p "Without a connected calendar, clients can only schedule interviews with you for…" at bounding box center [450, 82] width 220 height 37
click at [405, 78] on p "Without a connected calendar, clients can only schedule interviews with you for…" at bounding box center [450, 82] width 220 height 37
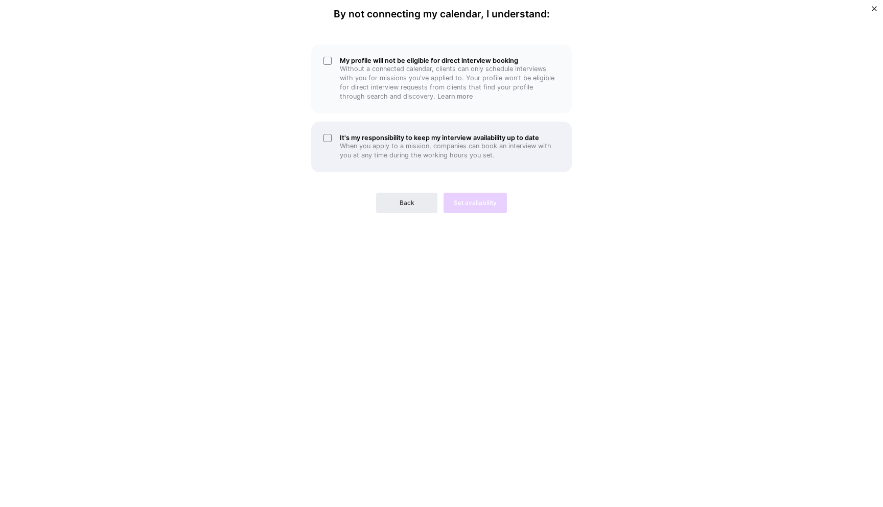
click at [381, 140] on h5 "It's my responsibility to keep my interview availability up to date" at bounding box center [450, 138] width 220 height 8
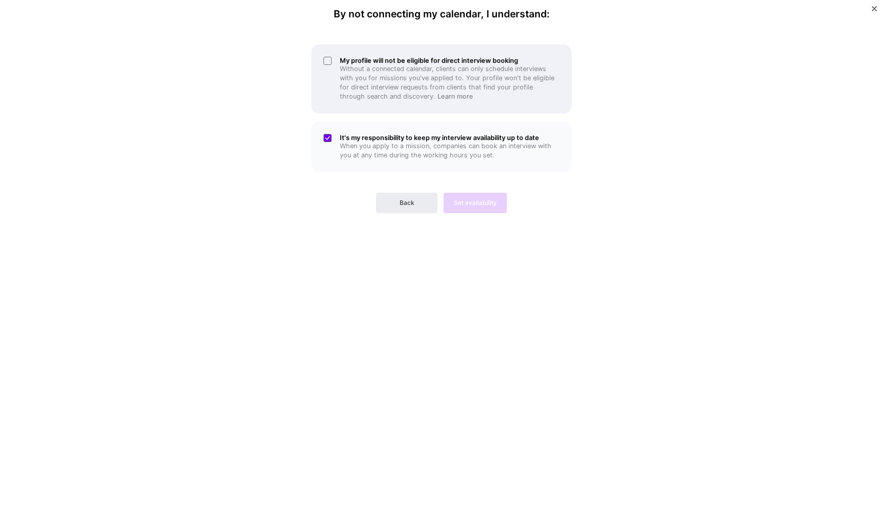
click at [446, 77] on p "Without a connected calendar, clients can only schedule interviews with you for…" at bounding box center [450, 82] width 220 height 37
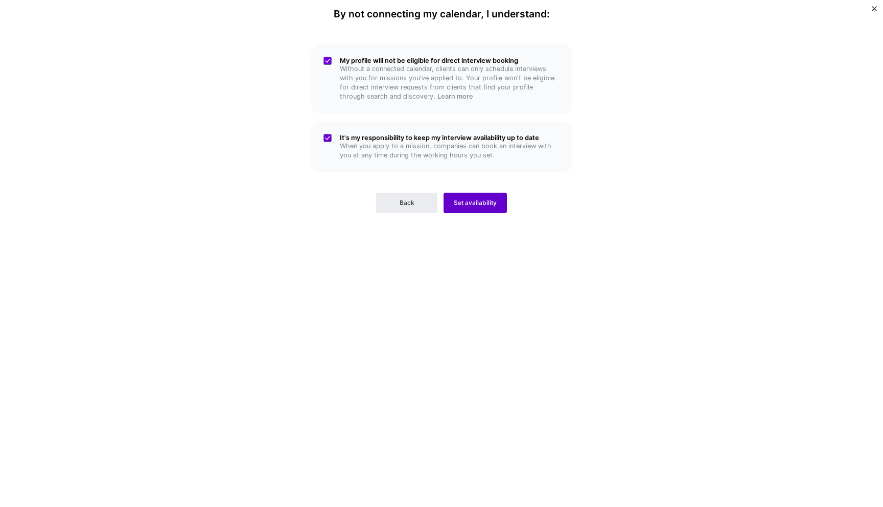
click at [476, 201] on span "Set availability" at bounding box center [475, 202] width 43 height 9
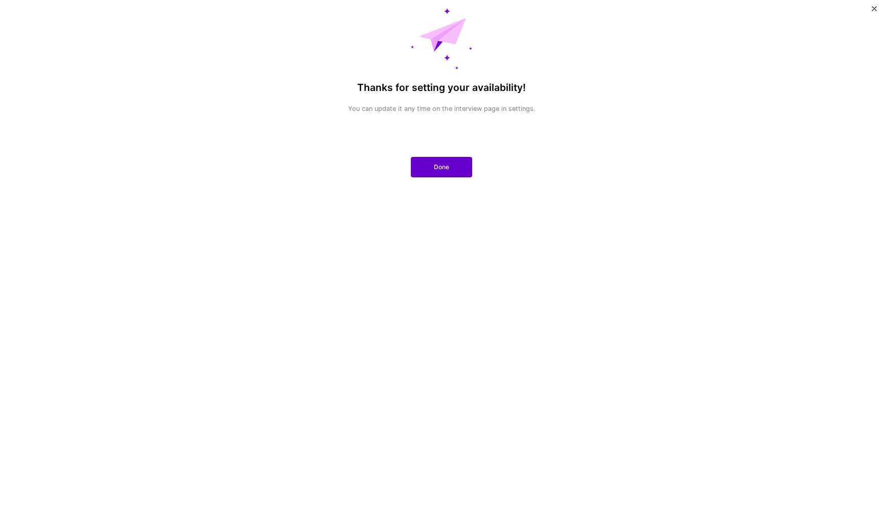
click at [448, 175] on button "Done" at bounding box center [441, 167] width 61 height 20
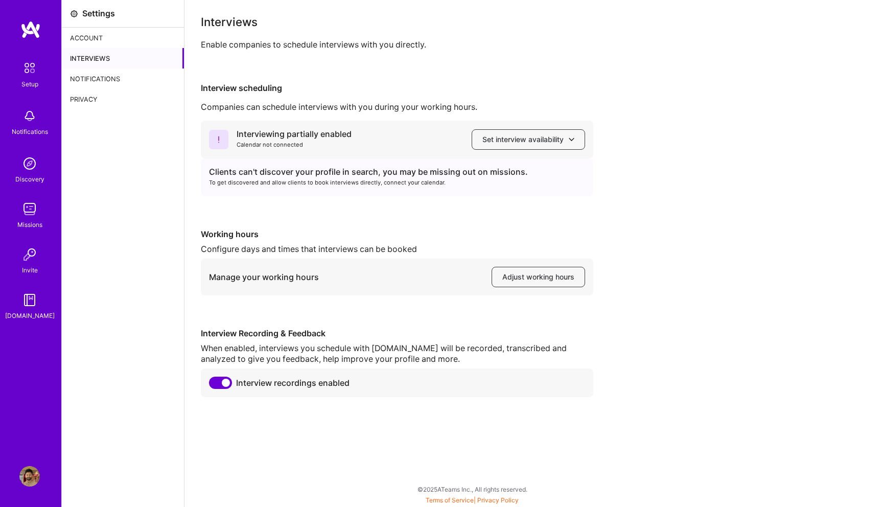
click at [26, 65] on img at bounding box center [29, 67] width 21 height 21
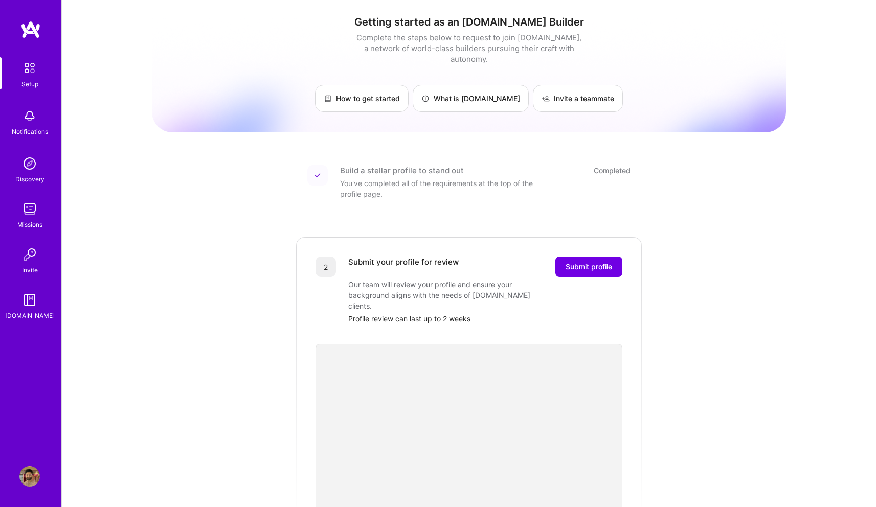
drag, startPoint x: 577, startPoint y: 259, endPoint x: 607, endPoint y: 184, distance: 81.0
click at [607, 184] on div "Build a stellar profile to stand out Completed You've completed all of the requ…" at bounding box center [469, 446] width 348 height 586
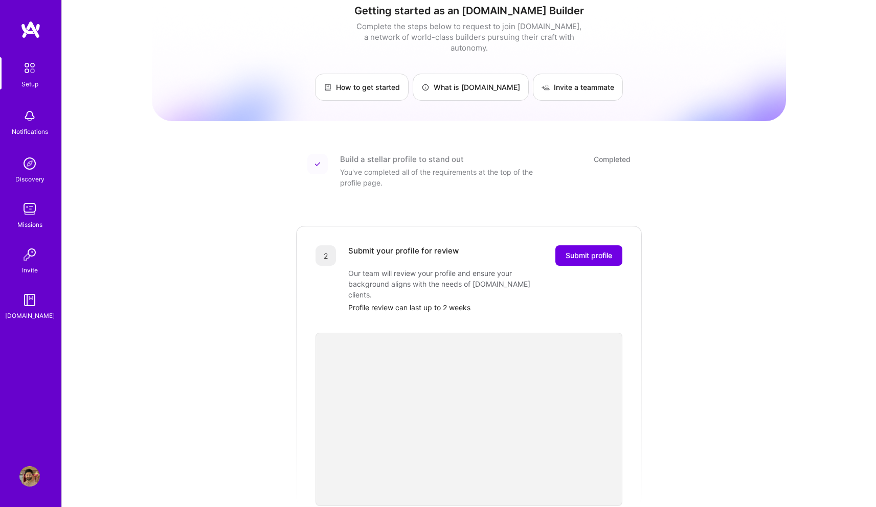
scroll to position [11, 0]
click at [555, 79] on link "Invite a teammate" at bounding box center [578, 87] width 90 height 27
click at [577, 251] on span "Submit profile" at bounding box center [588, 256] width 47 height 10
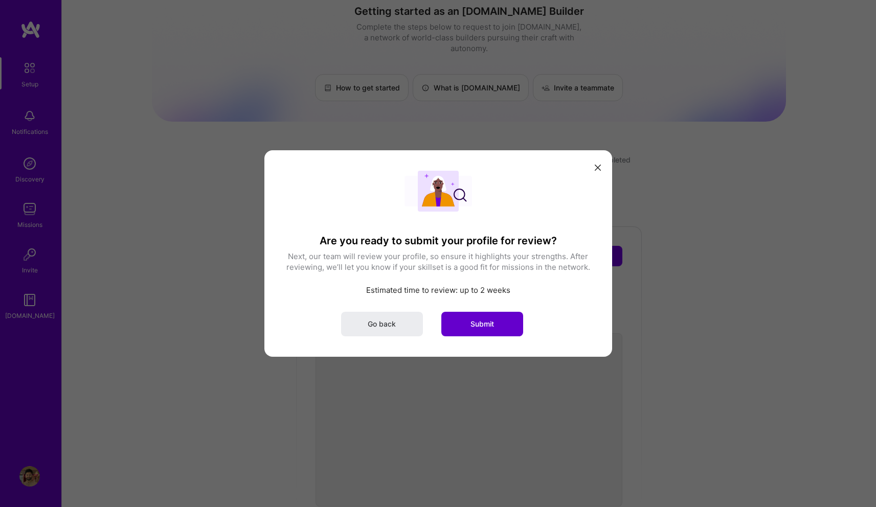
click at [479, 319] on span "Submit" at bounding box center [482, 324] width 24 height 10
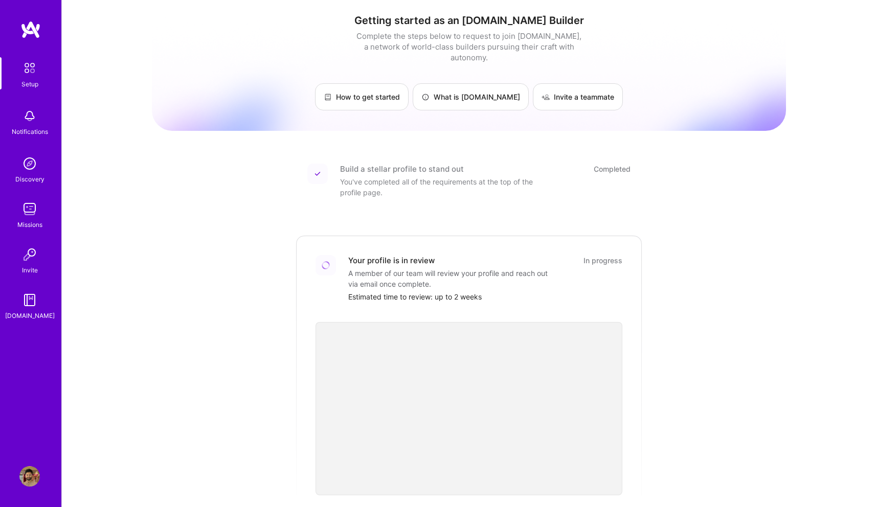
scroll to position [0, 0]
